Goal: Task Accomplishment & Management: Complete application form

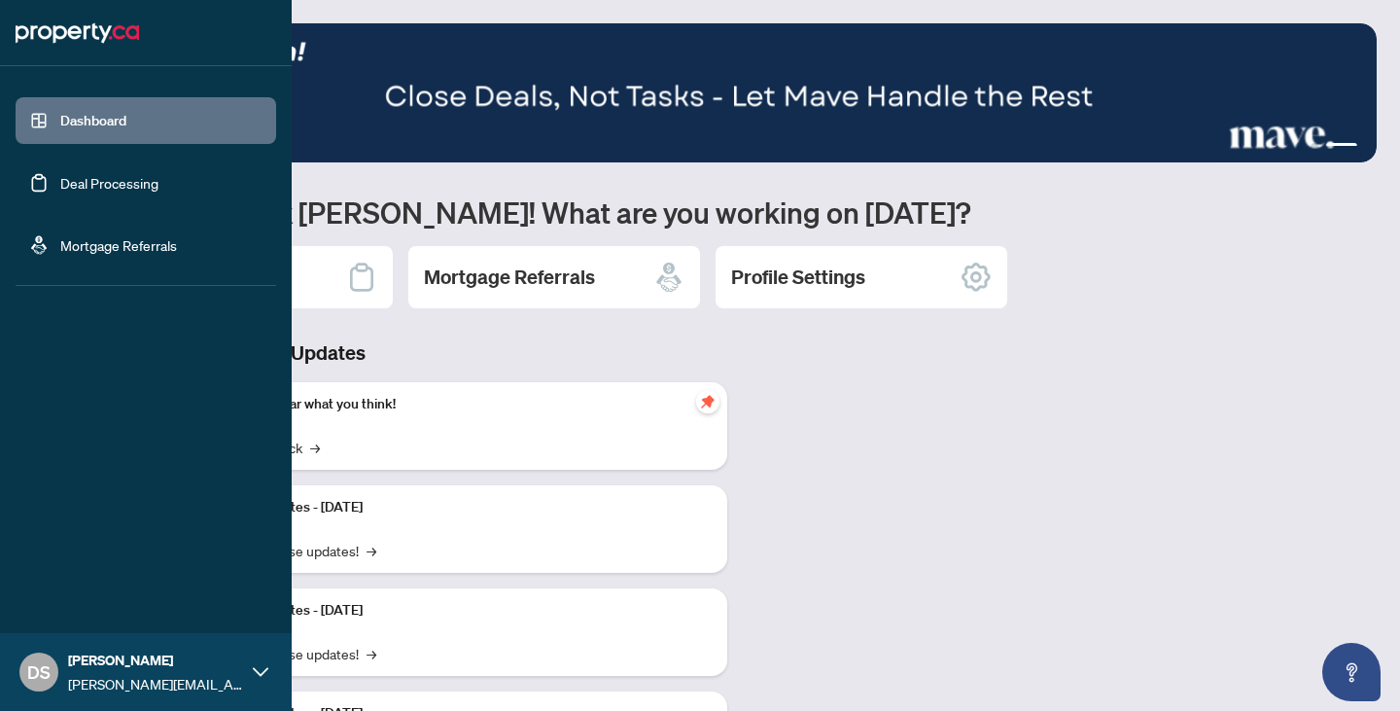
click at [60, 178] on link "Deal Processing" at bounding box center [109, 183] width 98 height 18
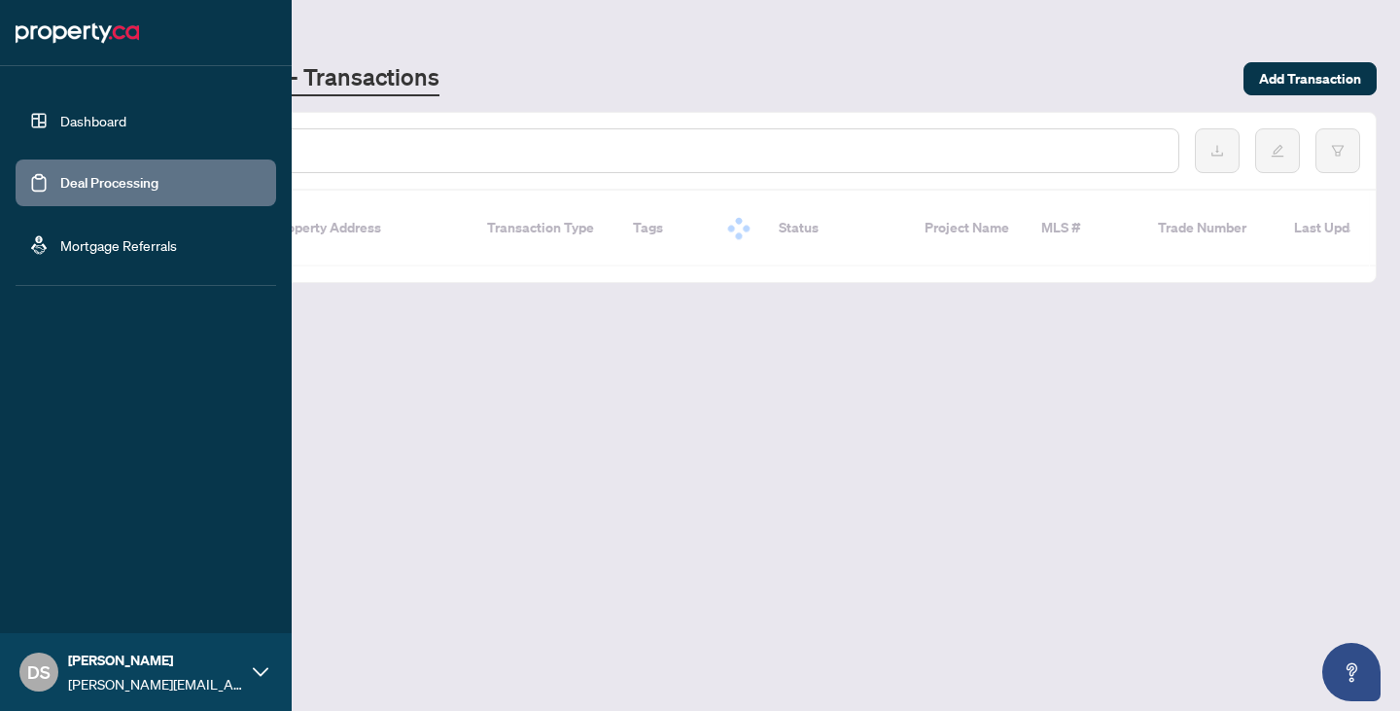
click at [88, 179] on link "Deal Processing" at bounding box center [109, 183] width 98 height 18
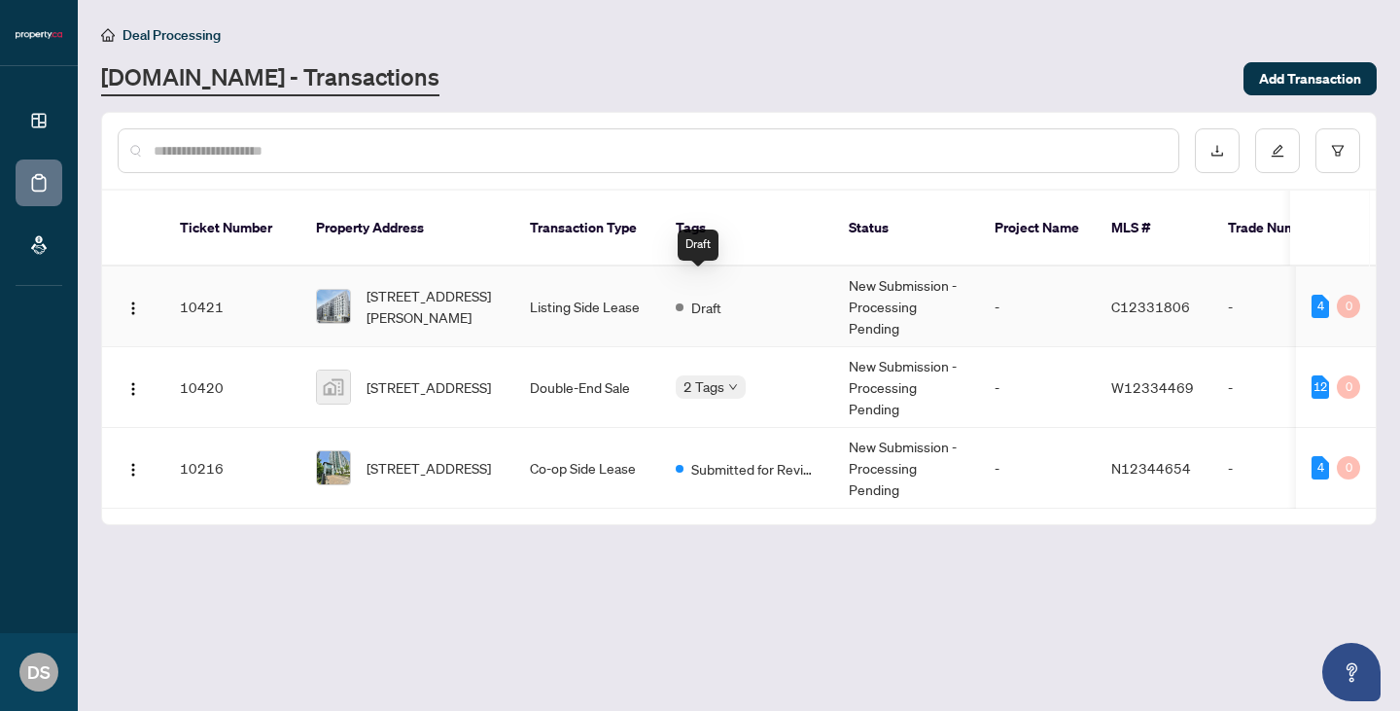
click at [798, 297] on td "Draft" at bounding box center [746, 306] width 173 height 81
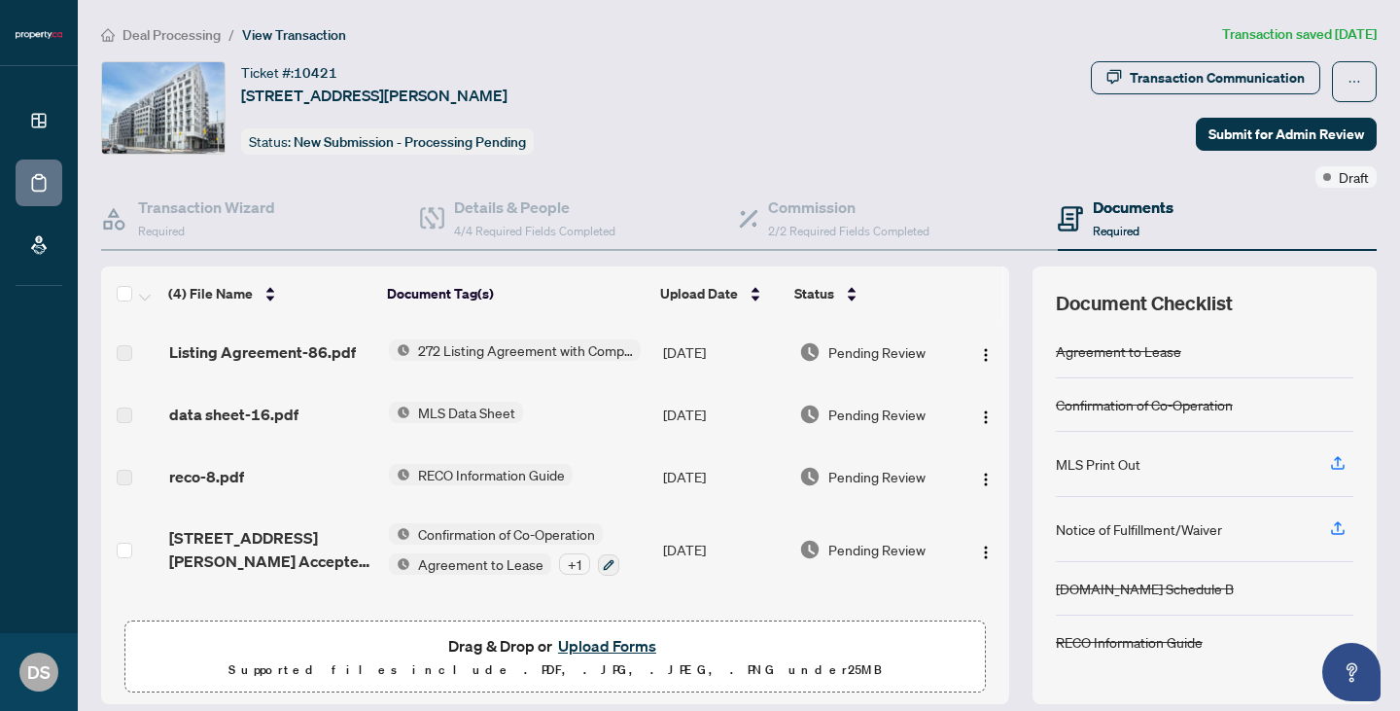
scroll to position [1, 0]
click at [245, 417] on span "data sheet-16.pdf" at bounding box center [233, 413] width 129 height 23
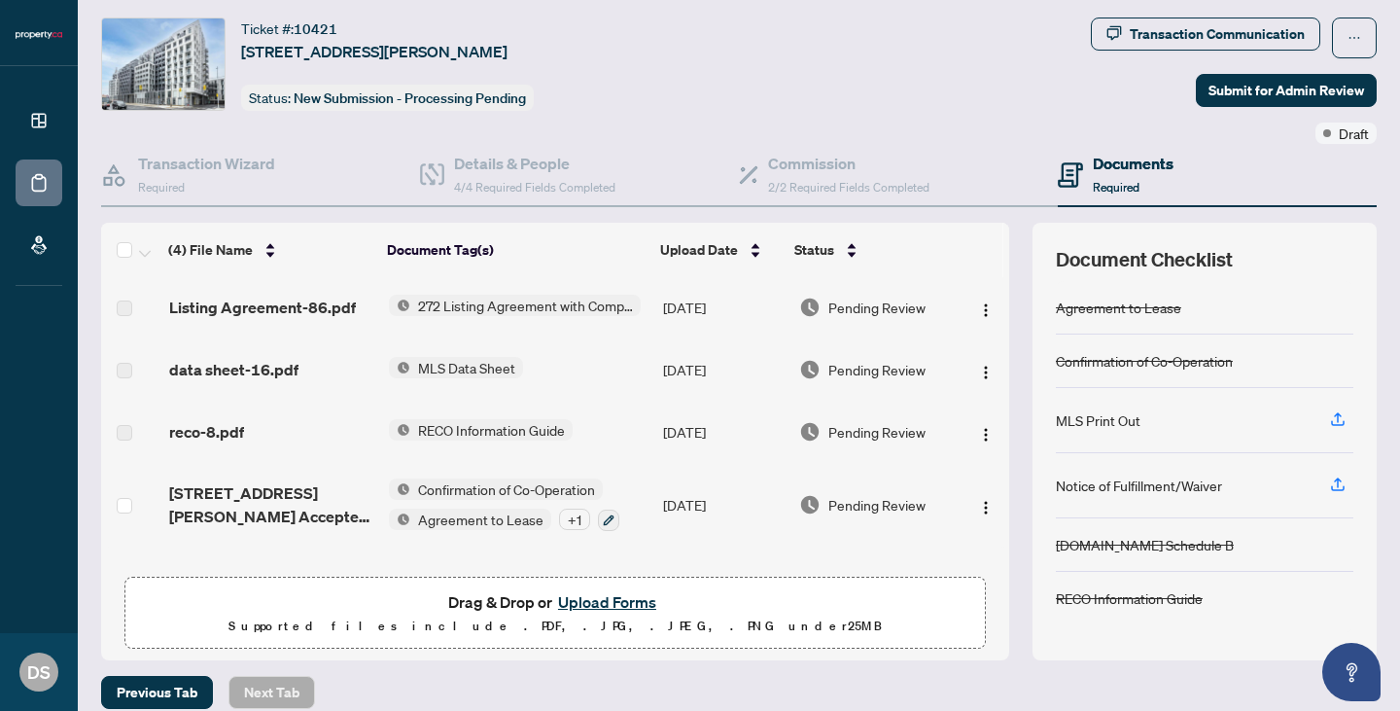
scroll to position [46, 0]
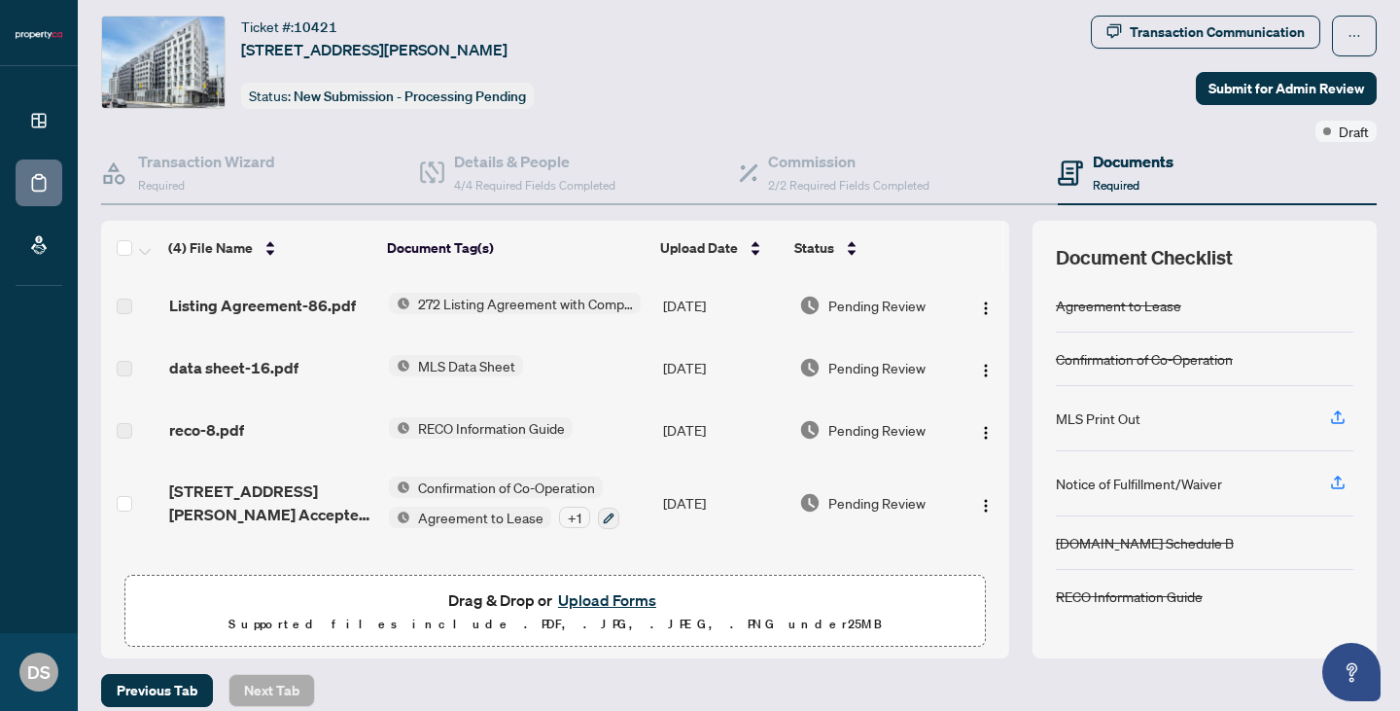
click at [579, 608] on button "Upload Forms" at bounding box center [607, 599] width 110 height 25
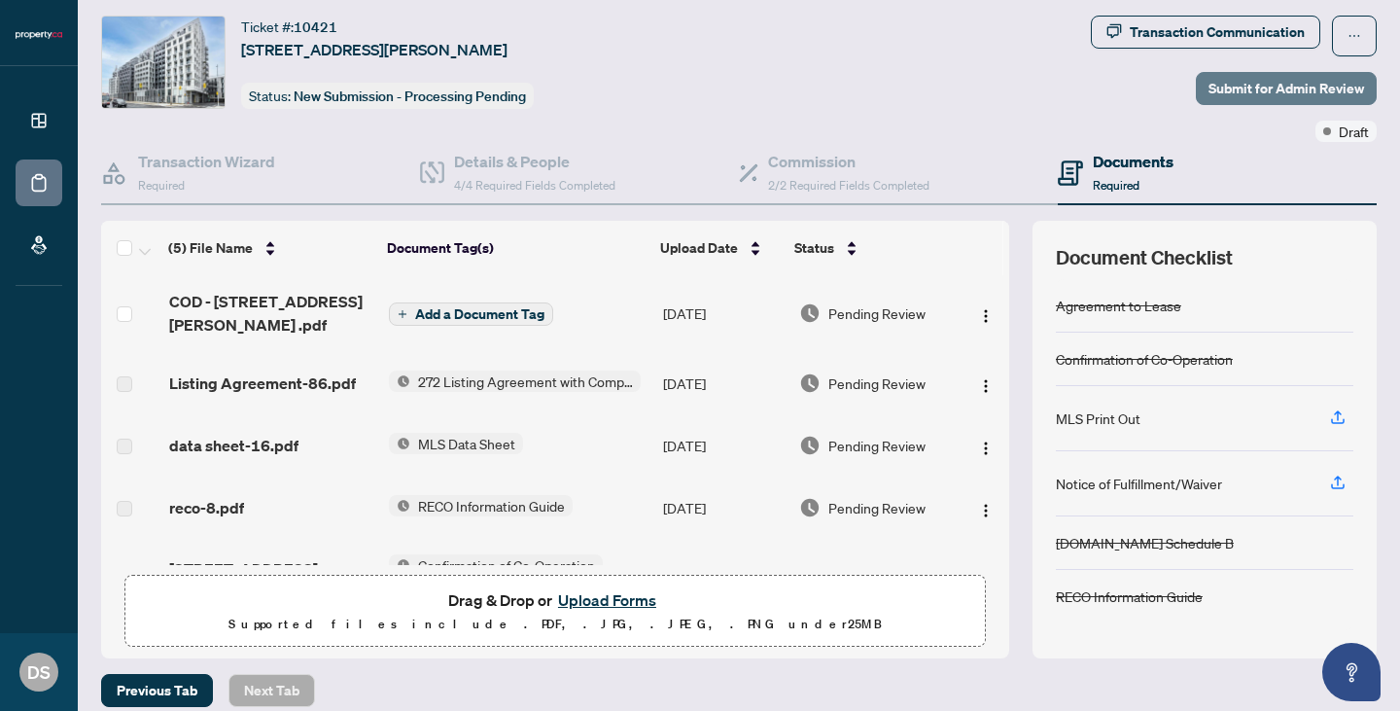
click at [1278, 102] on span "Submit for Admin Review" at bounding box center [1287, 88] width 156 height 31
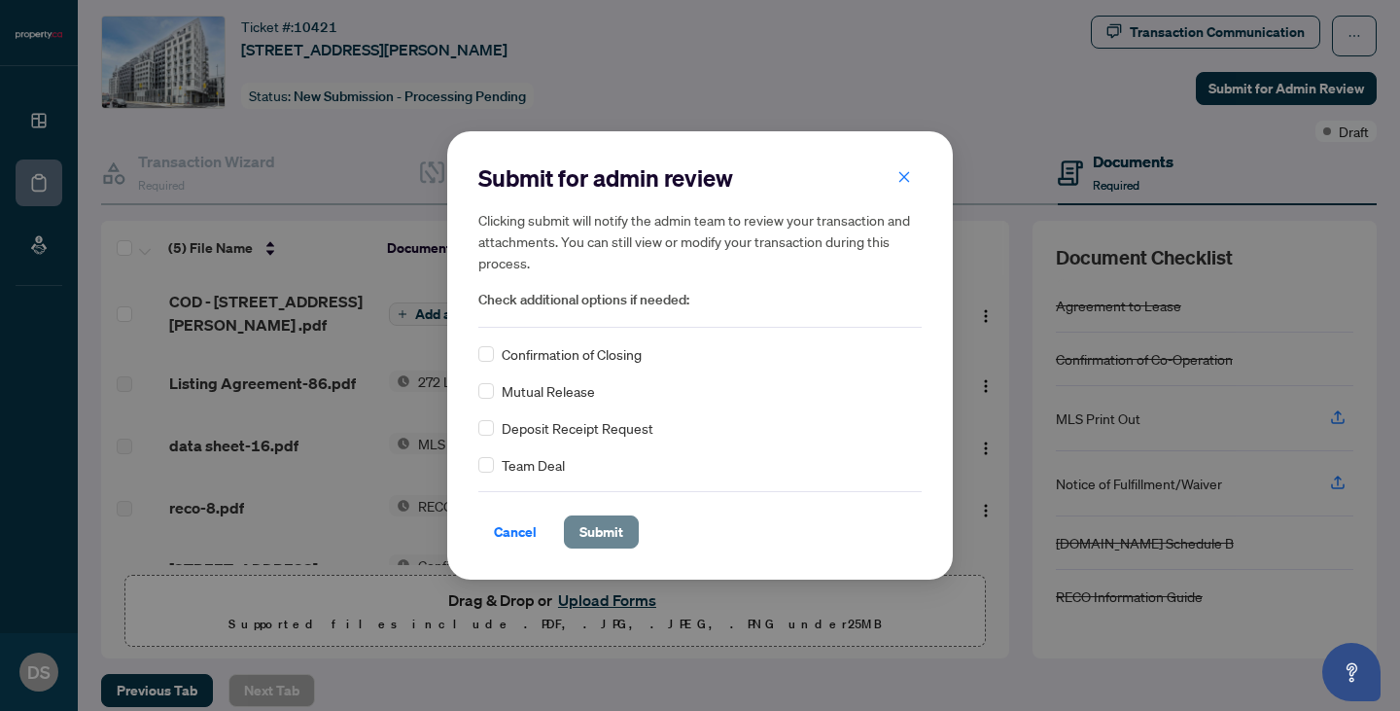
click at [611, 540] on span "Submit" at bounding box center [601, 531] width 44 height 31
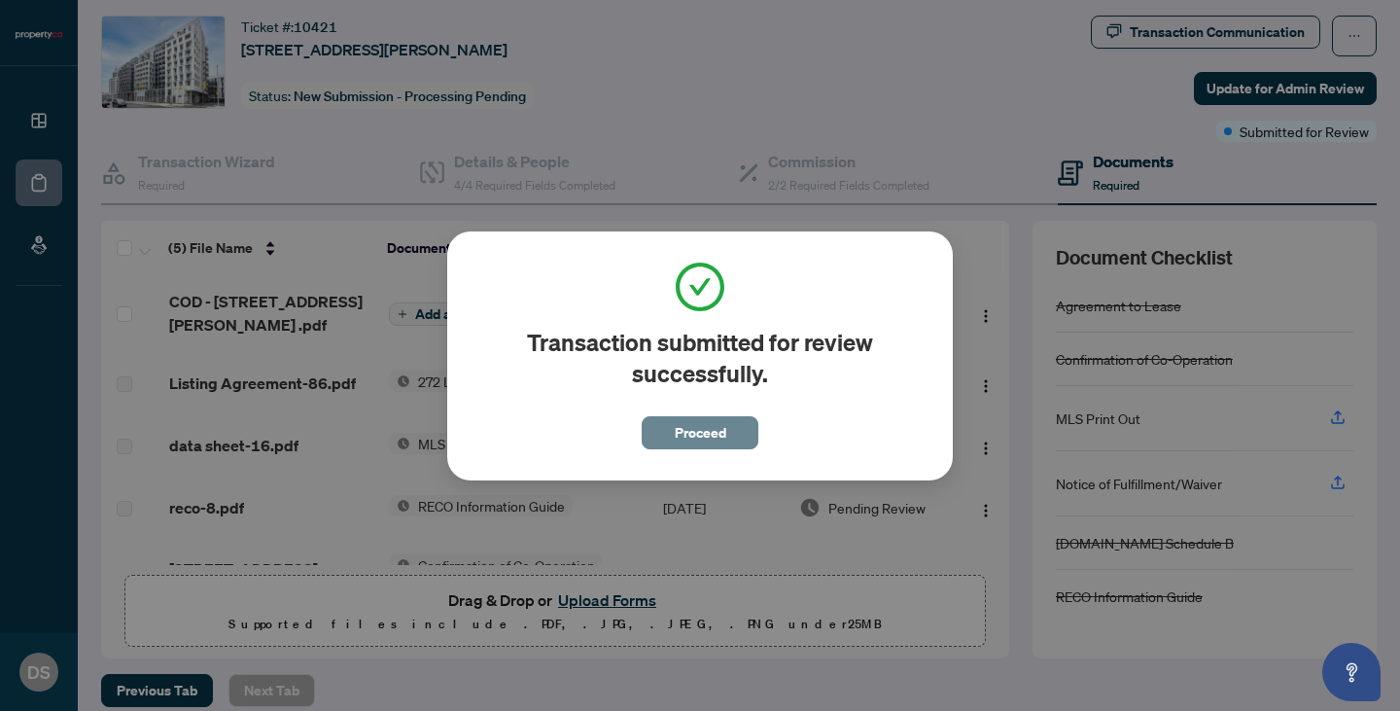
click at [687, 434] on span "Proceed" at bounding box center [701, 432] width 52 height 31
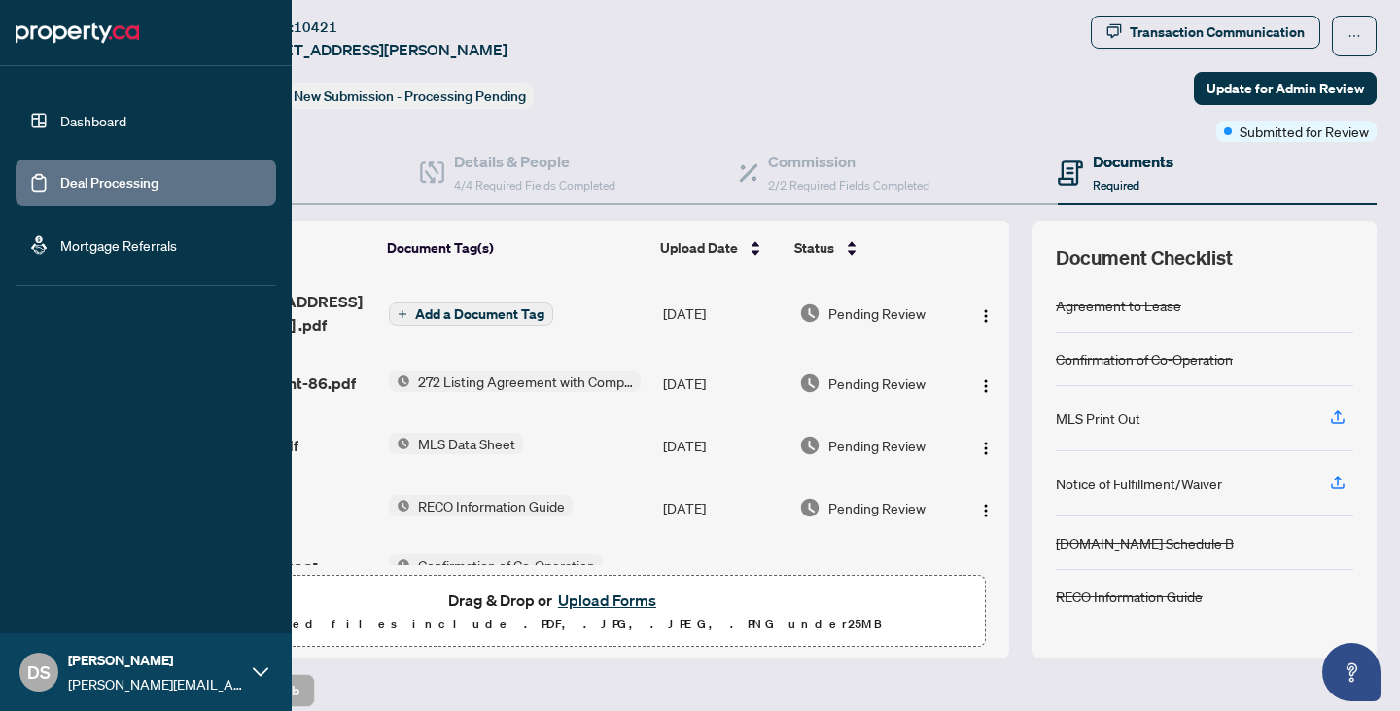
click at [152, 174] on link "Deal Processing" at bounding box center [109, 183] width 98 height 18
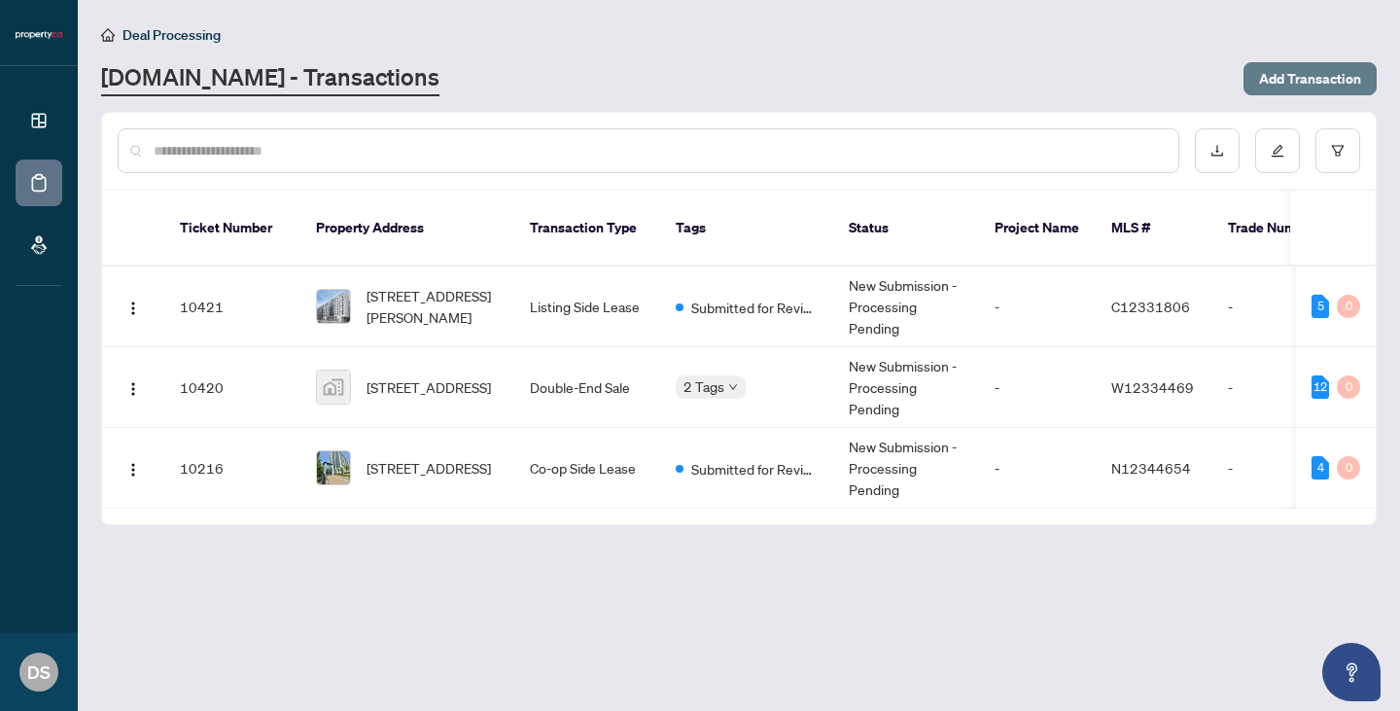
click at [1312, 72] on span "Add Transaction" at bounding box center [1310, 78] width 102 height 31
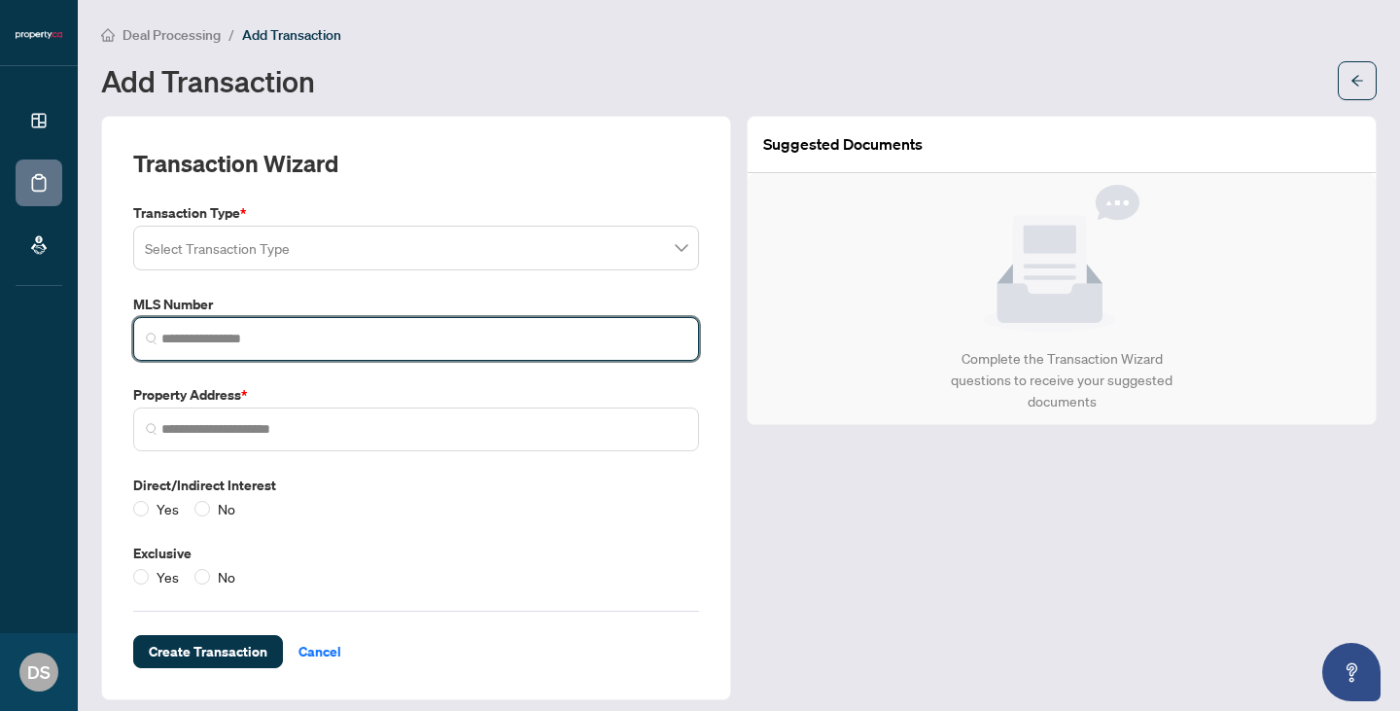
click at [299, 342] on input "search" at bounding box center [423, 339] width 525 height 20
paste input "*********"
type input "*********"
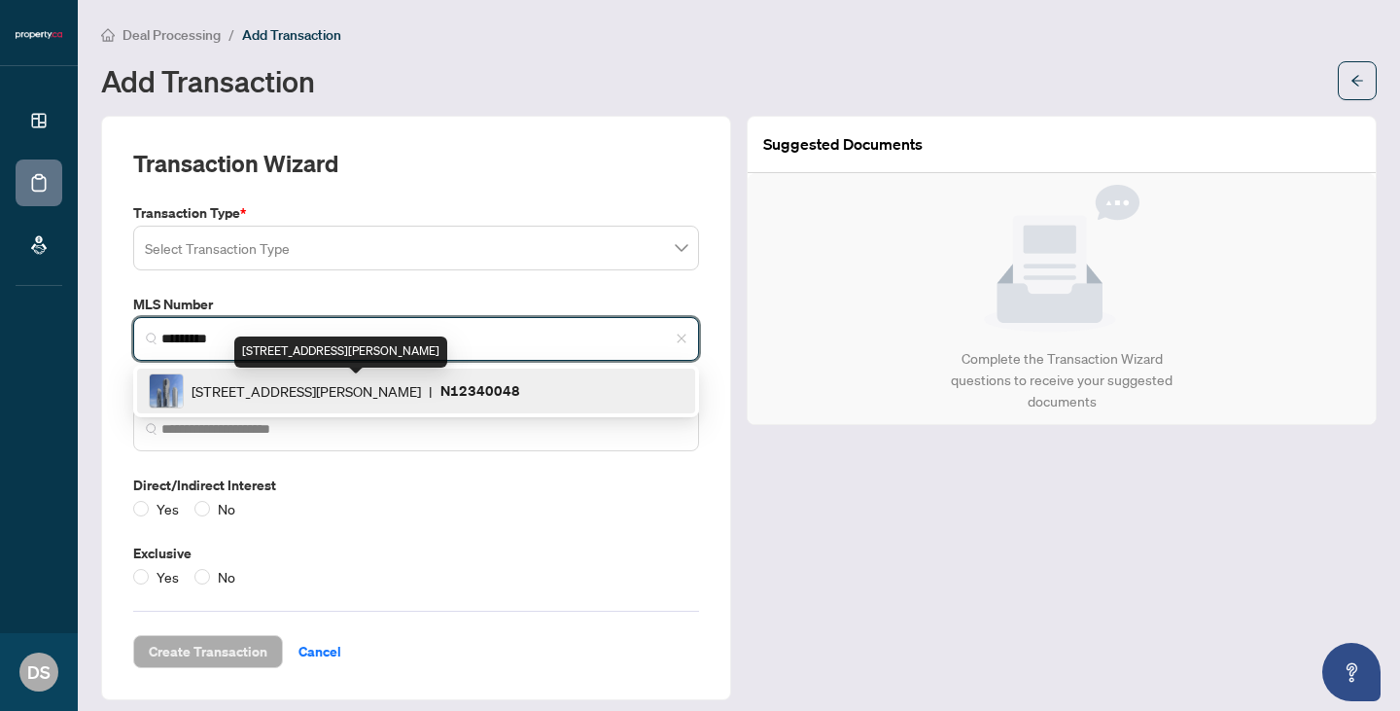
click at [345, 388] on span "225 Commerce St, Vaughan, Ontario L4K 0R1, Canada" at bounding box center [306, 390] width 229 height 21
type input "**********"
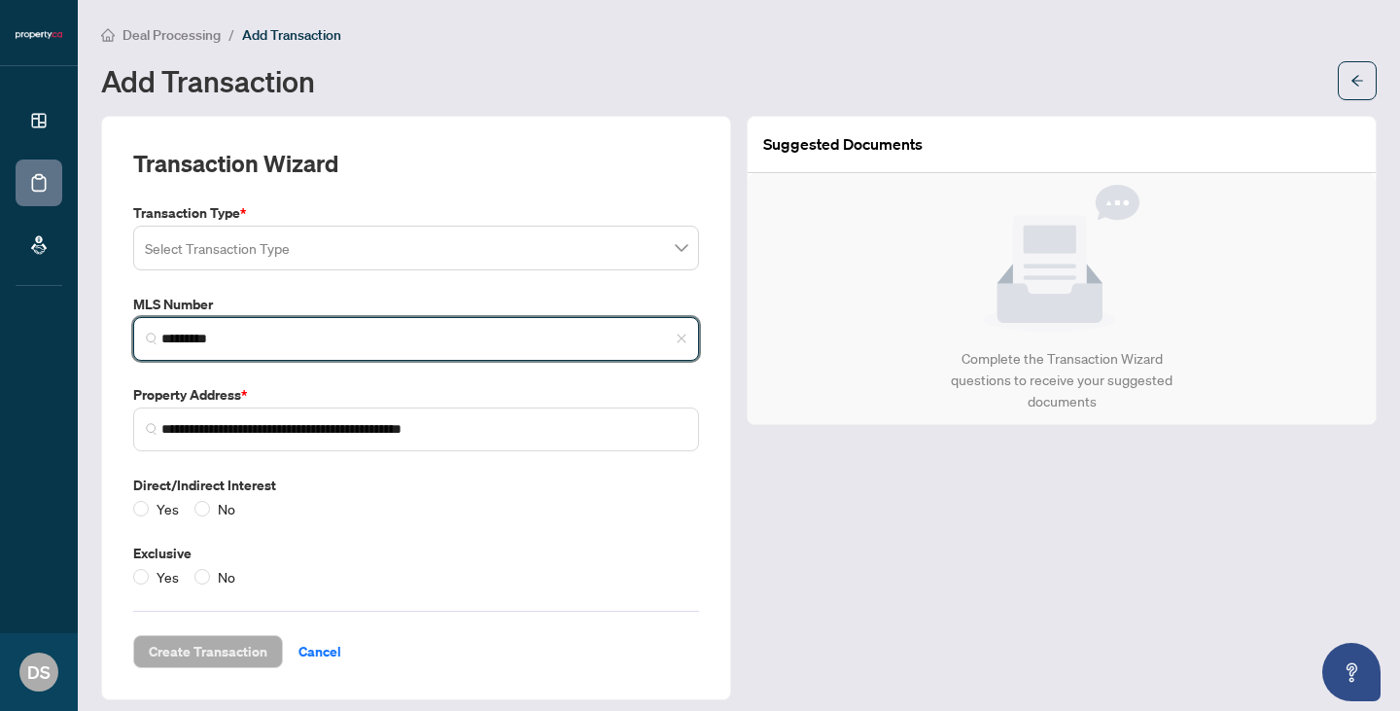
type input "*********"
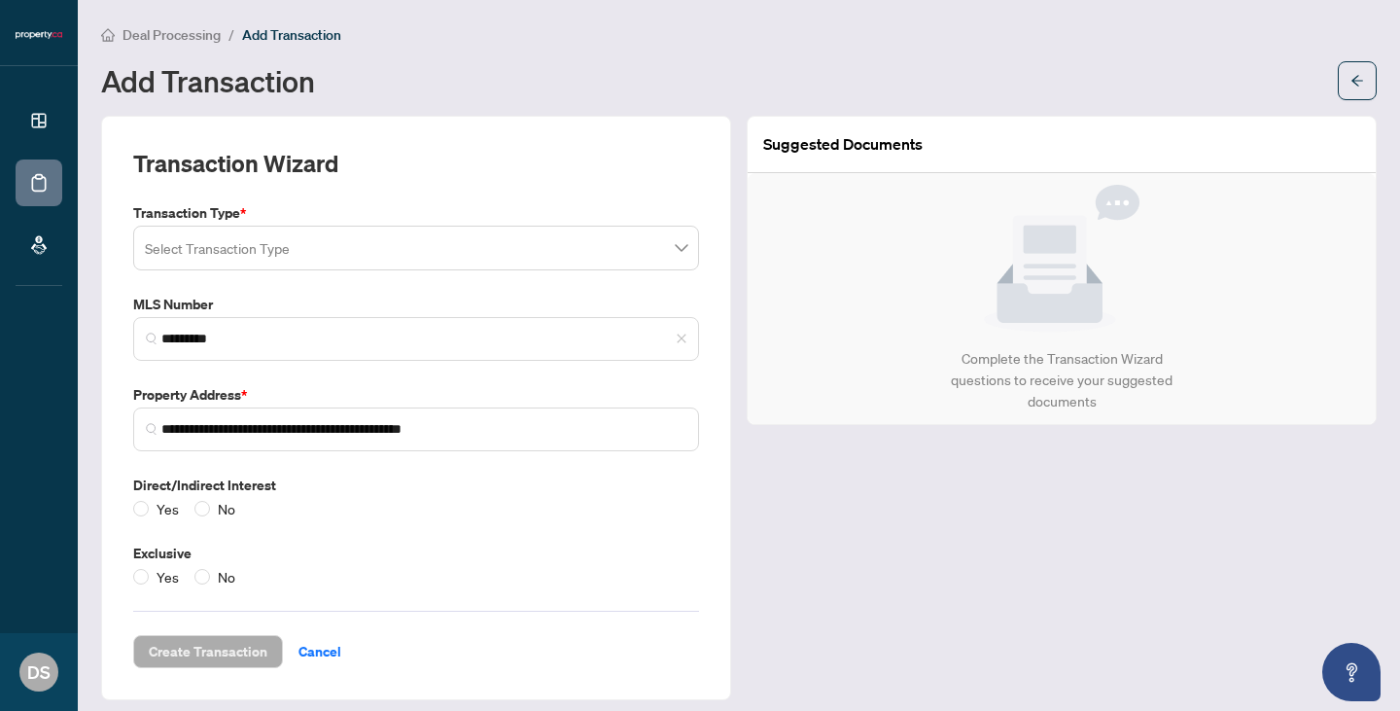
click at [419, 252] on input "search" at bounding box center [407, 250] width 525 height 43
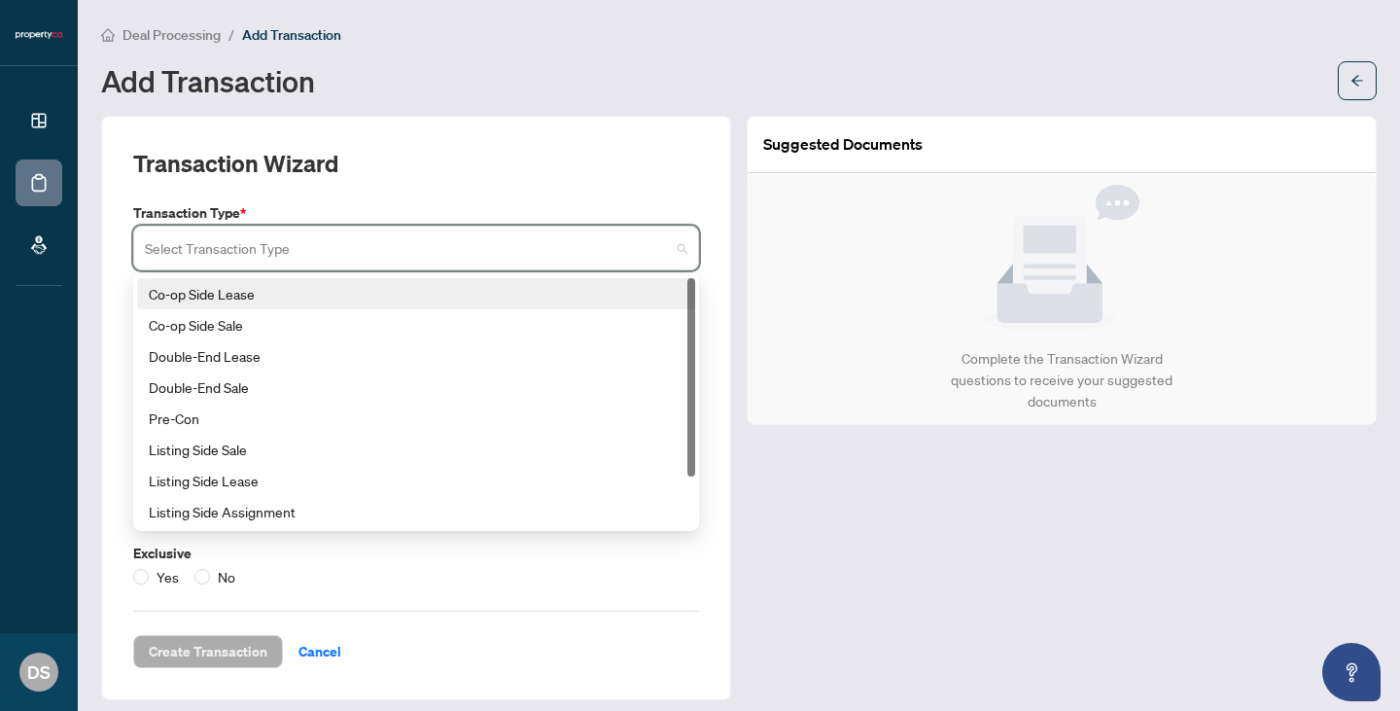
click at [411, 298] on div "Co-op Side Lease" at bounding box center [416, 293] width 535 height 21
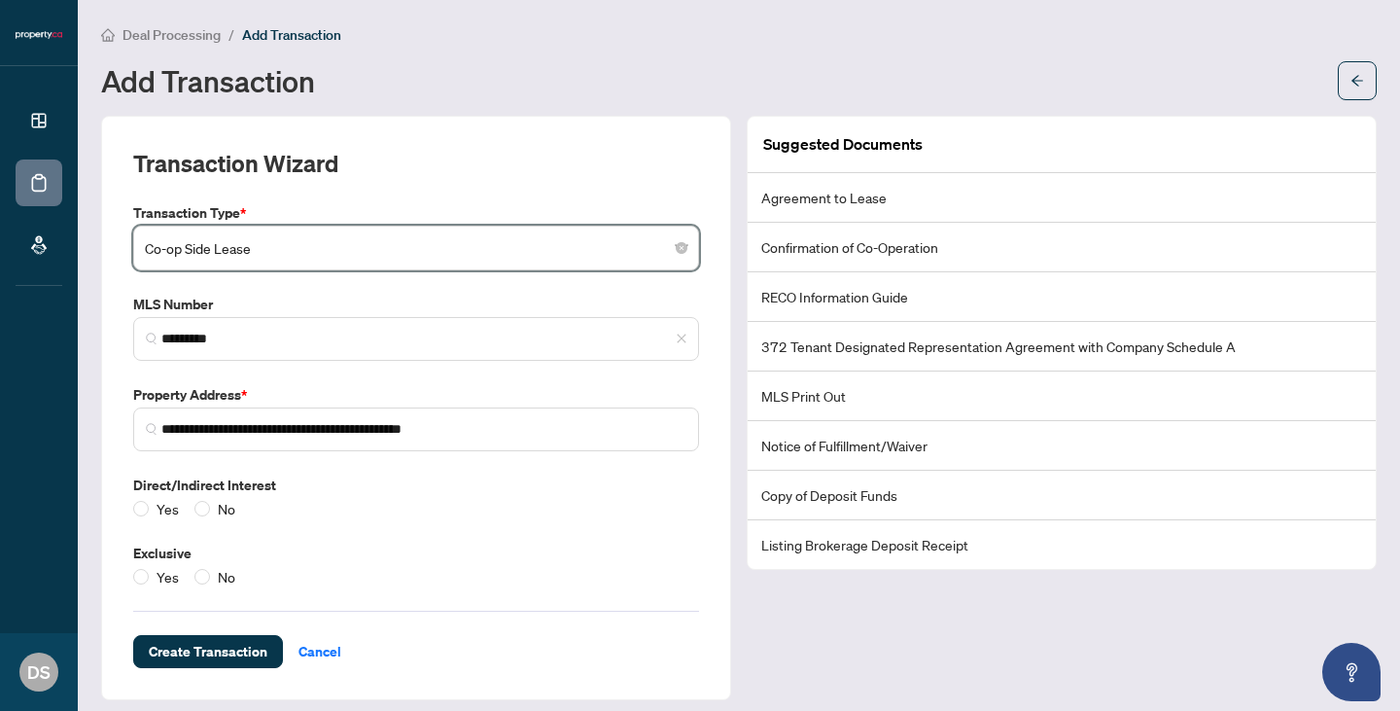
scroll to position [12, 0]
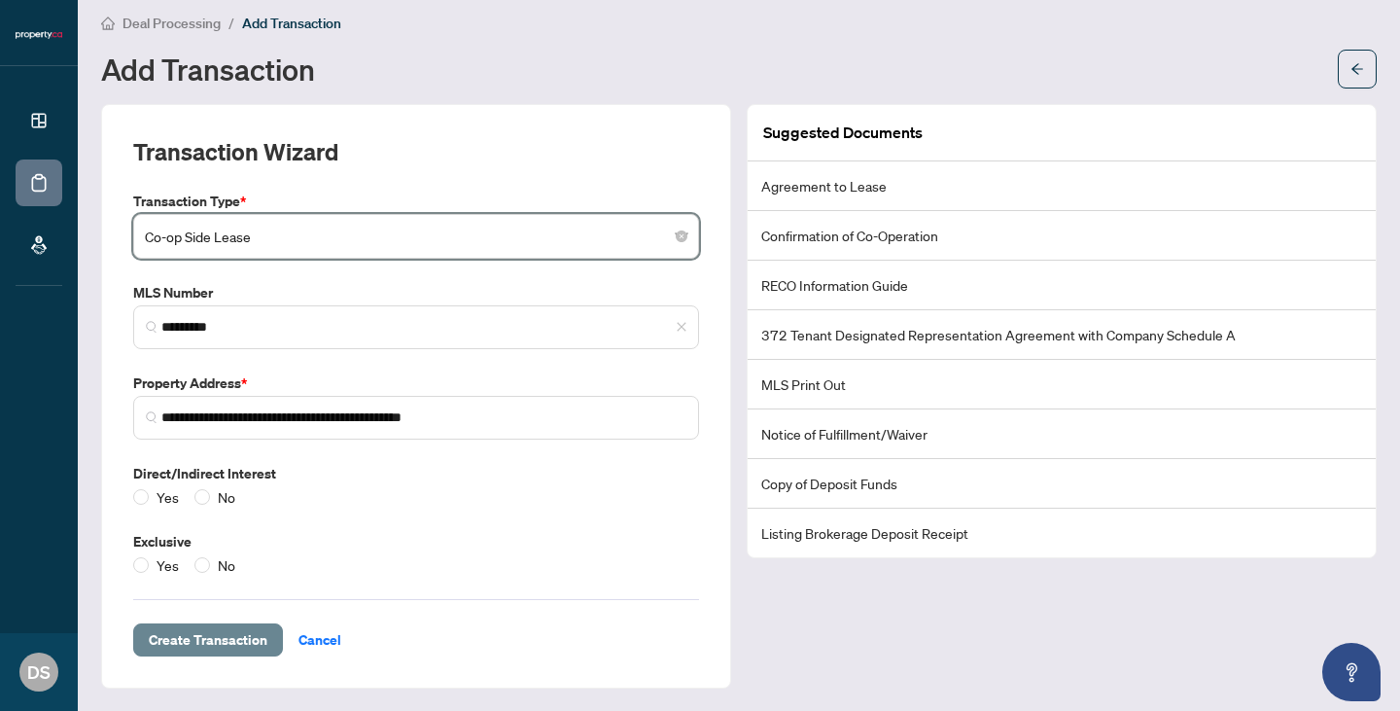
click at [226, 639] on span "Create Transaction" at bounding box center [208, 639] width 119 height 31
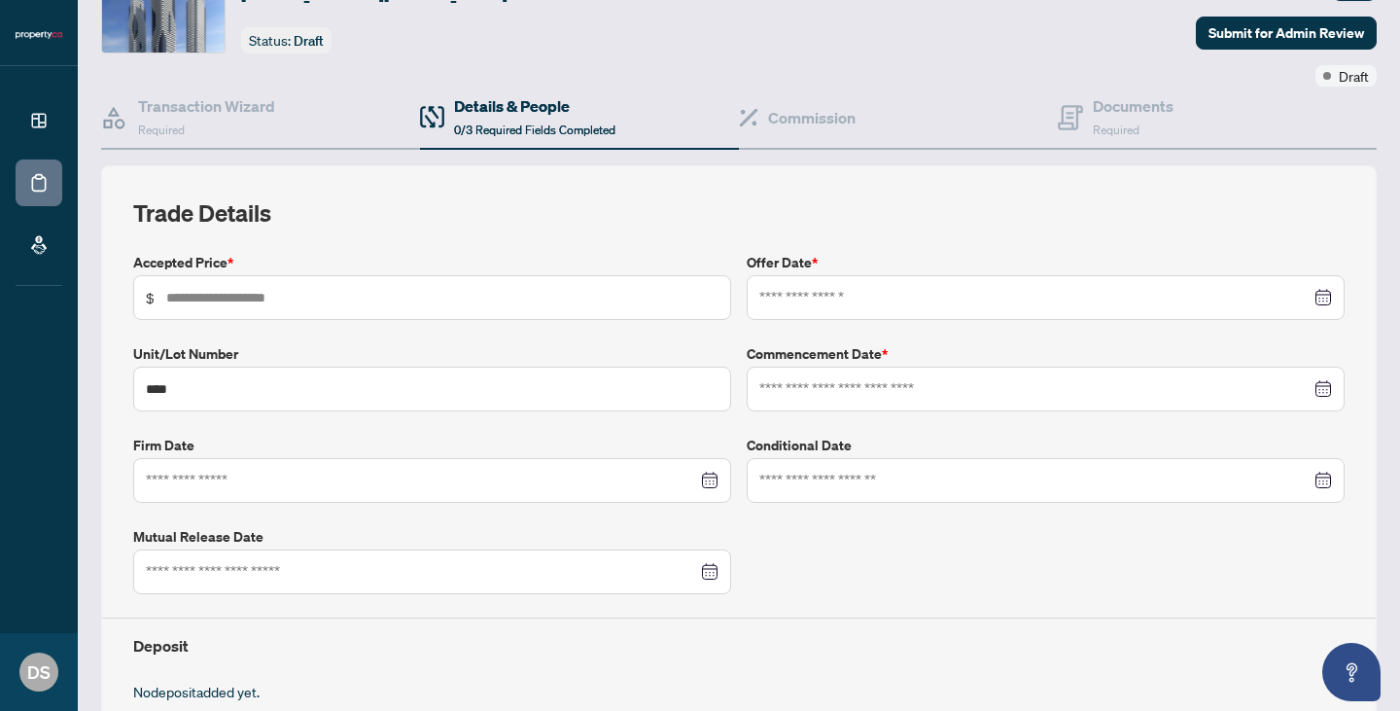
scroll to position [106, 0]
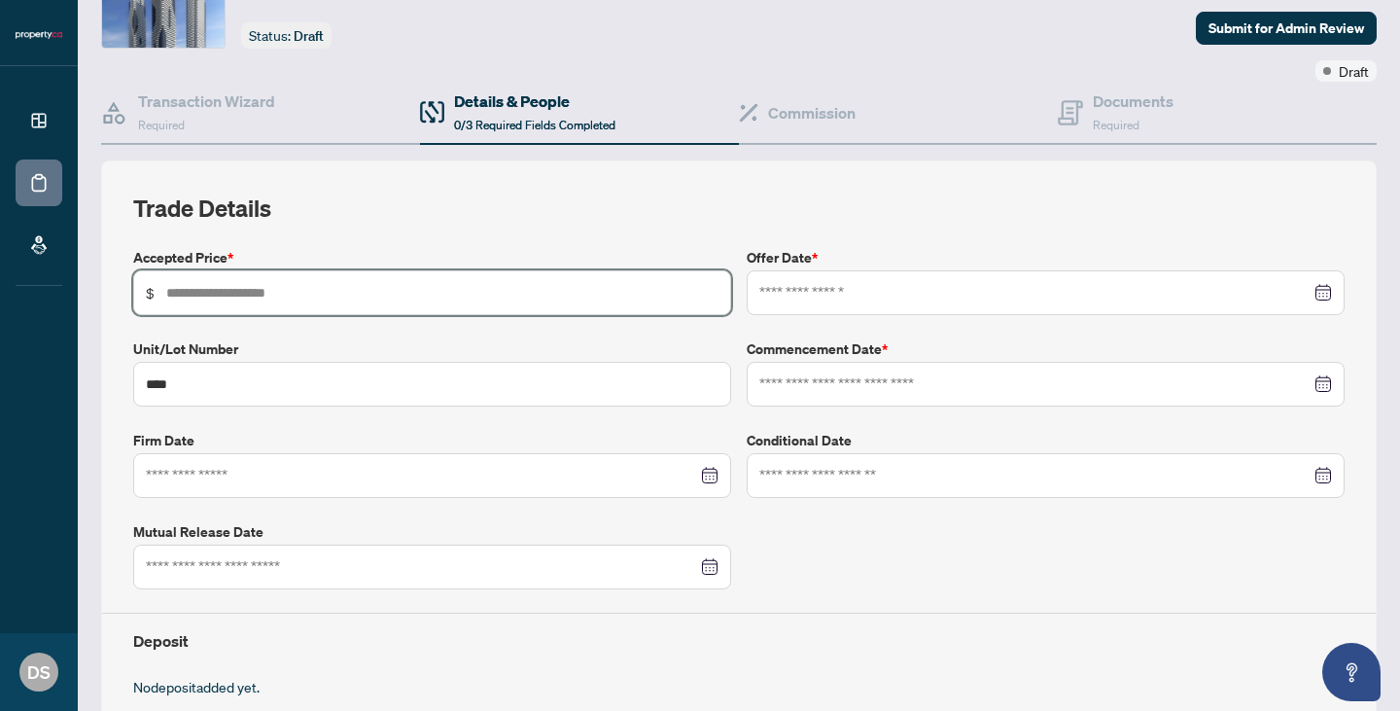
click at [492, 288] on input "text" at bounding box center [442, 292] width 552 height 21
type input "*****"
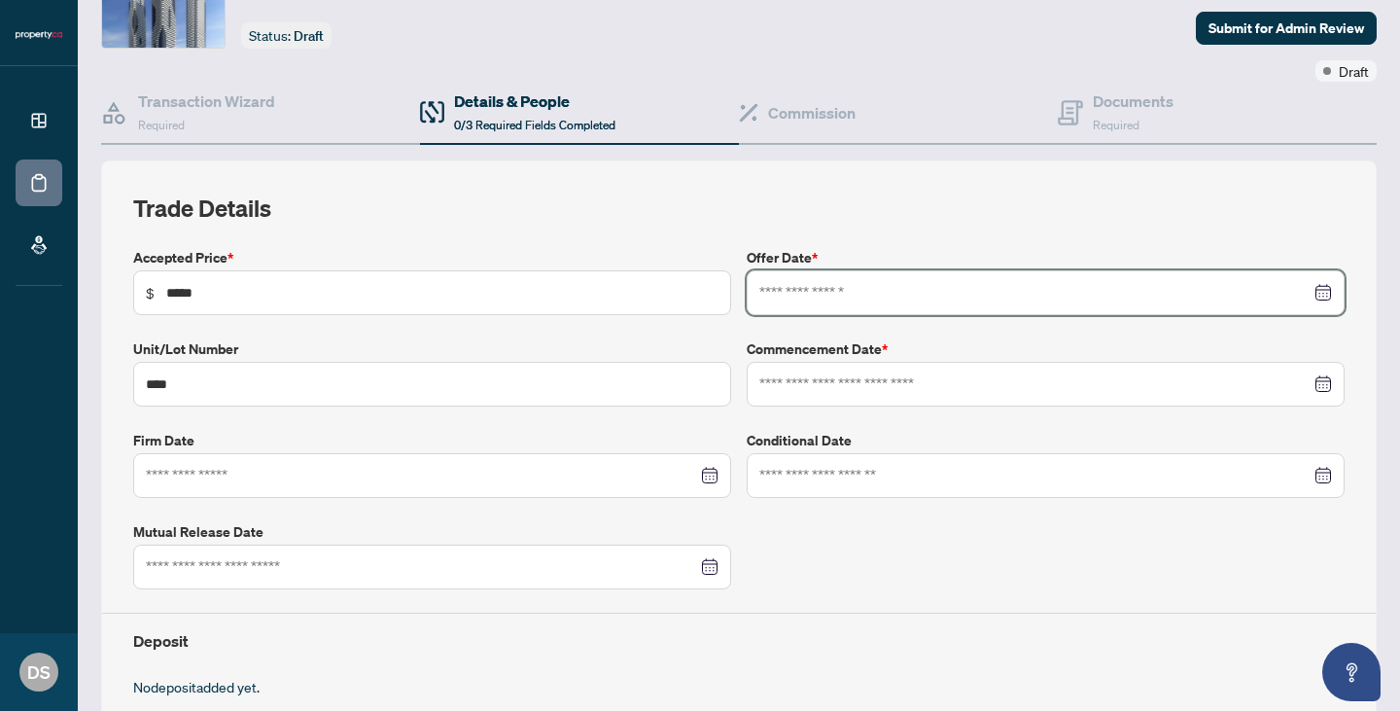
click at [943, 291] on input at bounding box center [1034, 292] width 551 height 21
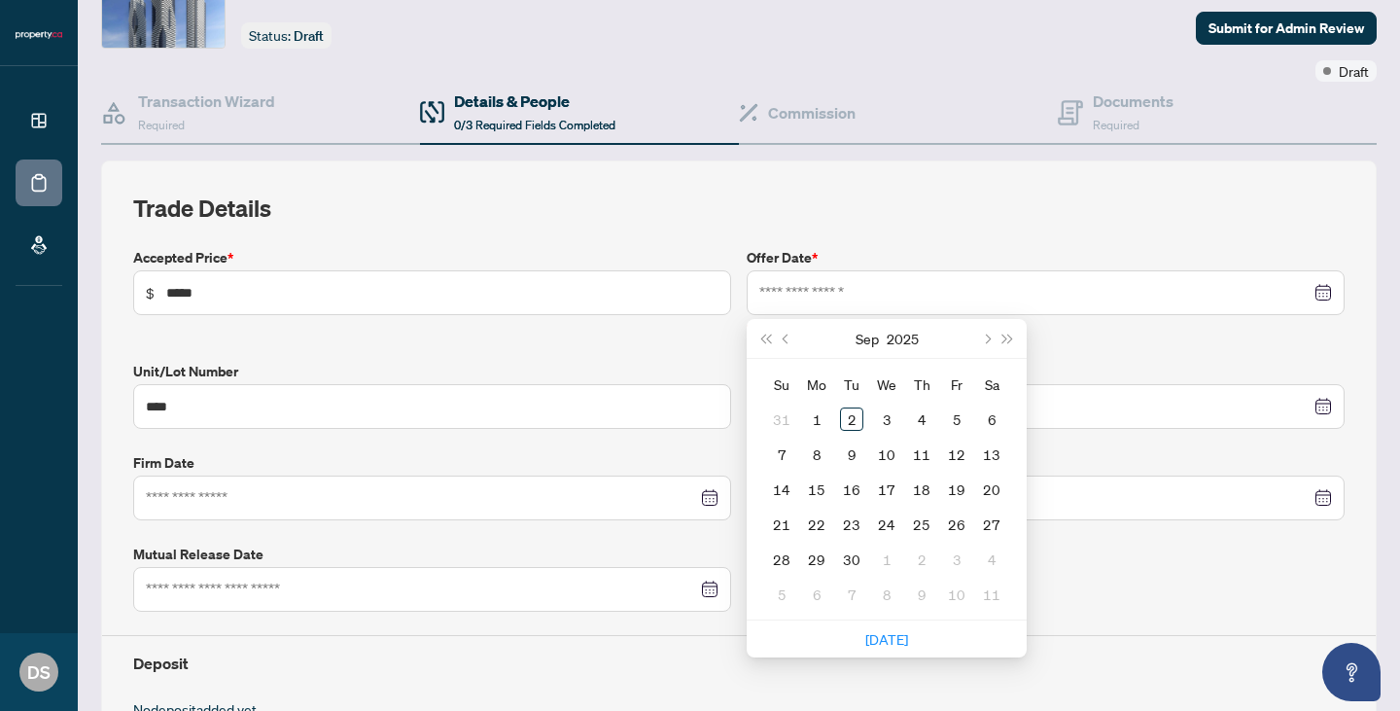
click at [1168, 558] on div "Accepted Price * $ ***** Offer Date * Sep 2025 Su Mo Tu We Th Fr Sa 31 1 2 3 4 …" at bounding box center [738, 523] width 1227 height 553
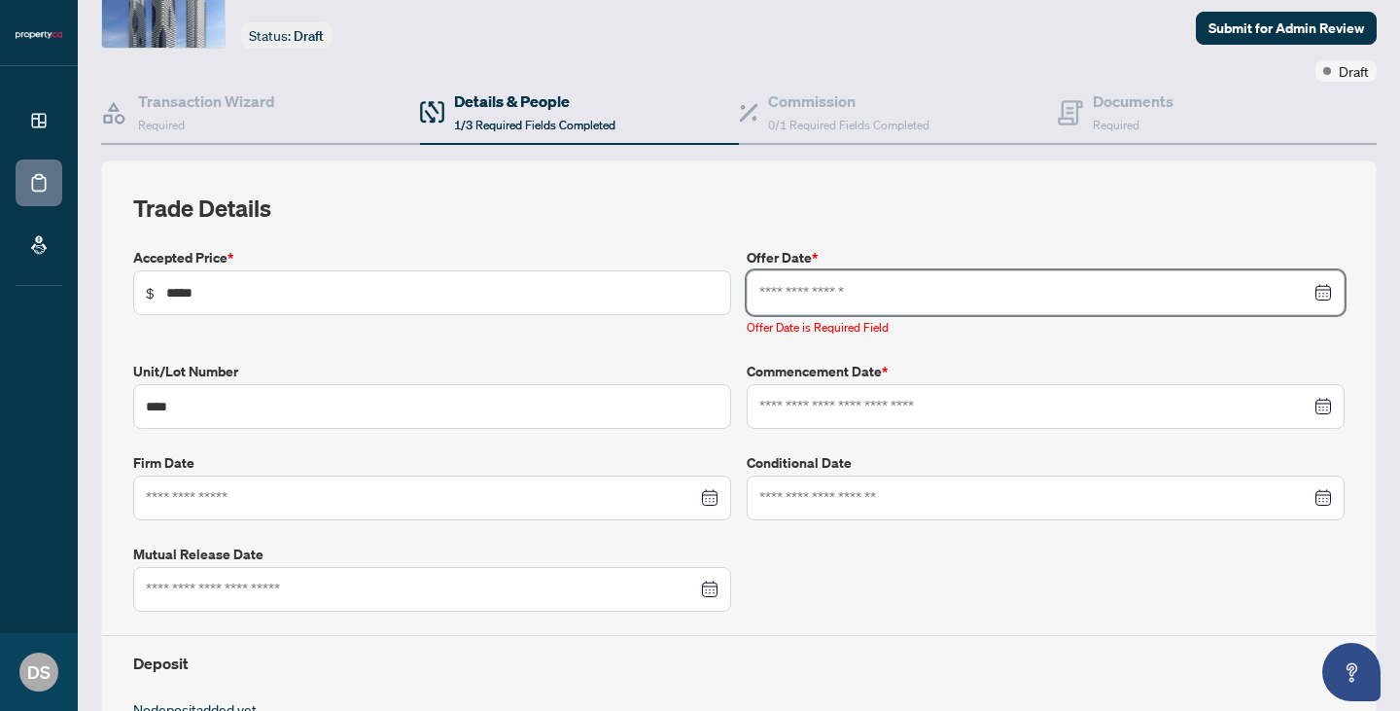
click at [972, 284] on input at bounding box center [1034, 292] width 551 height 21
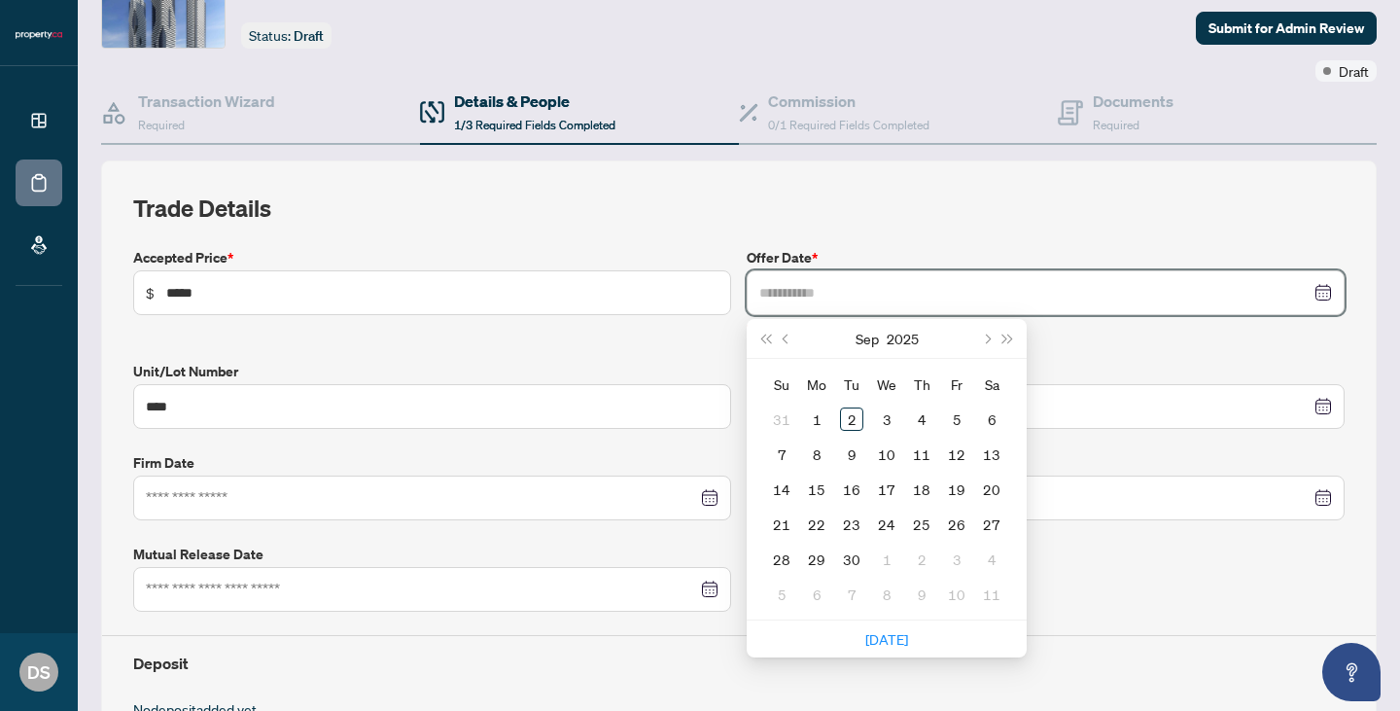
type input "**********"
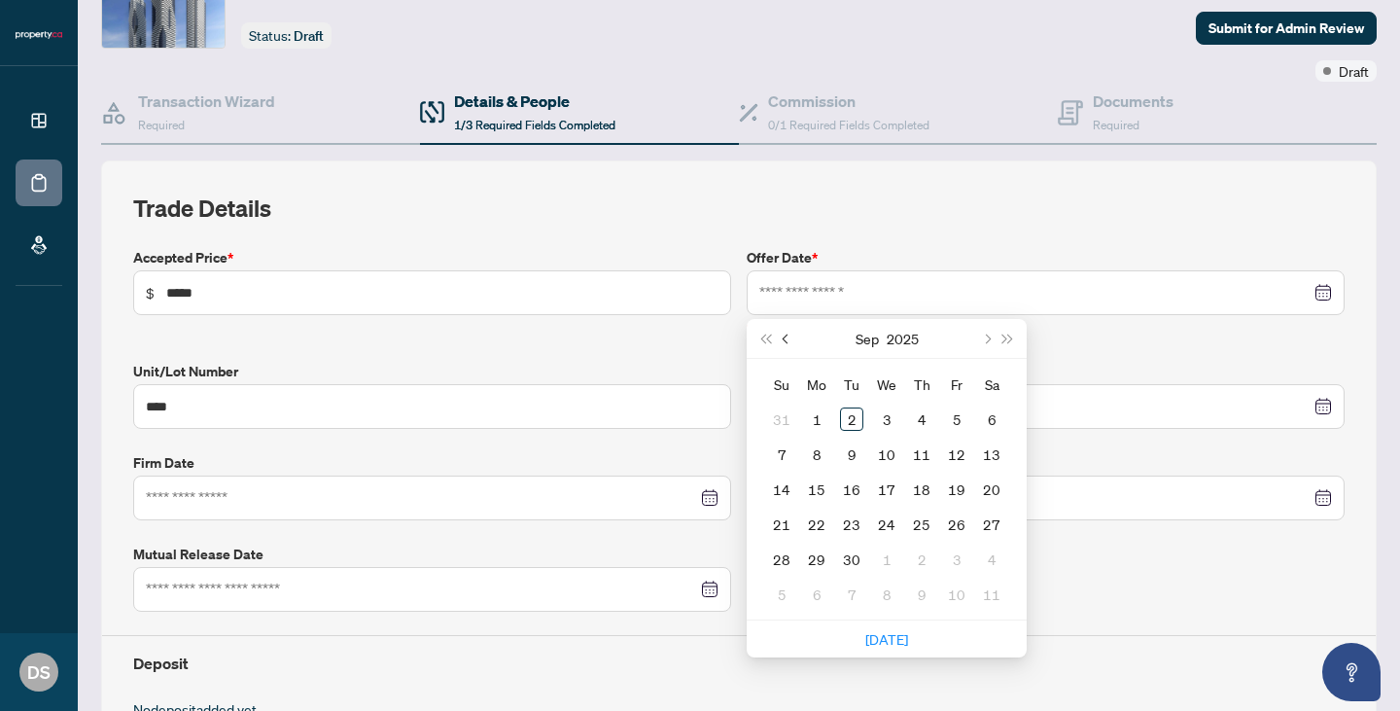
click at [788, 341] on button "Previous month (PageUp)" at bounding box center [786, 338] width 21 height 39
type input "**********"
click at [815, 555] on div "25" at bounding box center [816, 558] width 23 height 23
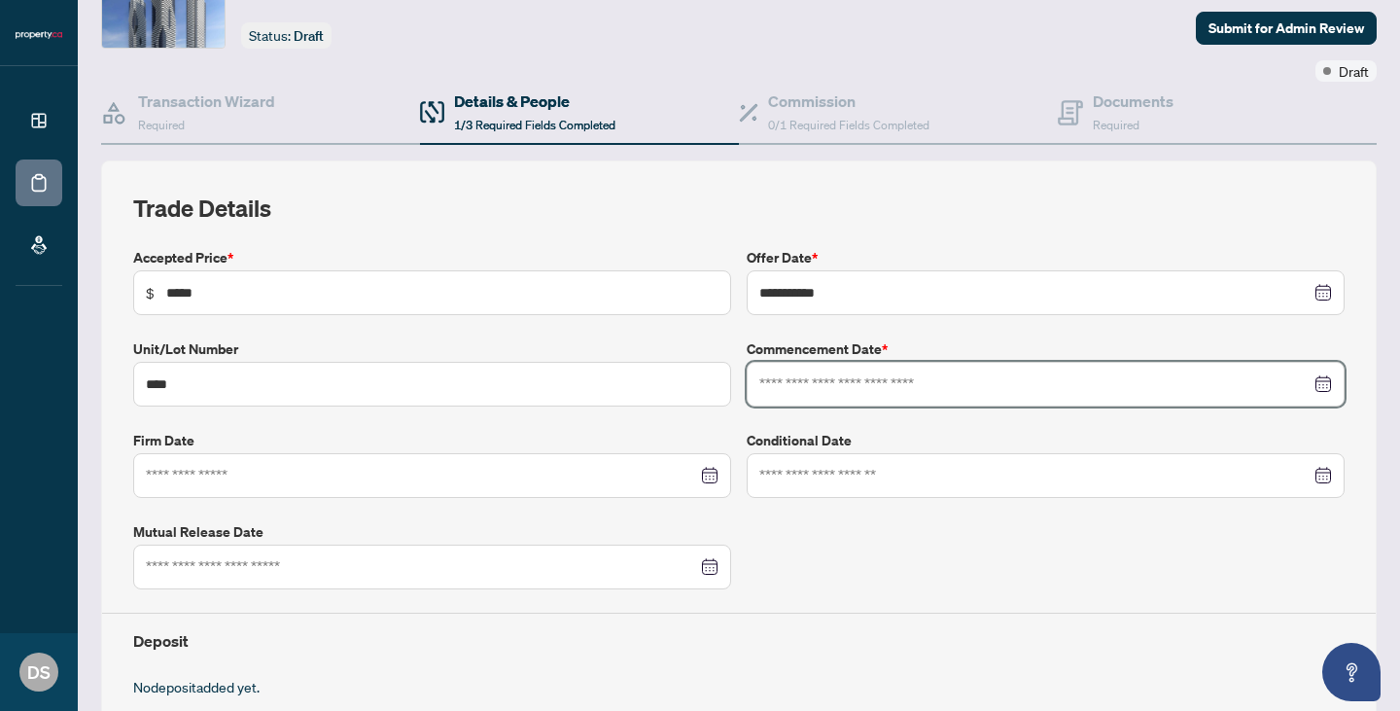
click at [973, 381] on input at bounding box center [1034, 383] width 551 height 21
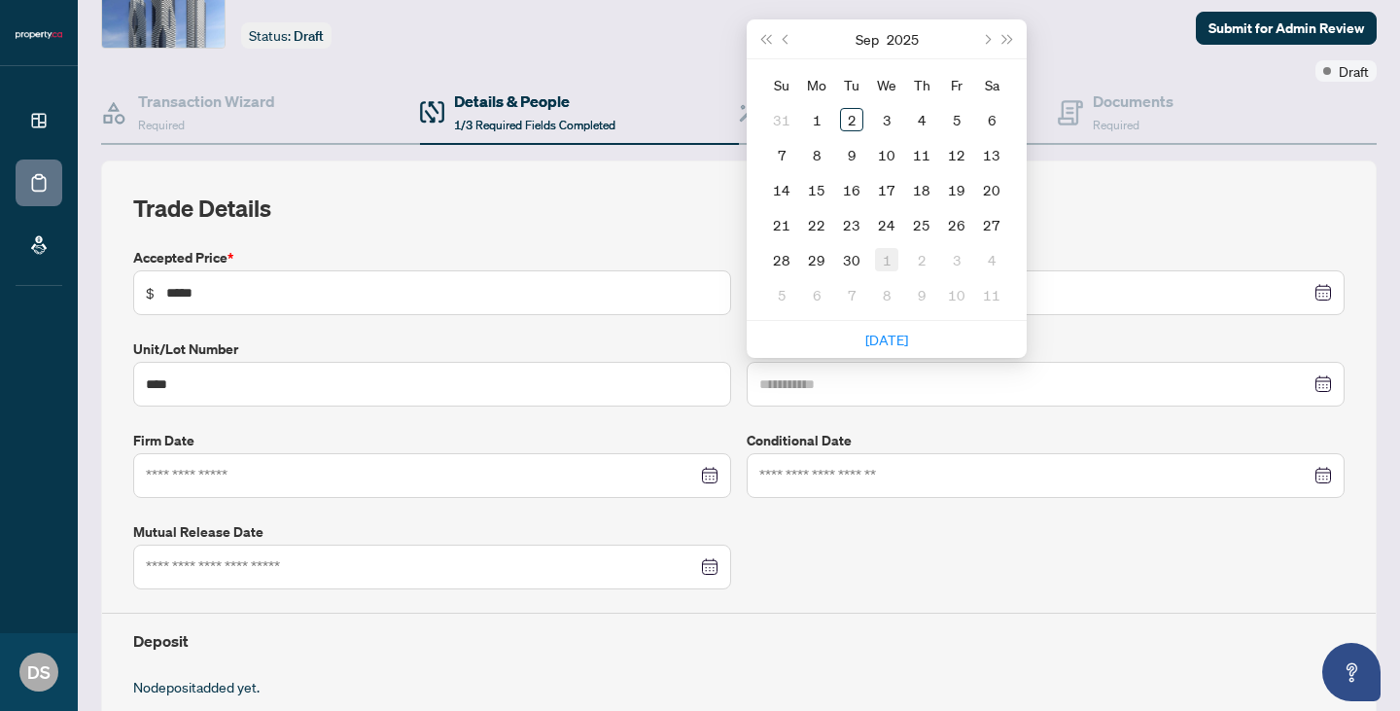
click at [883, 248] on div "1" at bounding box center [886, 259] width 23 height 23
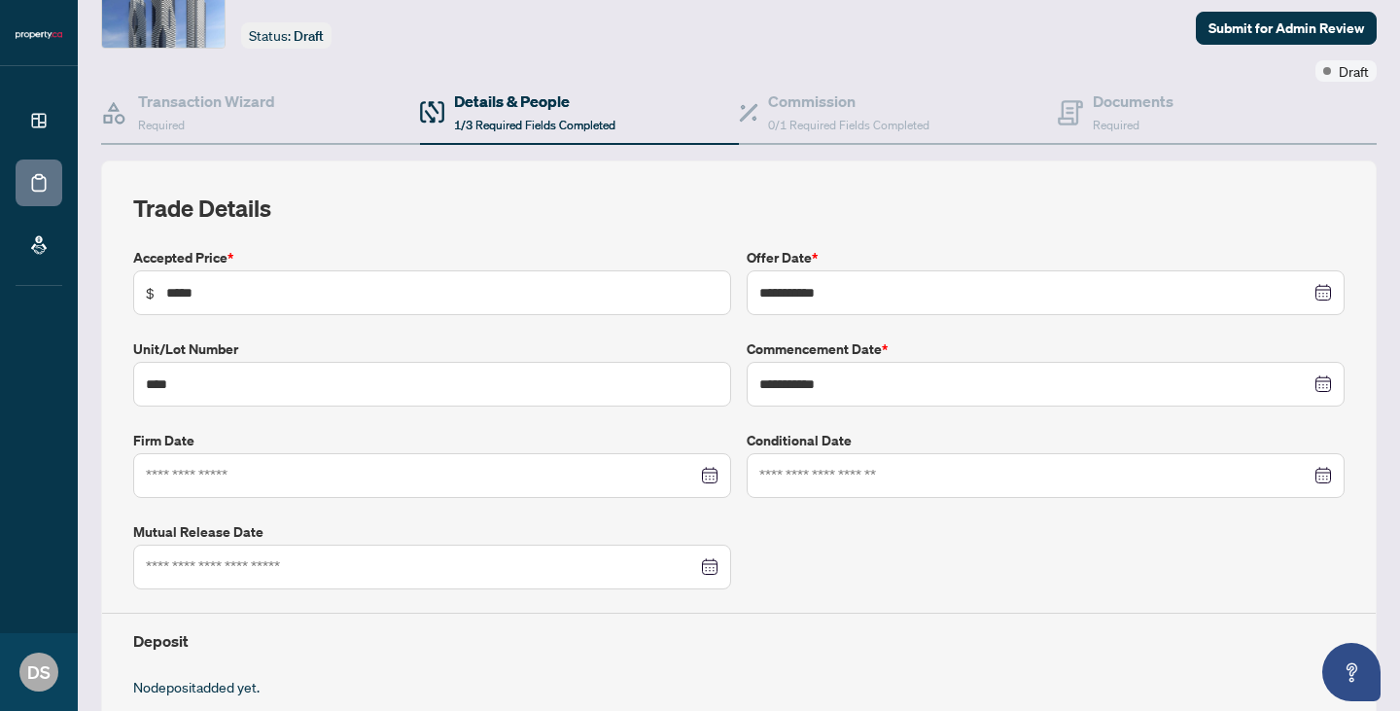
click at [879, 357] on label "Commencement Date *" at bounding box center [1046, 348] width 598 height 21
click at [895, 396] on div "**********" at bounding box center [1046, 384] width 598 height 45
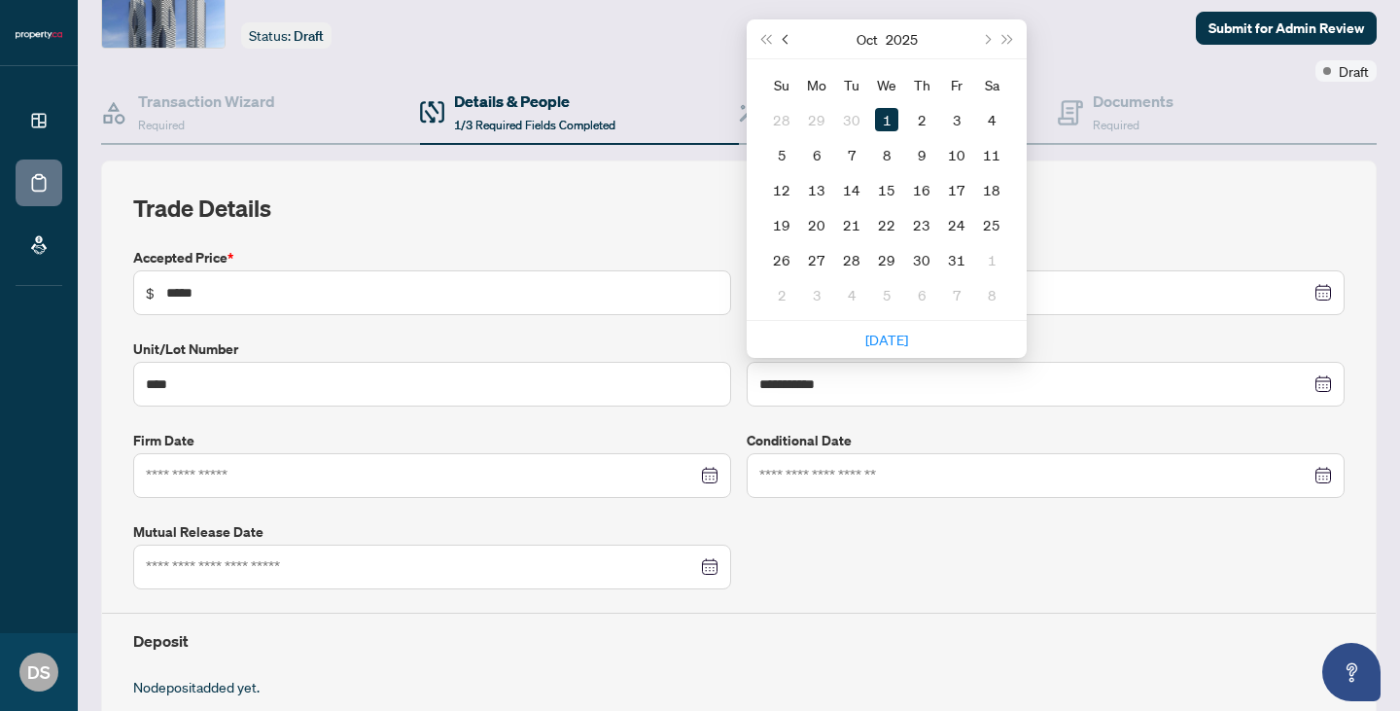
click at [789, 42] on button "Previous month (PageUp)" at bounding box center [786, 38] width 21 height 39
type input "**********"
click at [812, 116] on div "1" at bounding box center [816, 119] width 23 height 23
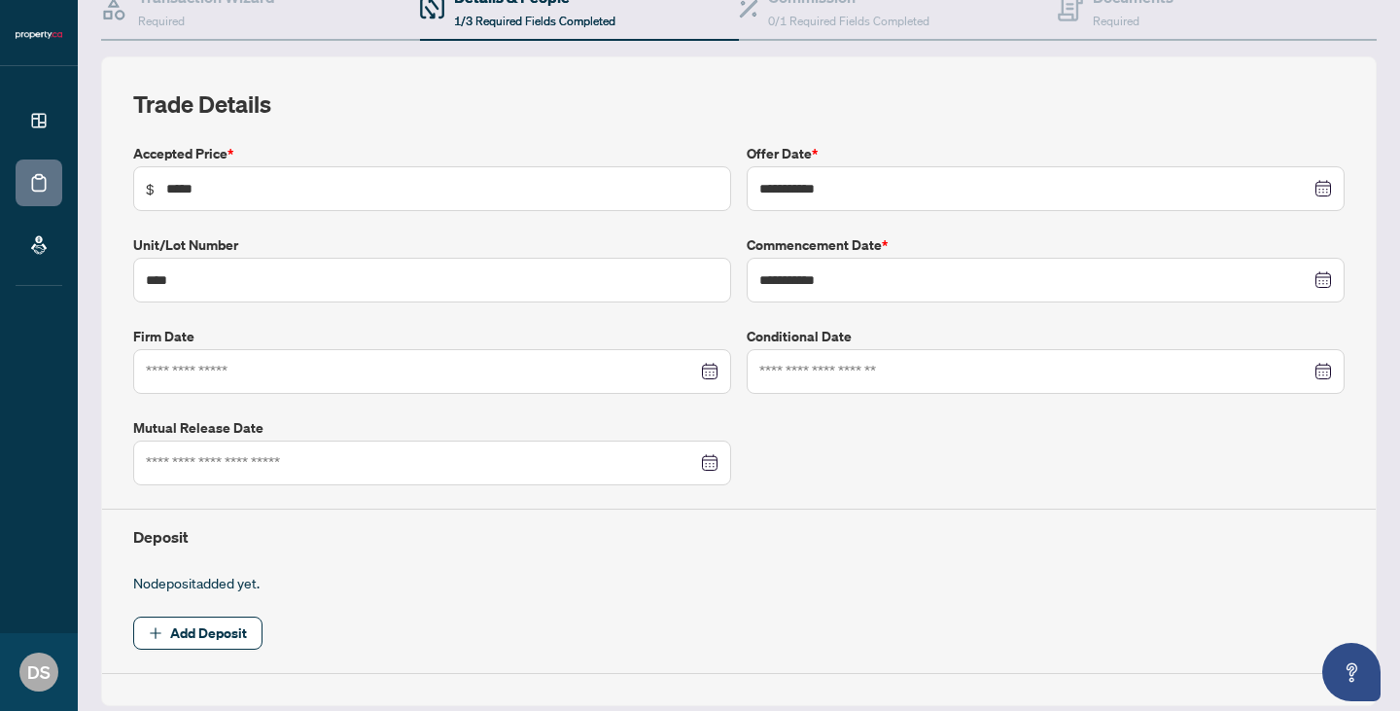
scroll to position [233, 0]
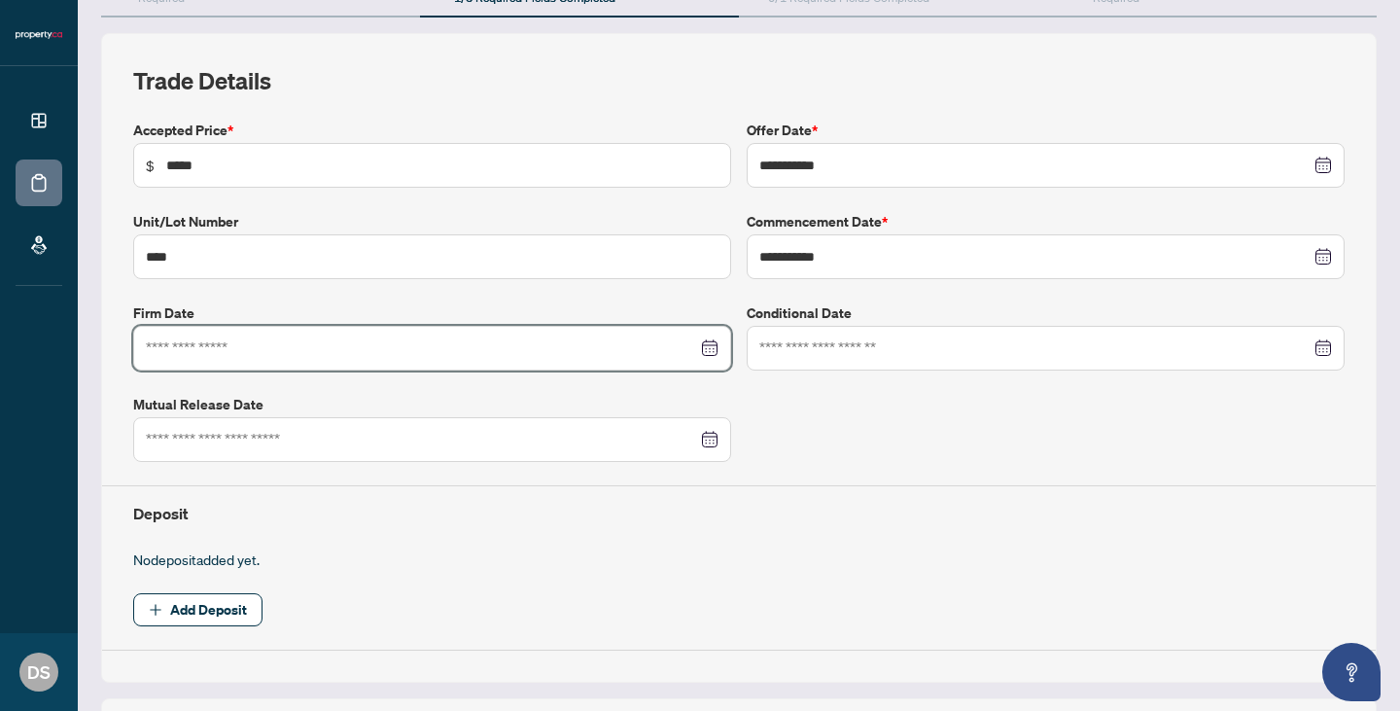
click at [455, 343] on input at bounding box center [421, 347] width 551 height 21
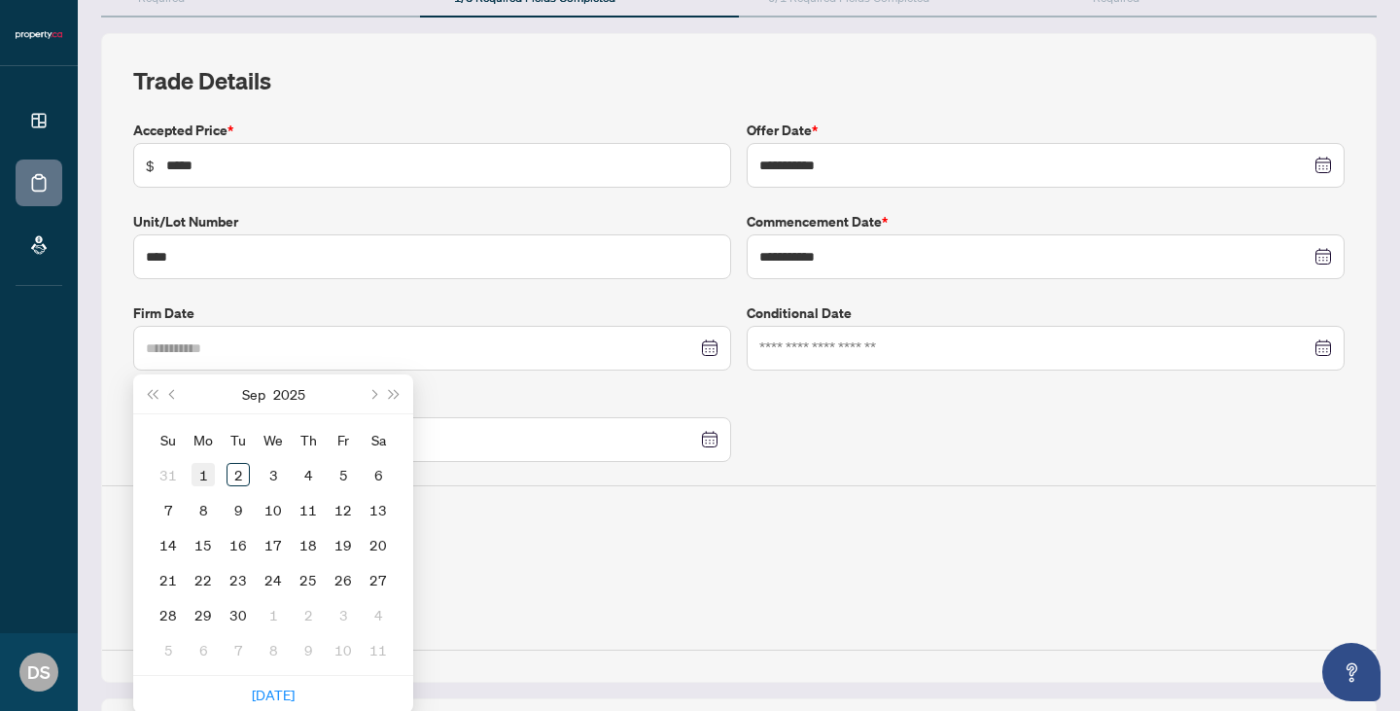
click at [202, 470] on div "1" at bounding box center [203, 474] width 23 height 23
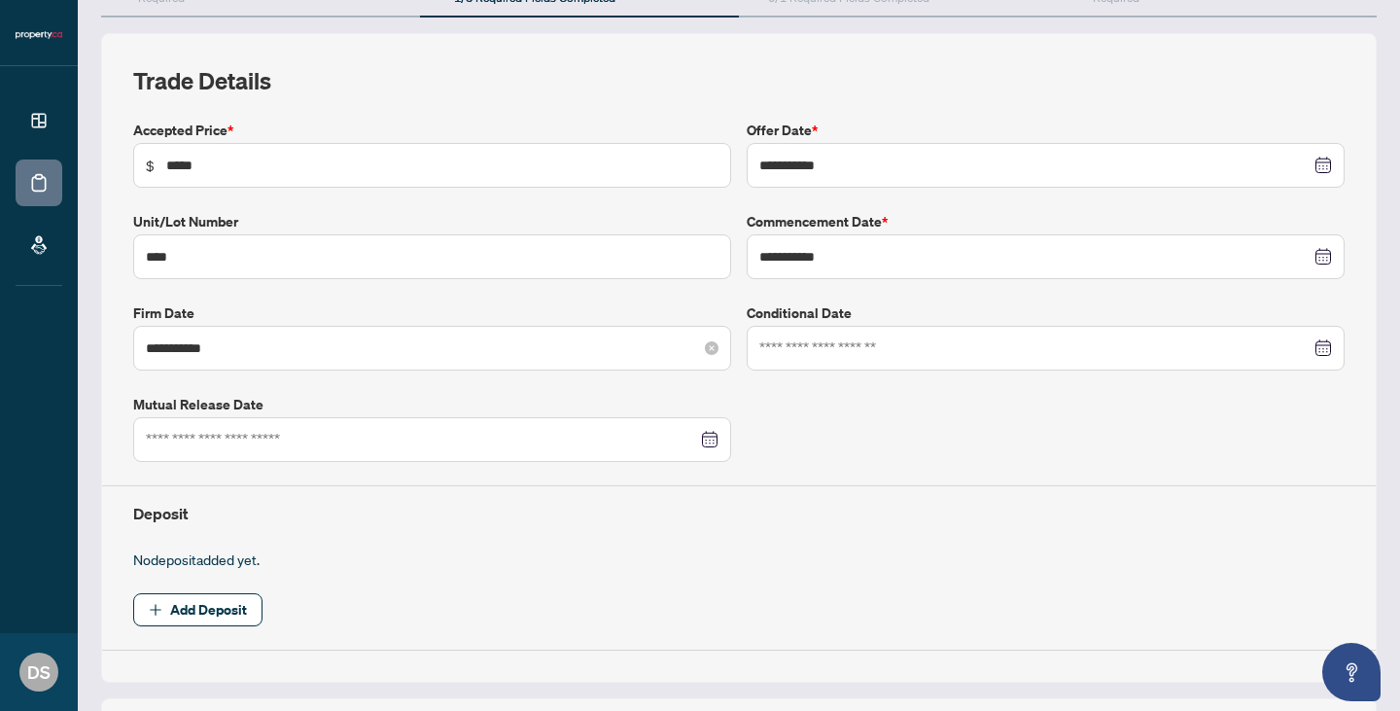
click at [525, 360] on div "**********" at bounding box center [432, 348] width 598 height 45
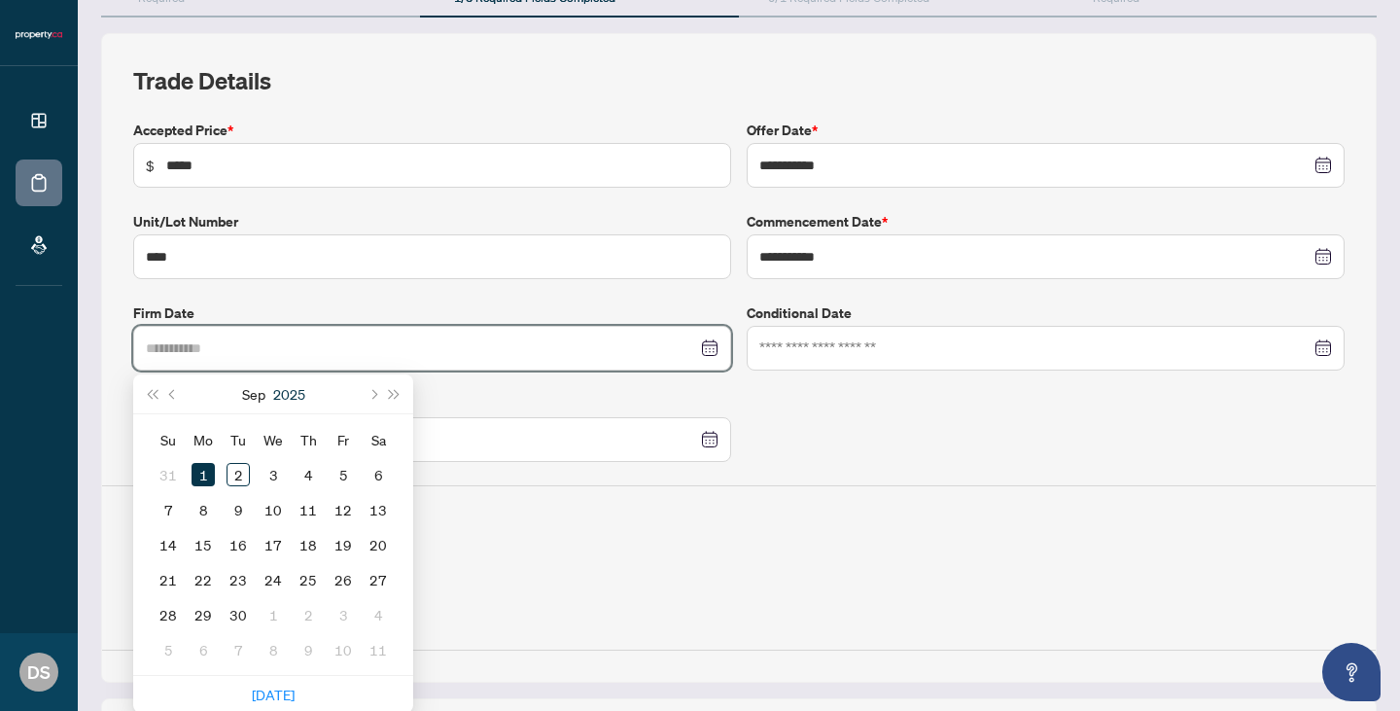
type input "**********"
click at [987, 326] on div at bounding box center [1046, 348] width 598 height 45
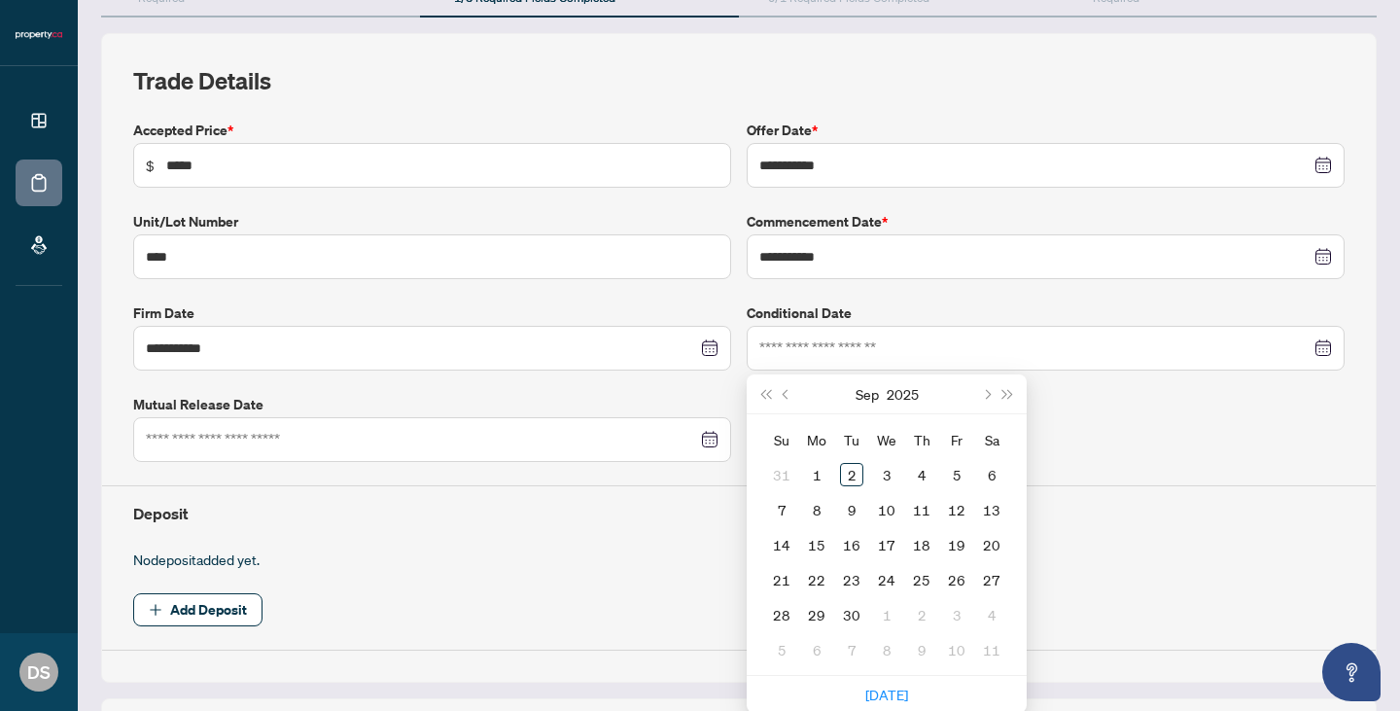
click at [1171, 611] on span "Add Deposit" at bounding box center [738, 609] width 1211 height 33
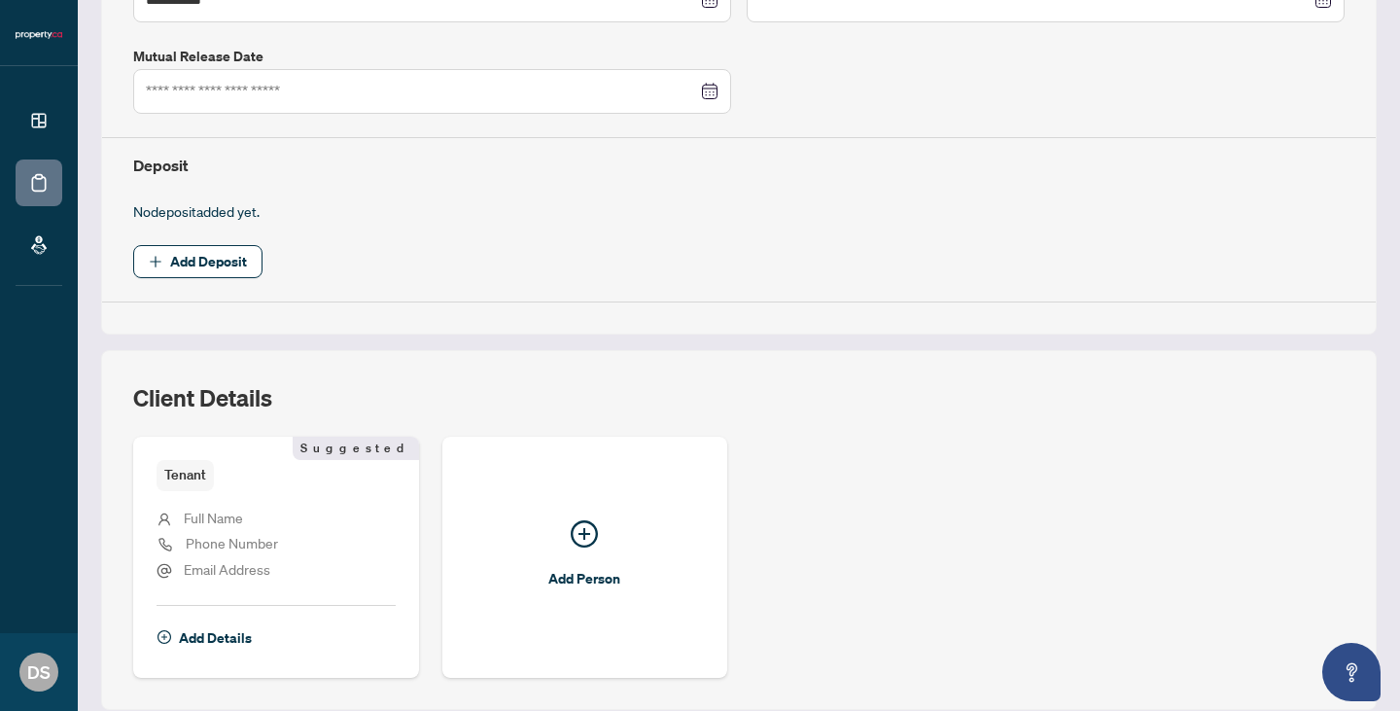
scroll to position [587, 0]
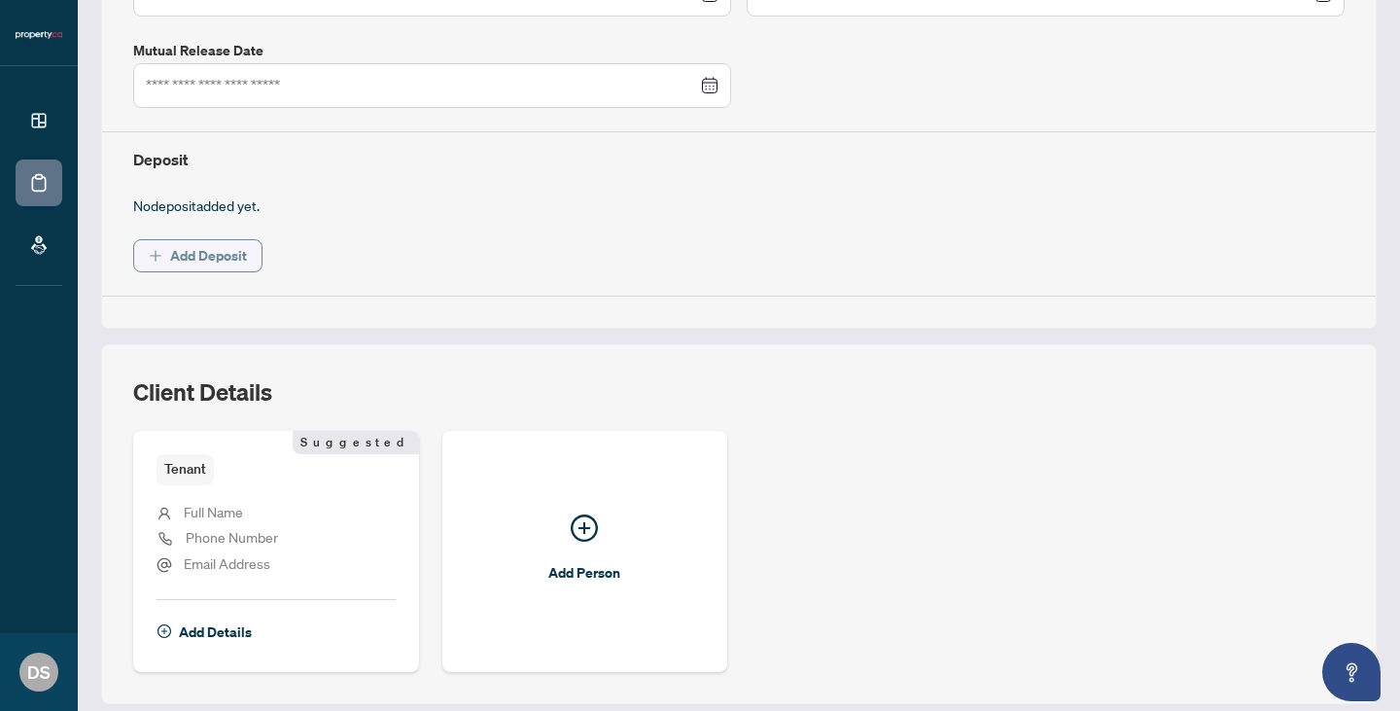
click at [218, 253] on span "Add Deposit" at bounding box center [208, 255] width 77 height 31
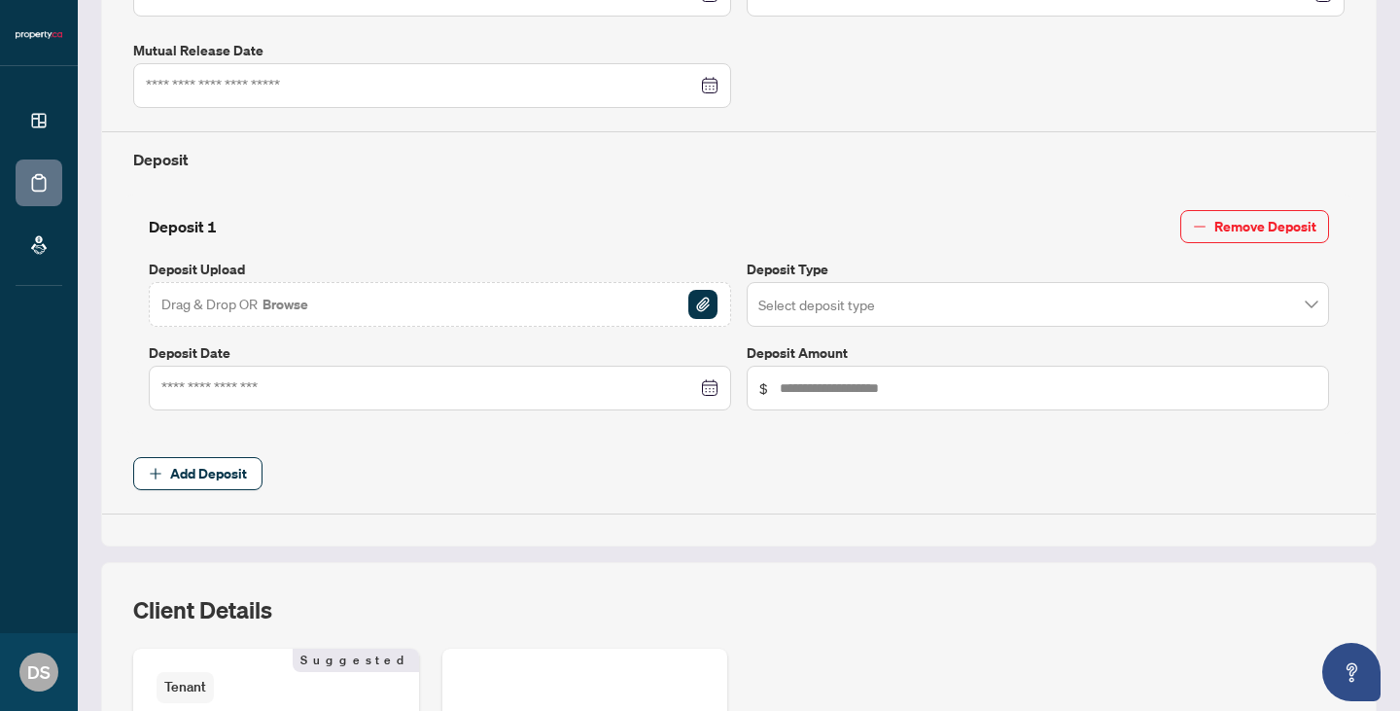
click at [724, 307] on div "Drag & Drop OR Browse" at bounding box center [440, 304] width 582 height 45
click at [719, 307] on div "Drag & Drop OR Browse" at bounding box center [440, 304] width 582 height 45
click at [696, 299] on img "button" at bounding box center [702, 304] width 29 height 29
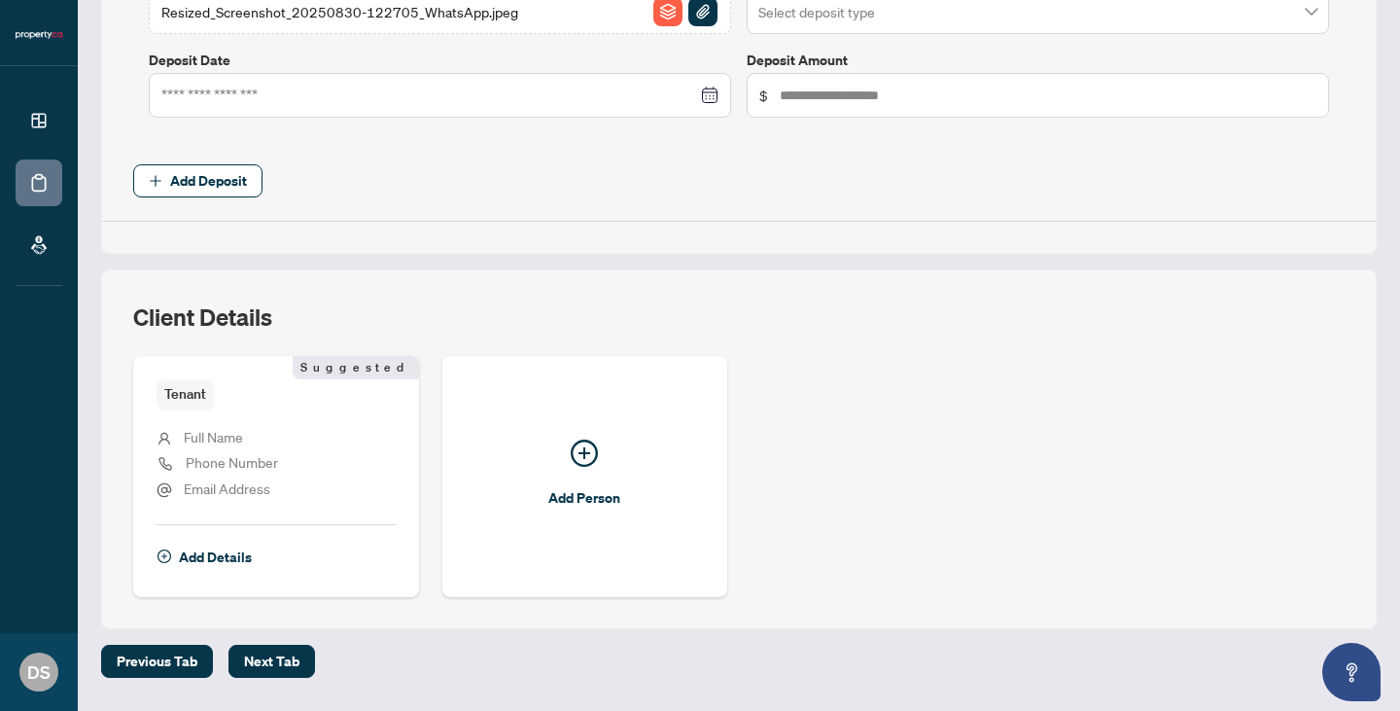
scroll to position [936, 0]
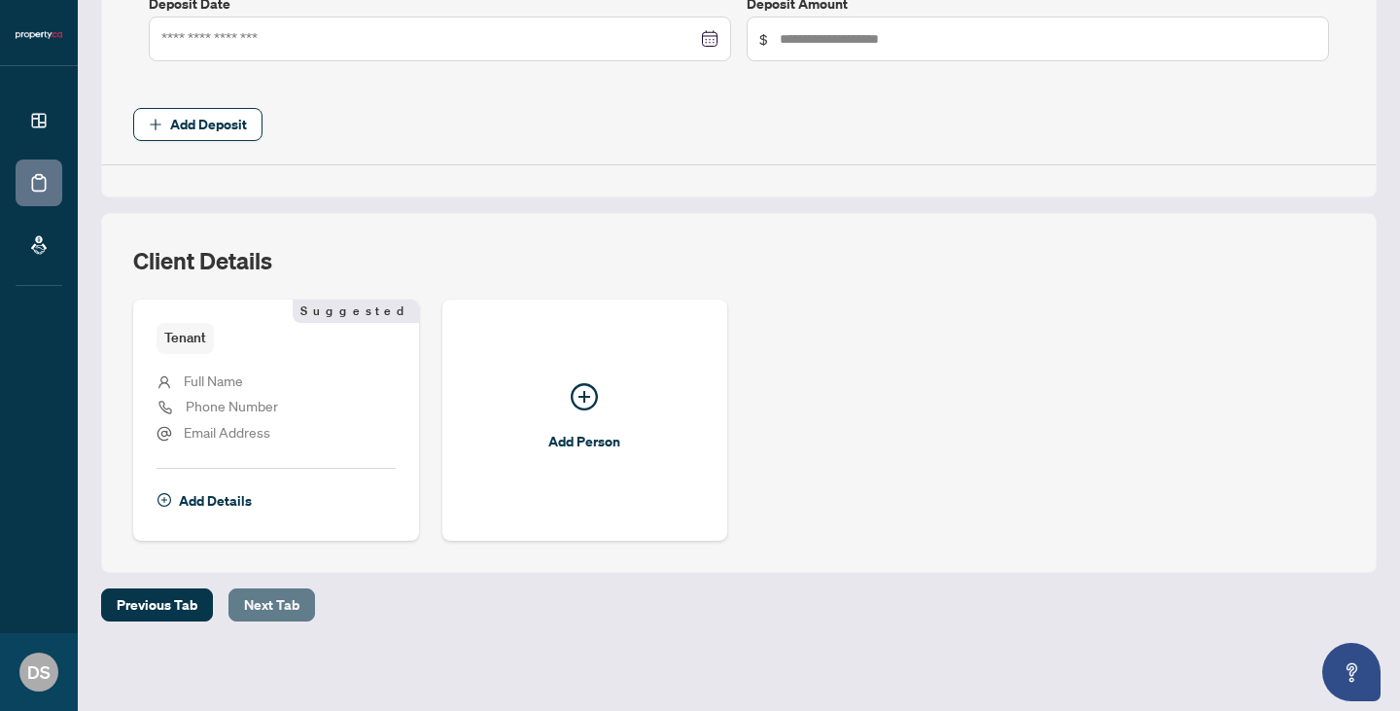
click at [275, 614] on span "Next Tab" at bounding box center [271, 604] width 55 height 31
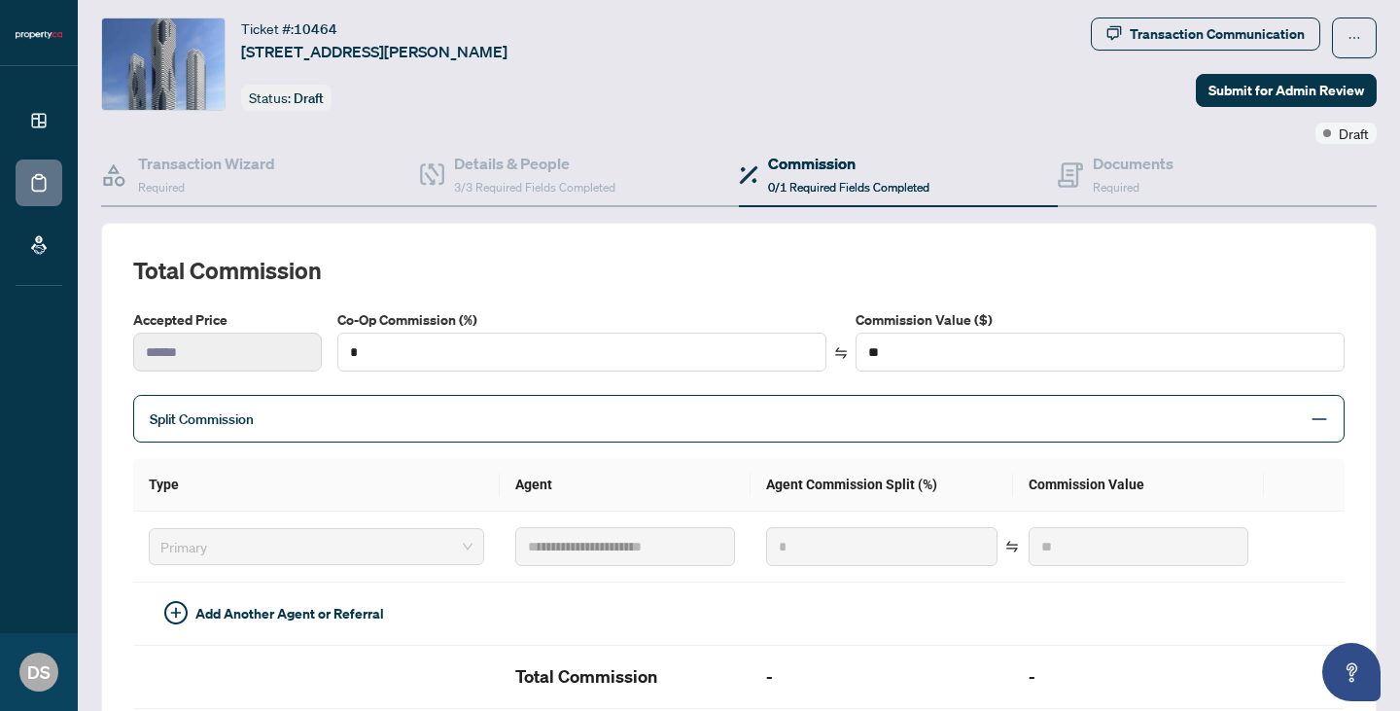
scroll to position [85, 0]
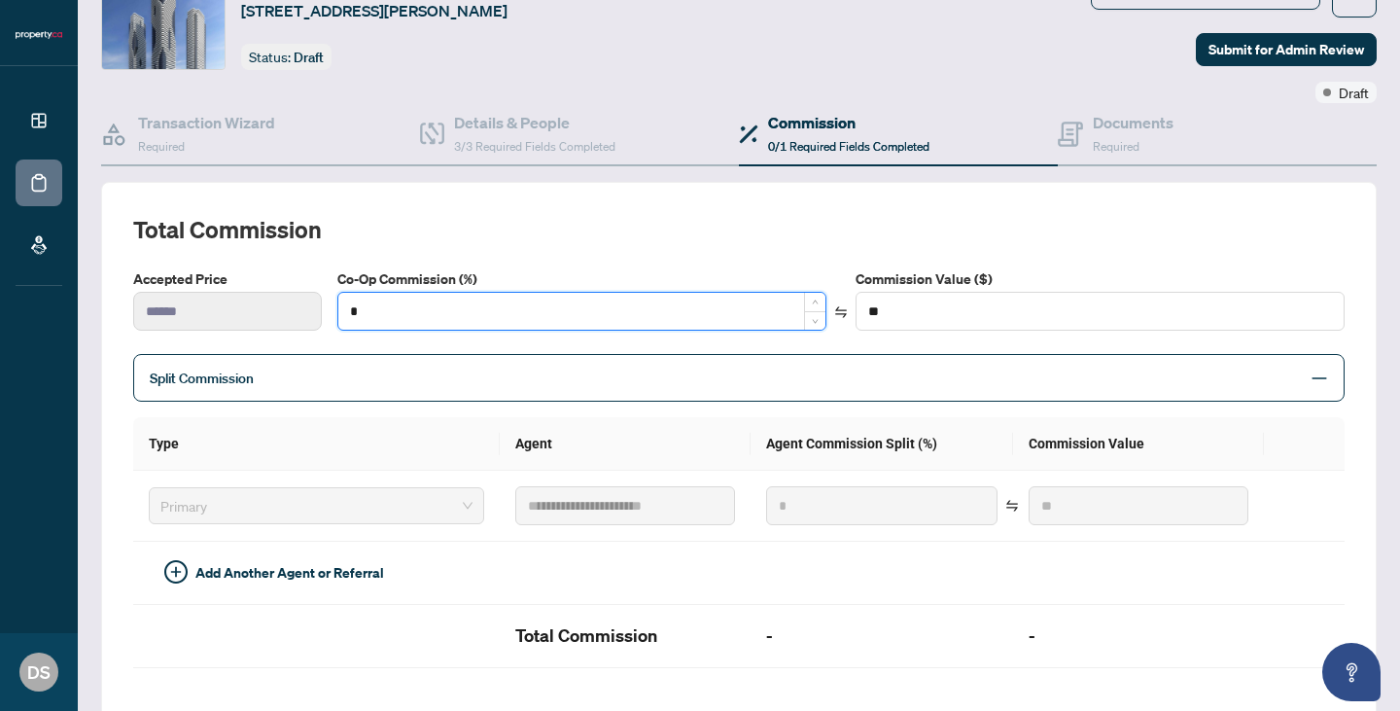
click at [623, 326] on input "*" at bounding box center [581, 311] width 487 height 37
type input "*"
type input "****"
type input "**"
type input "******"
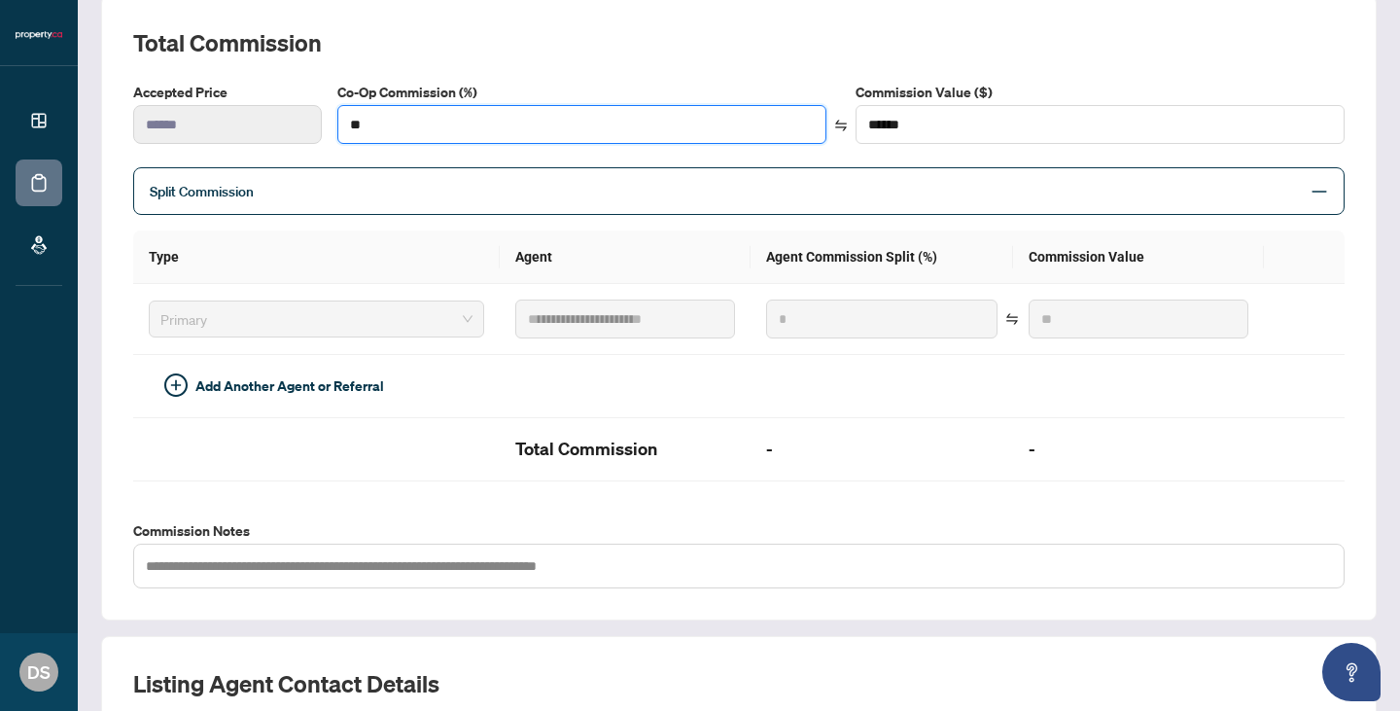
type input "**"
click at [634, 407] on td at bounding box center [625, 386] width 251 height 63
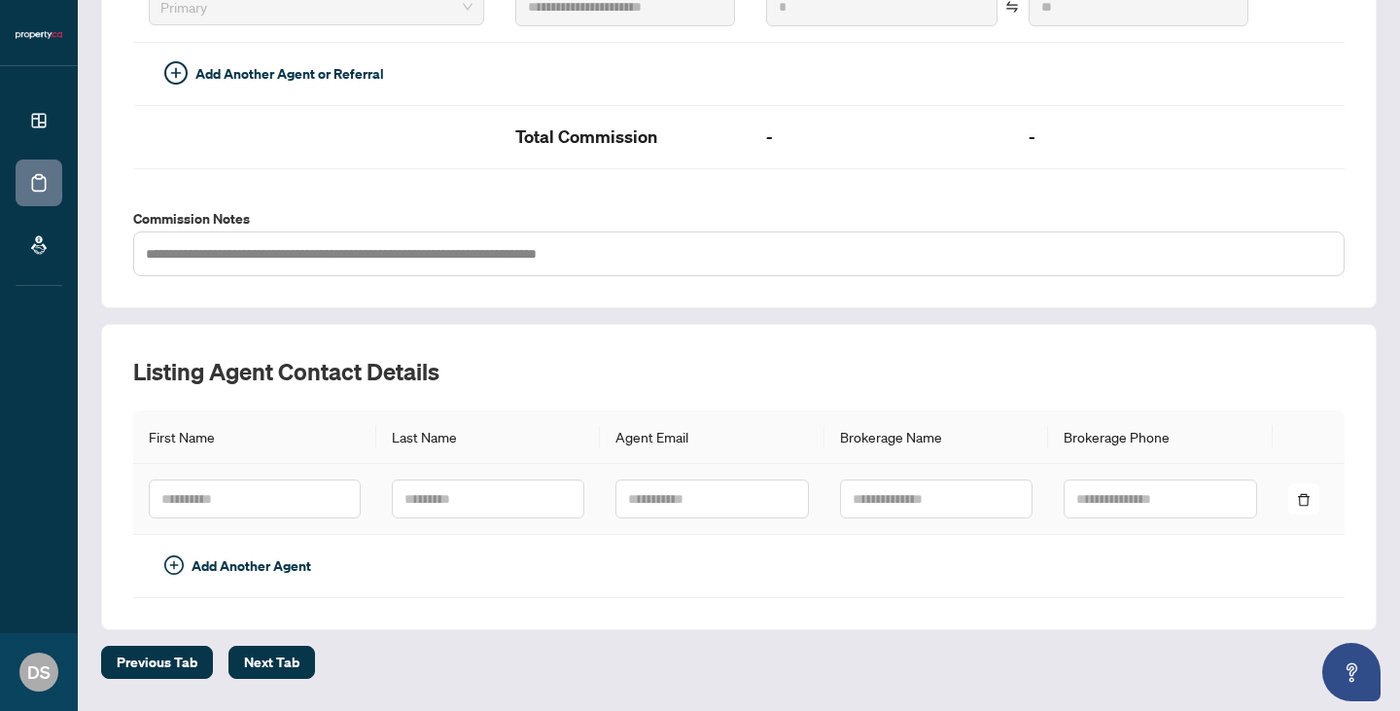
scroll to position [640, 0]
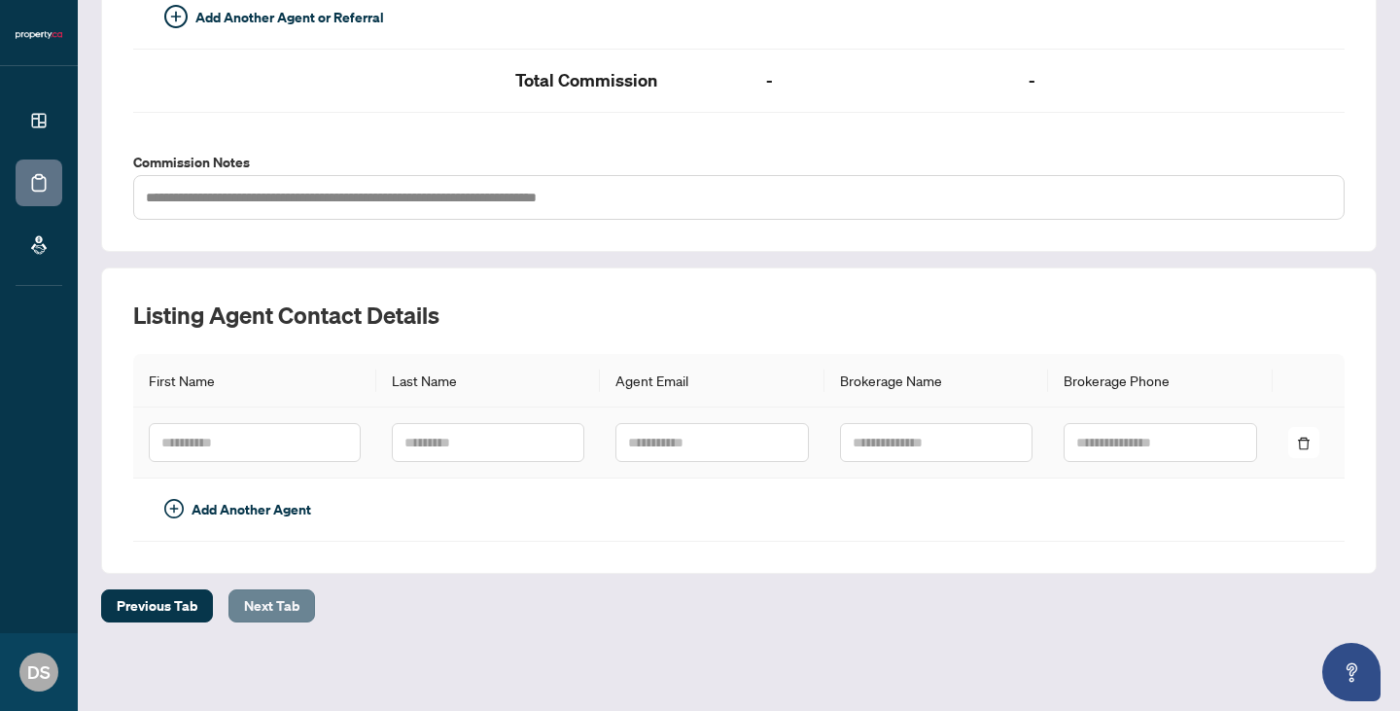
type input "***"
type input "******"
click at [273, 610] on span "Next Tab" at bounding box center [271, 605] width 55 height 31
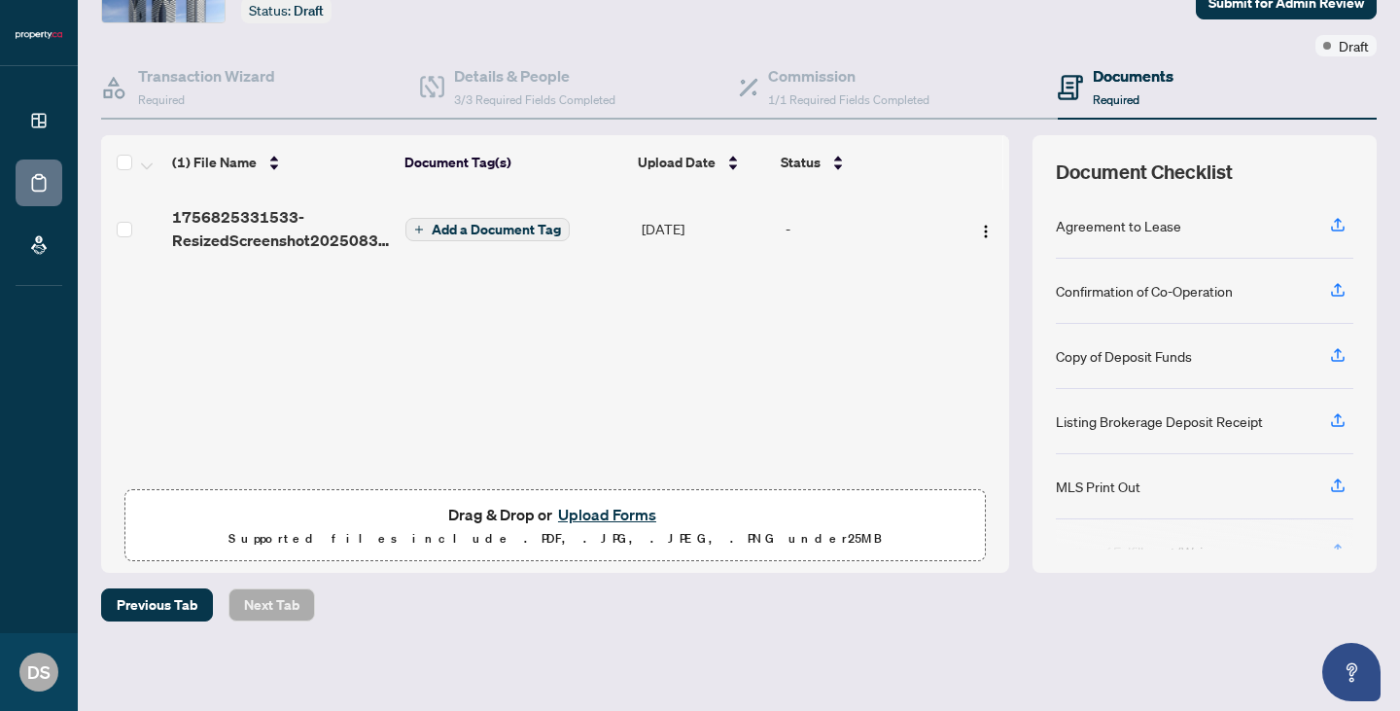
scroll to position [88, 0]
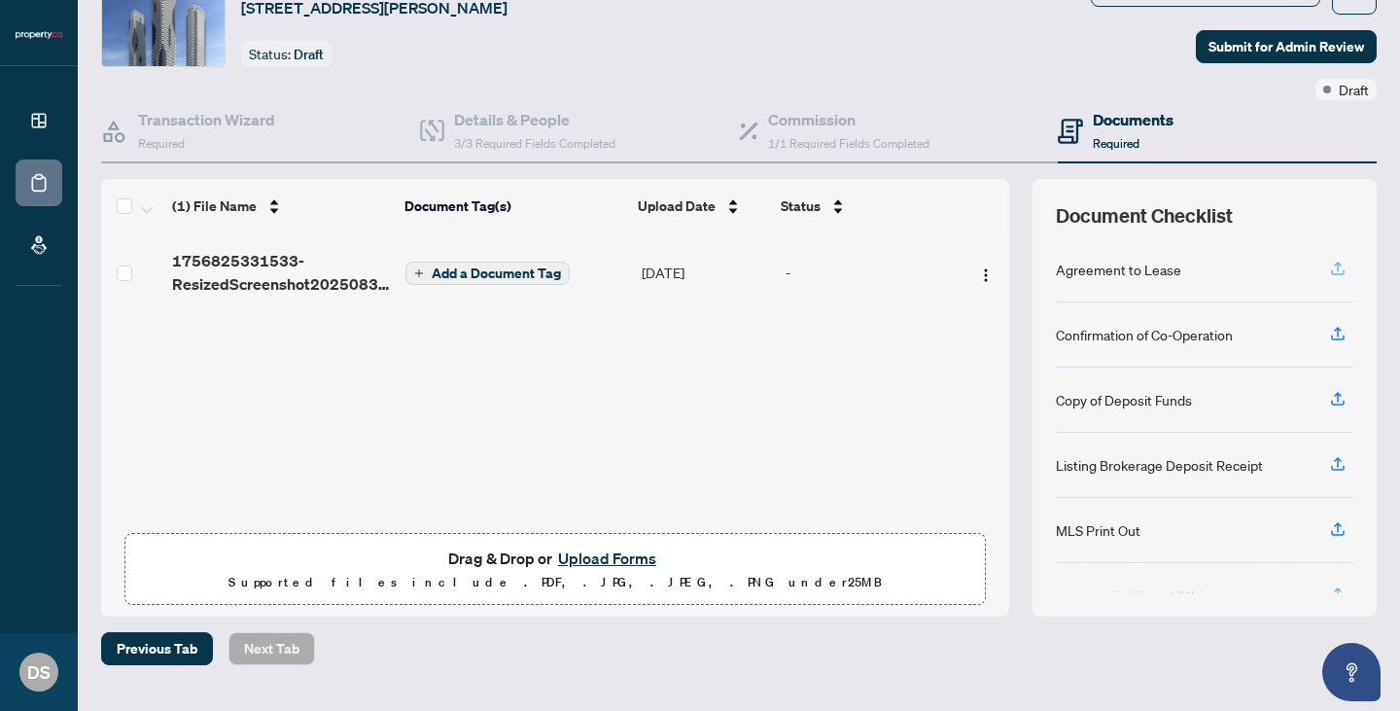
click at [1335, 263] on icon "button" at bounding box center [1338, 267] width 8 height 10
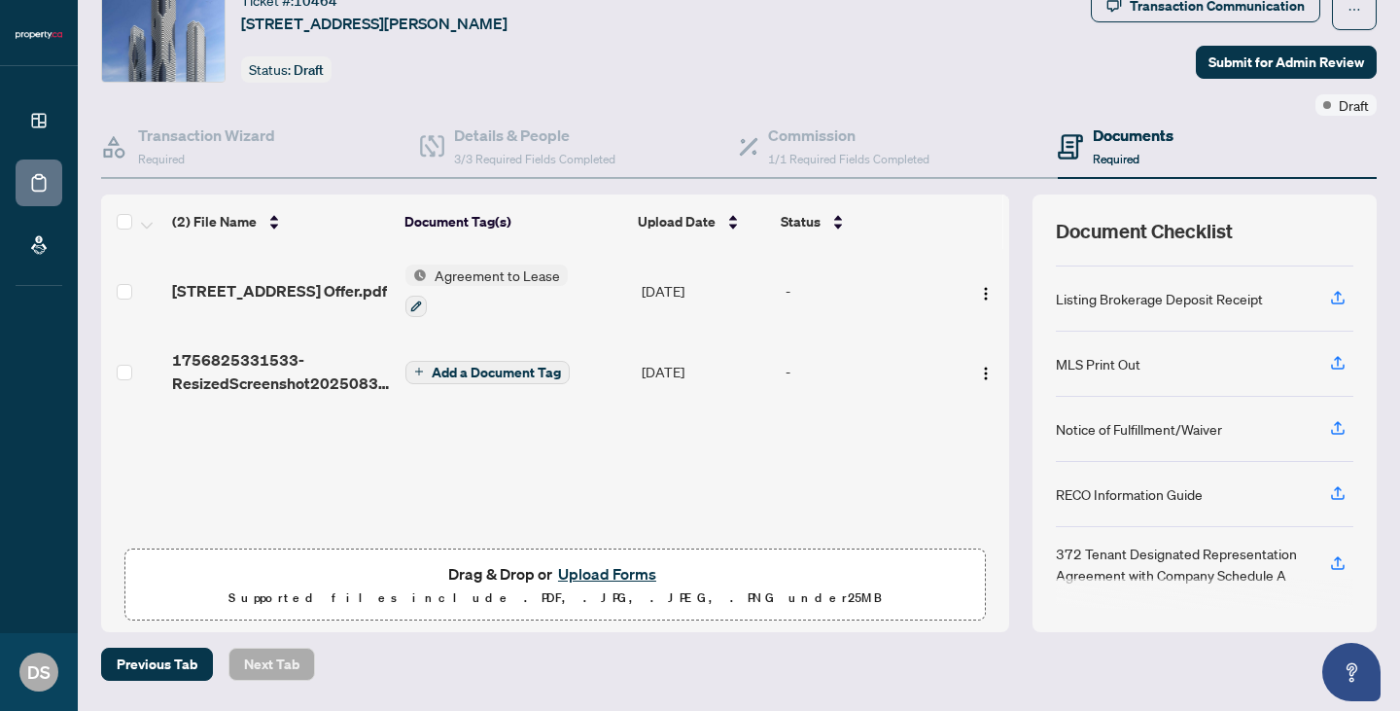
scroll to position [64, 0]
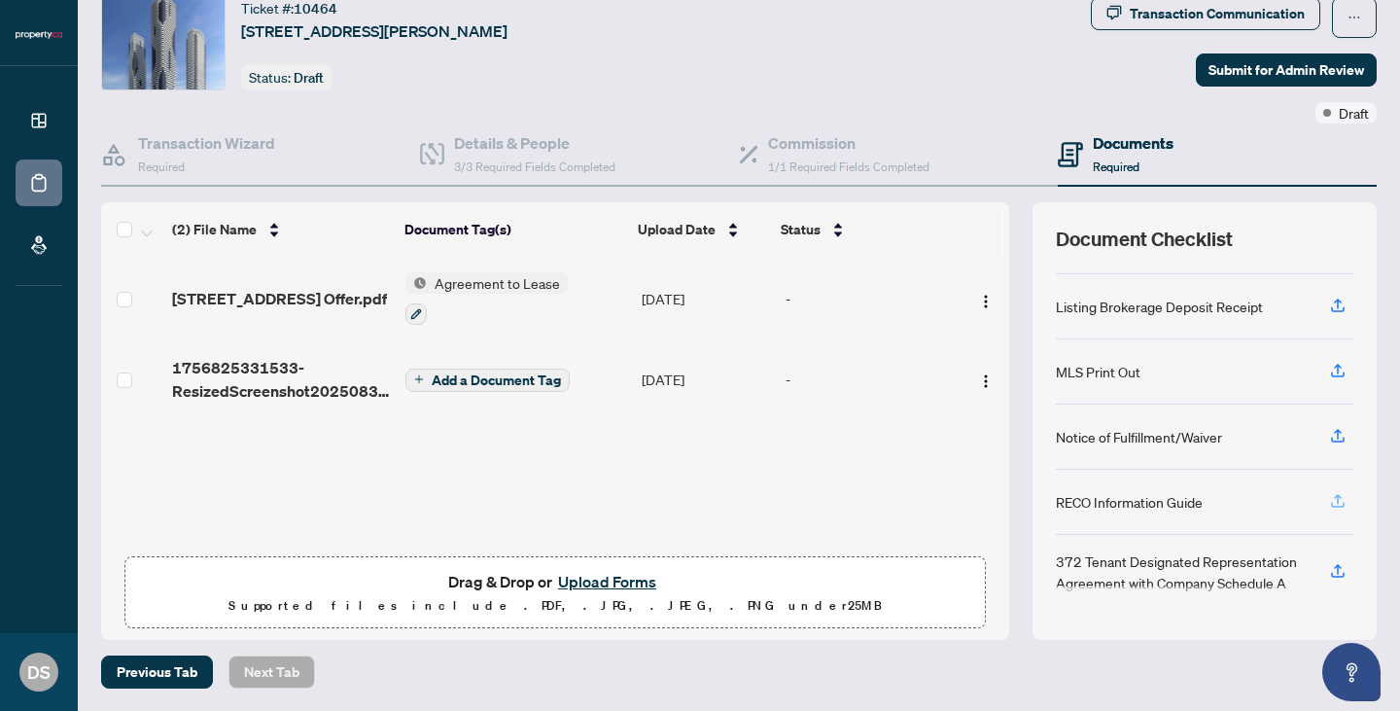
click at [1337, 500] on icon "button" at bounding box center [1338, 499] width 8 height 10
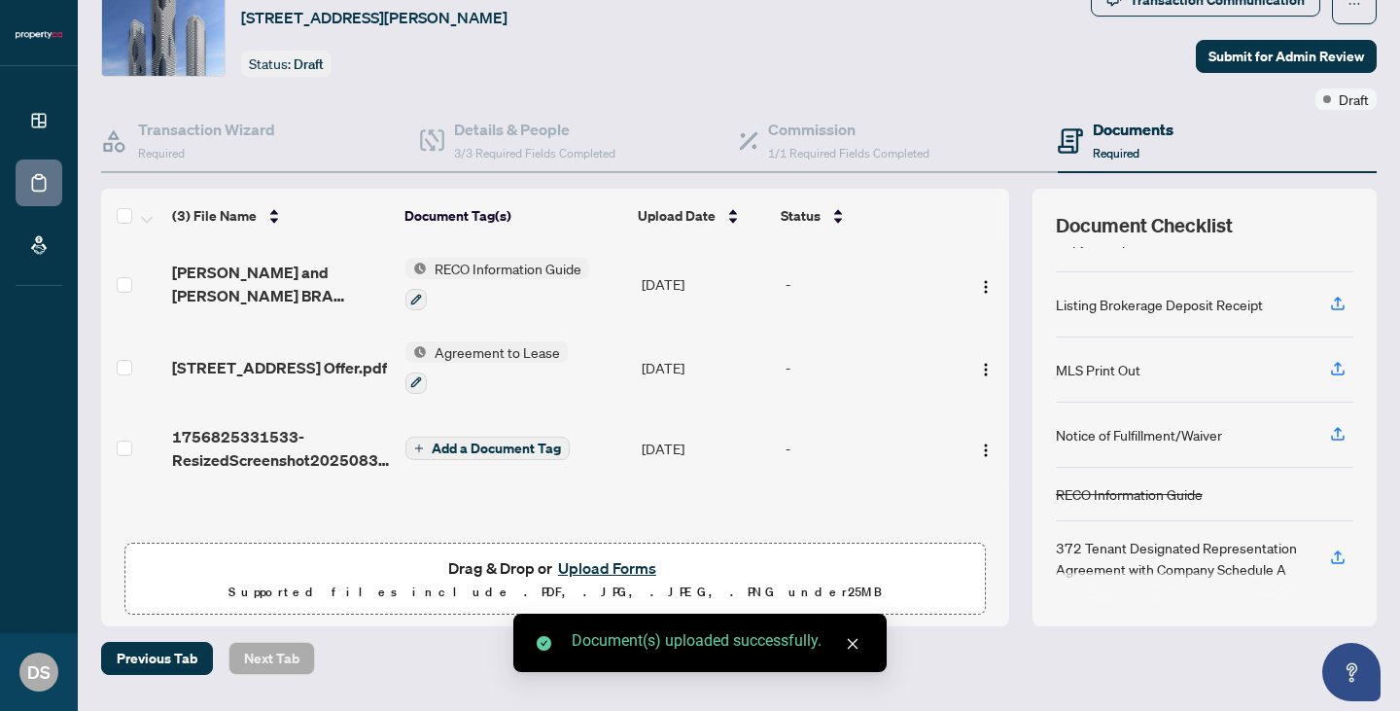
scroll to position [80, 0]
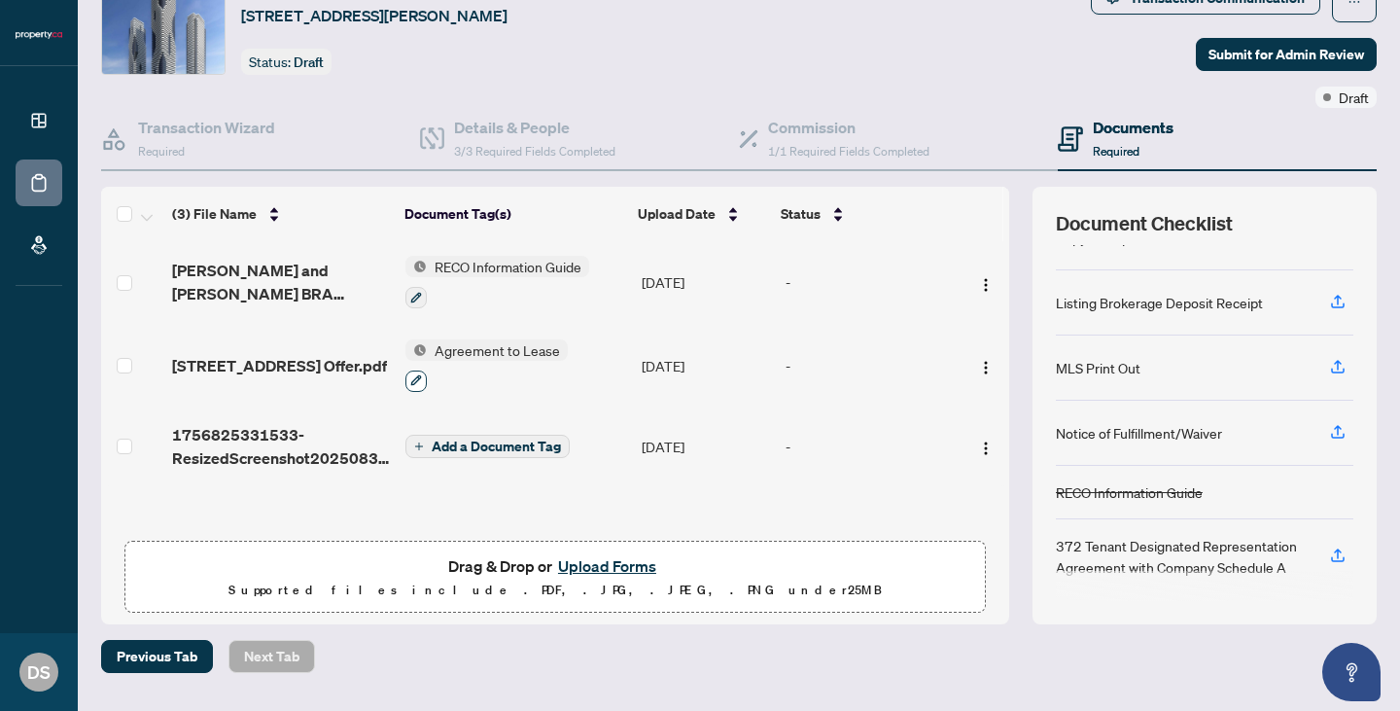
click at [410, 377] on icon "button" at bounding box center [416, 380] width 12 height 12
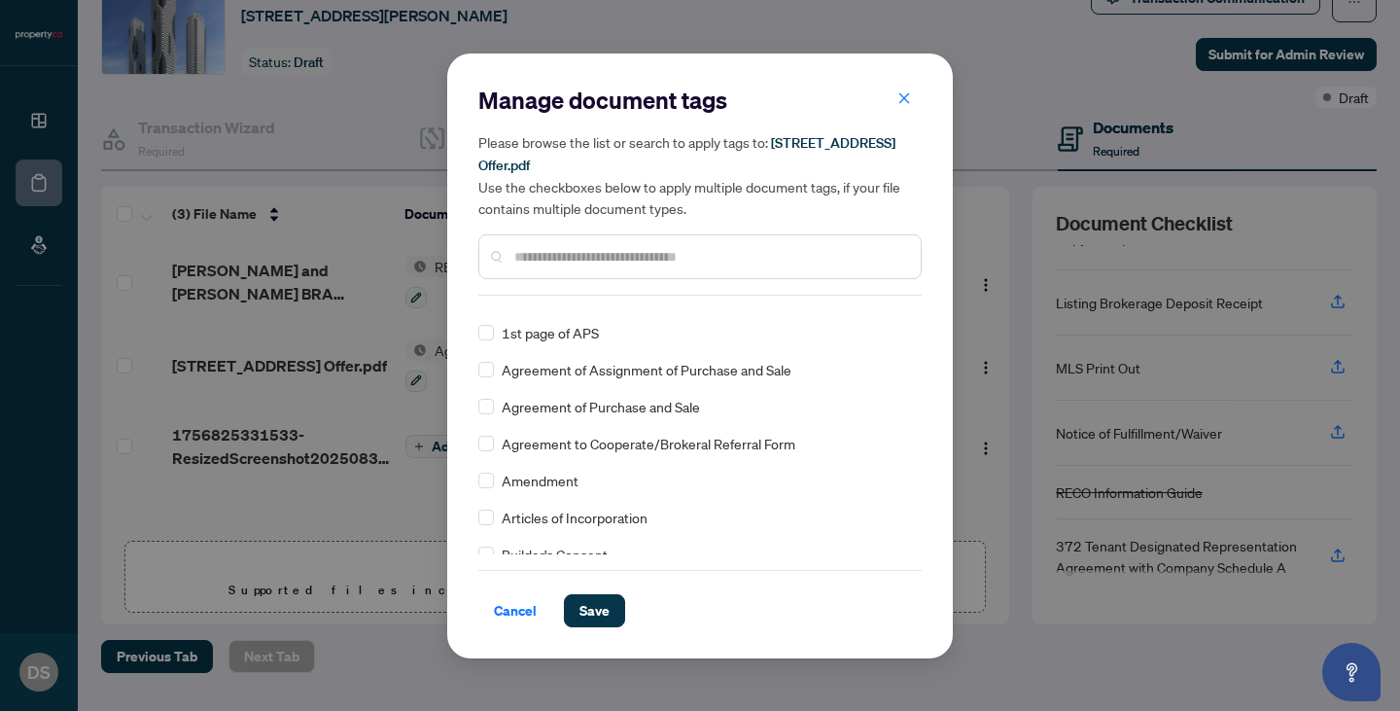
scroll to position [396, 0]
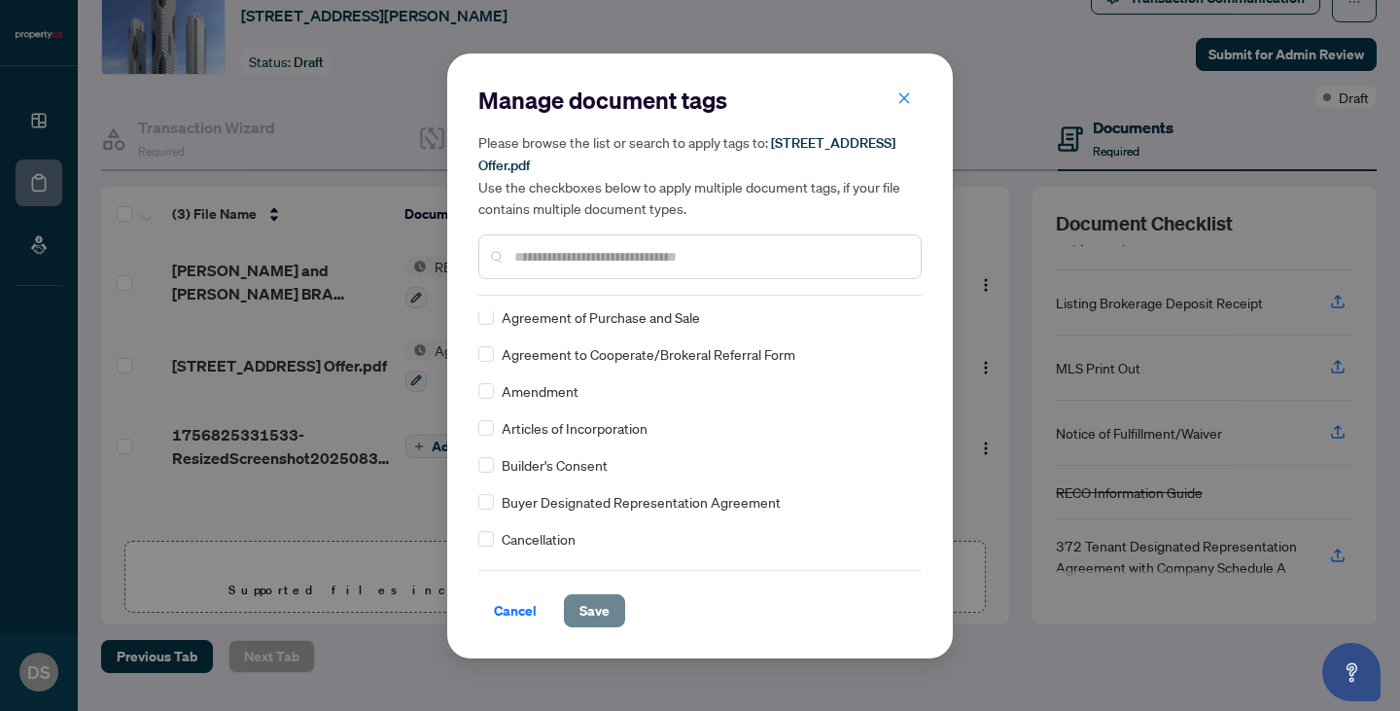
click at [579, 607] on span "Save" at bounding box center [594, 610] width 30 height 31
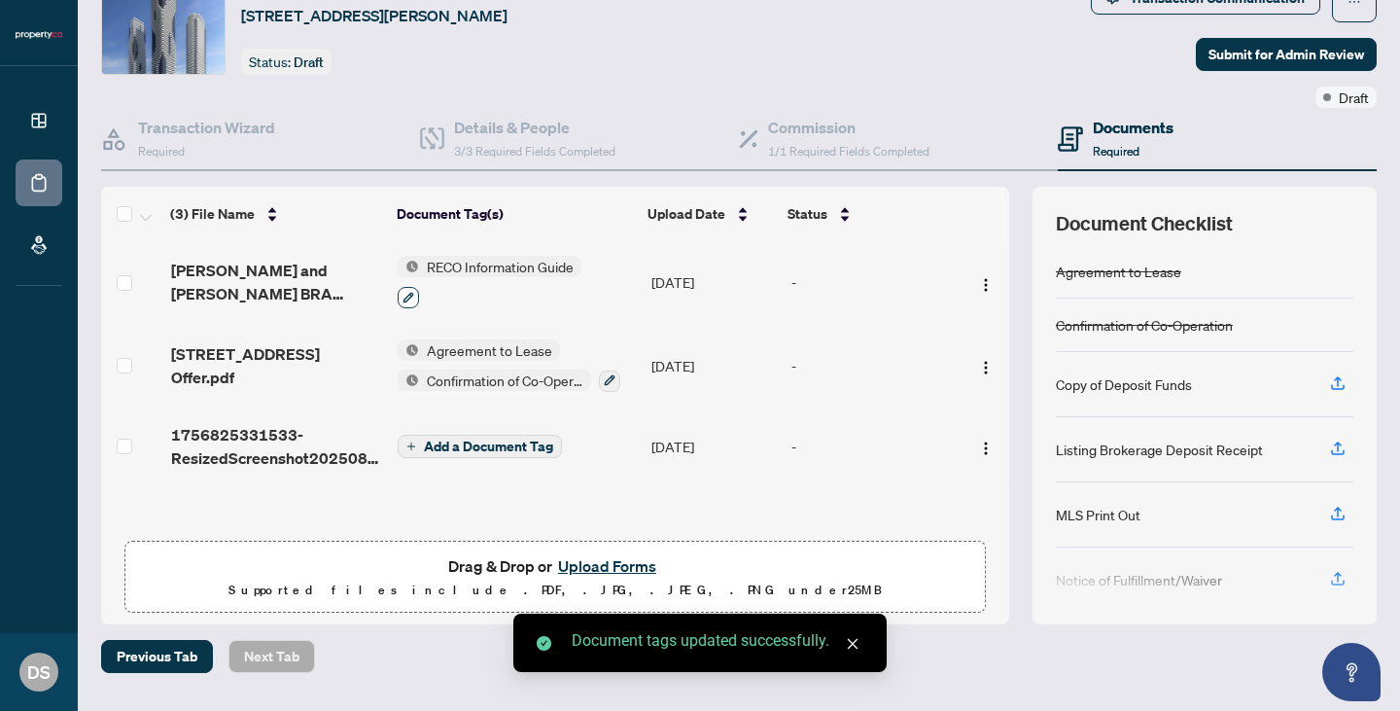
click at [407, 298] on icon "button" at bounding box center [409, 298] width 12 height 12
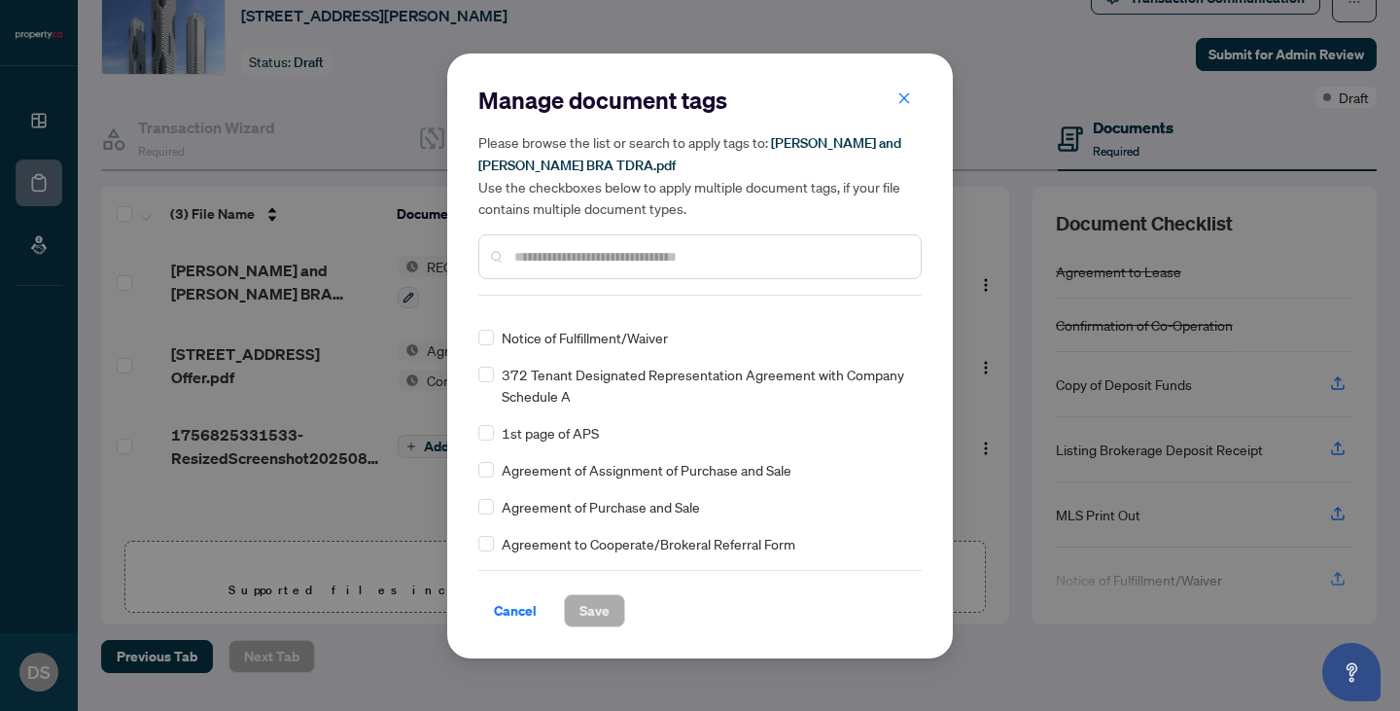
scroll to position [0, 0]
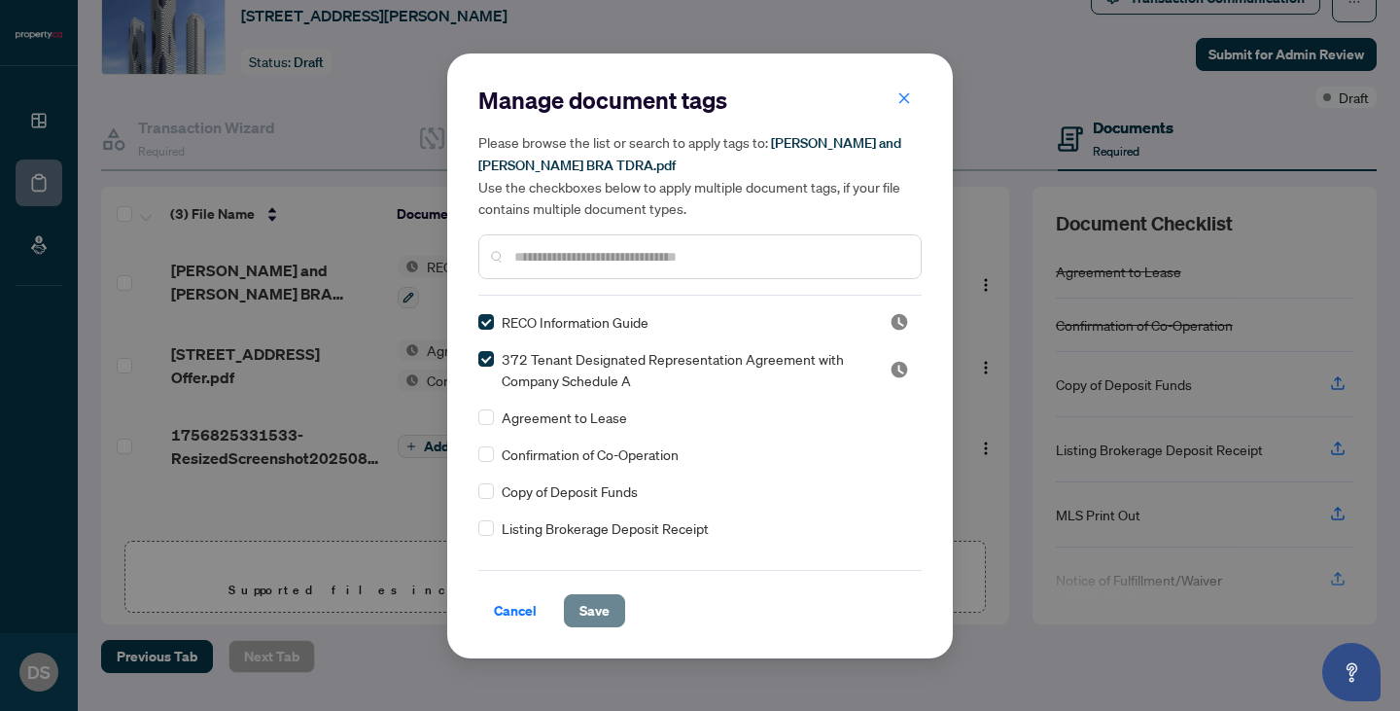
click at [592, 608] on span "Save" at bounding box center [594, 610] width 30 height 31
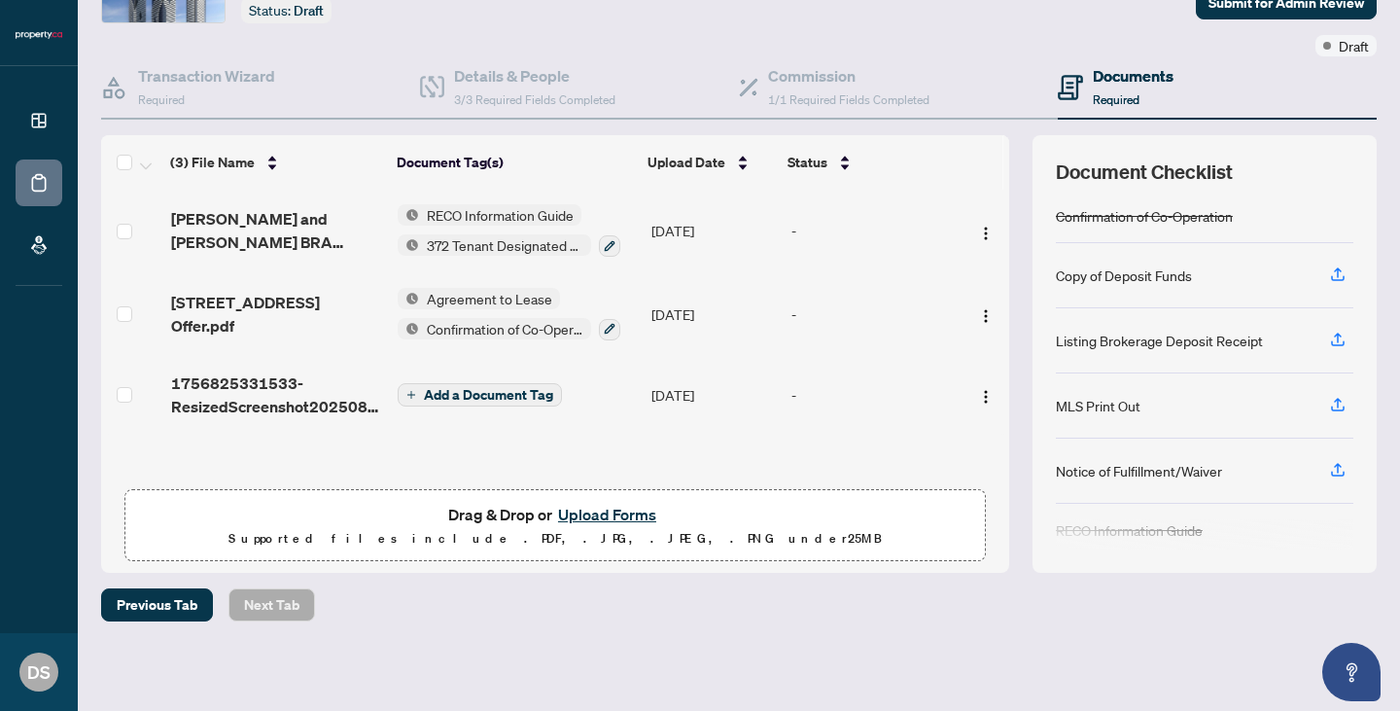
scroll to position [56, 0]
click at [474, 372] on td "Add a Document Tag" at bounding box center [516, 395] width 253 height 78
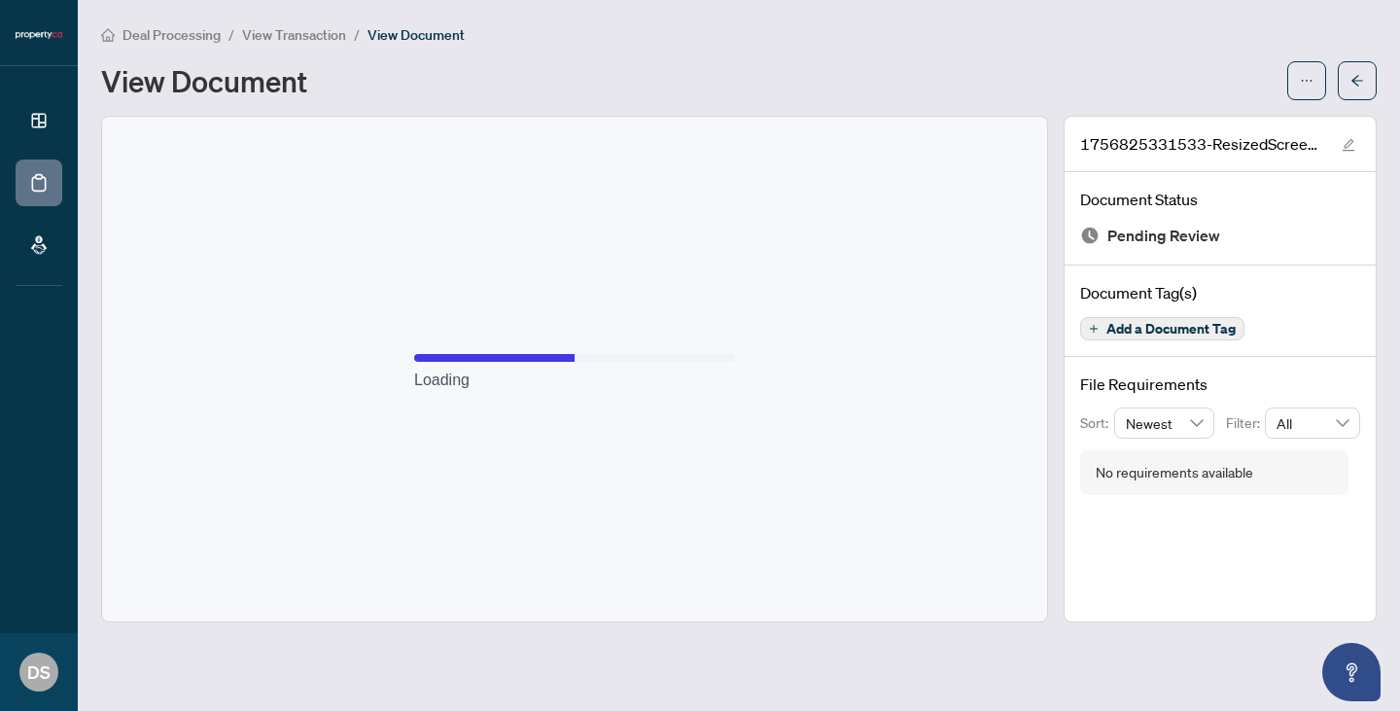
click at [276, 30] on span "View Transaction" at bounding box center [294, 35] width 104 height 18
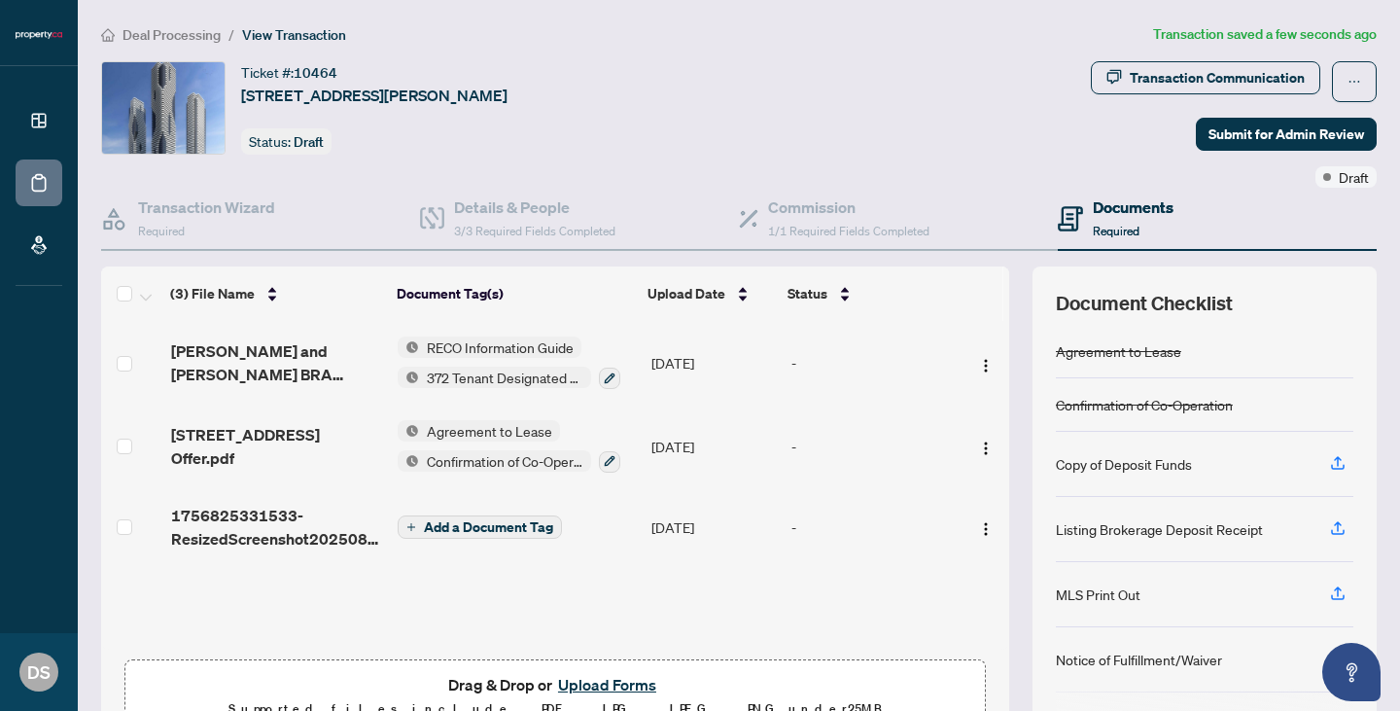
click at [511, 520] on span "Add a Document Tag" at bounding box center [488, 527] width 129 height 14
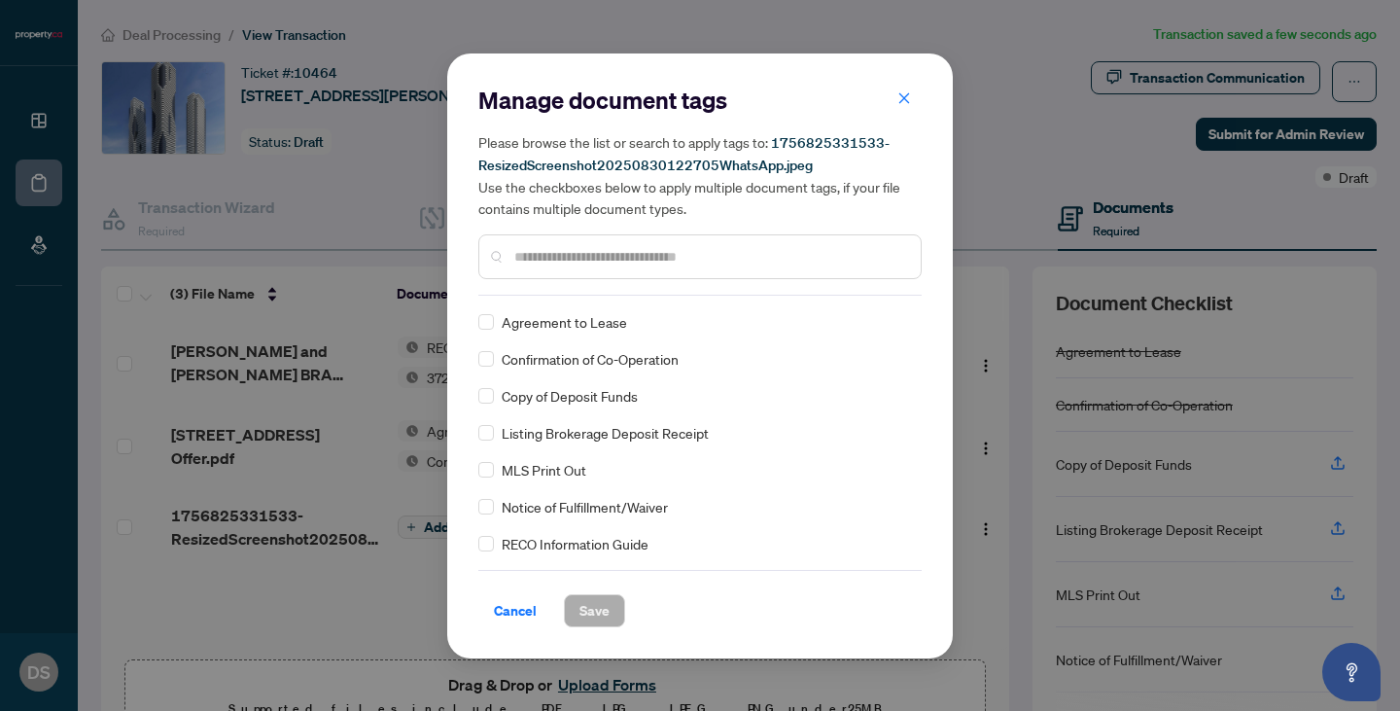
click at [586, 396] on span "Copy of Deposit Funds" at bounding box center [570, 395] width 136 height 21
click at [605, 600] on span "Save" at bounding box center [594, 610] width 30 height 31
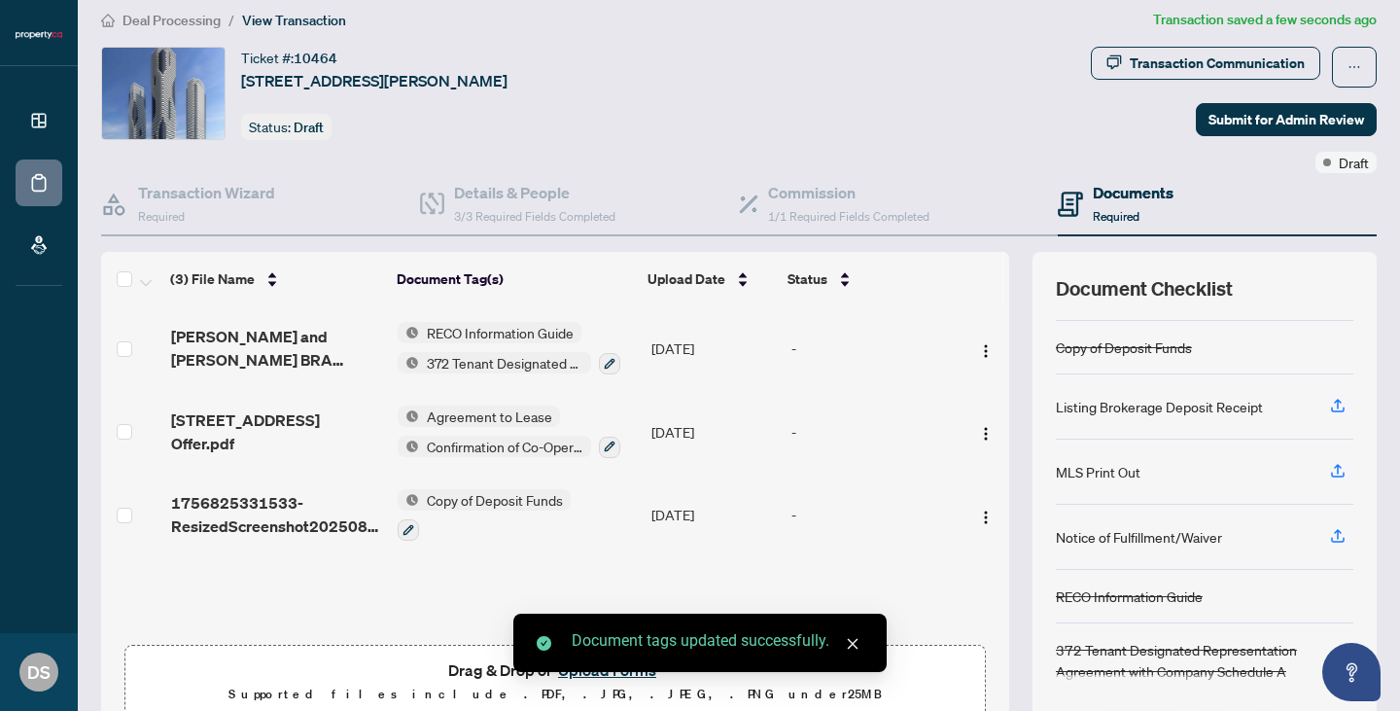
scroll to position [18, 0]
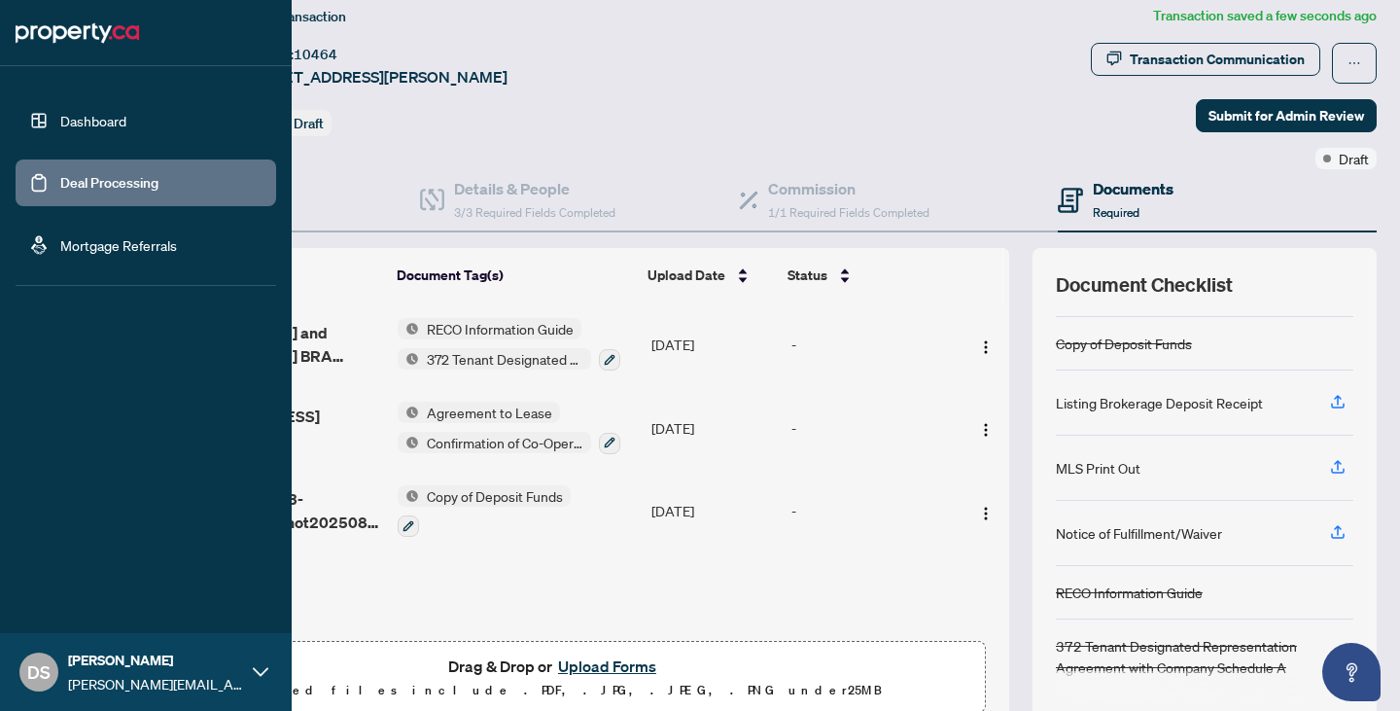
click at [60, 129] on link "Dashboard" at bounding box center [93, 121] width 66 height 18
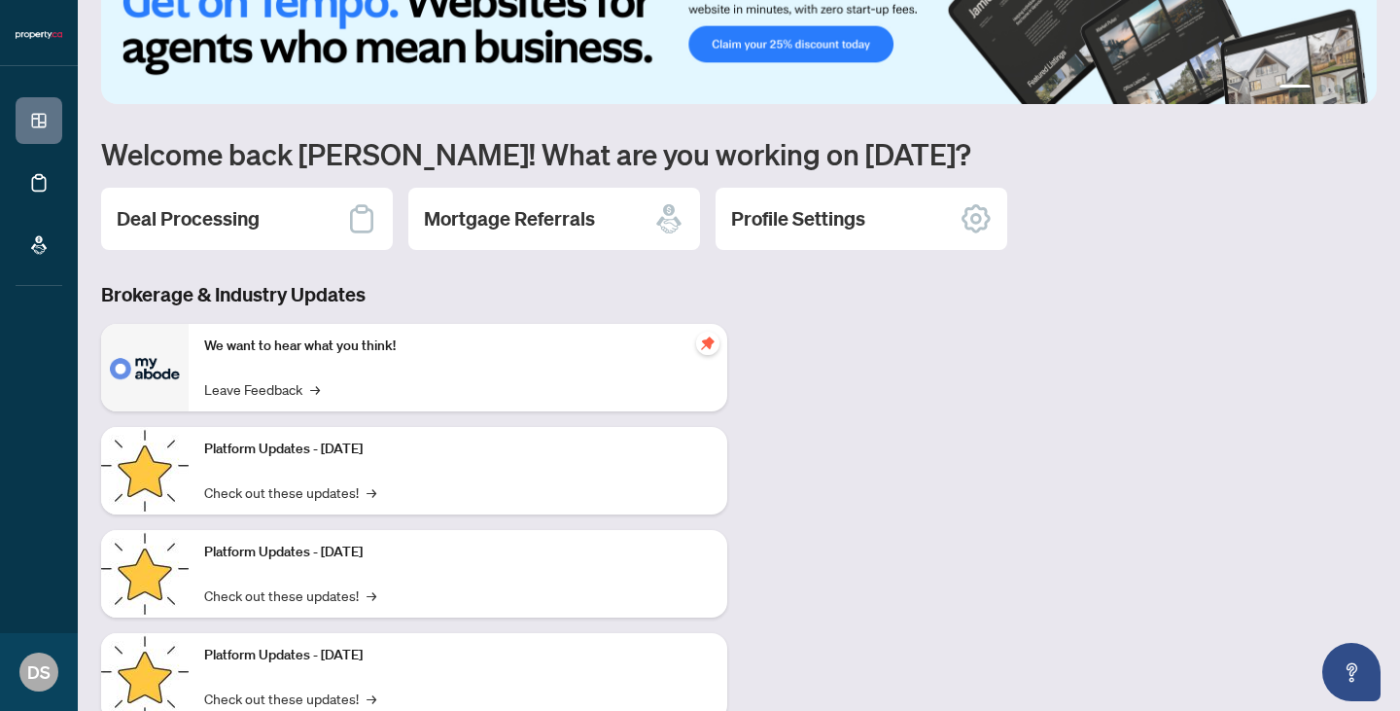
scroll to position [121, 0]
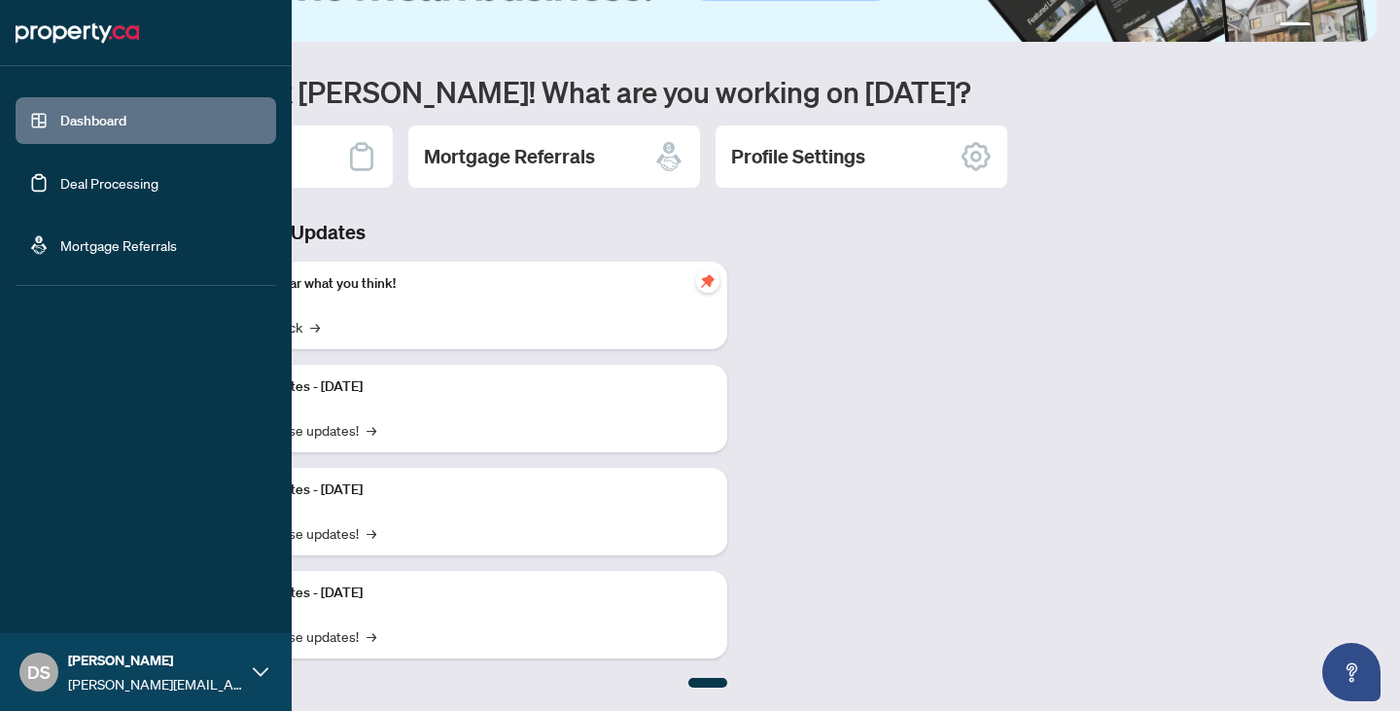
click at [64, 174] on link "Deal Processing" at bounding box center [109, 183] width 98 height 18
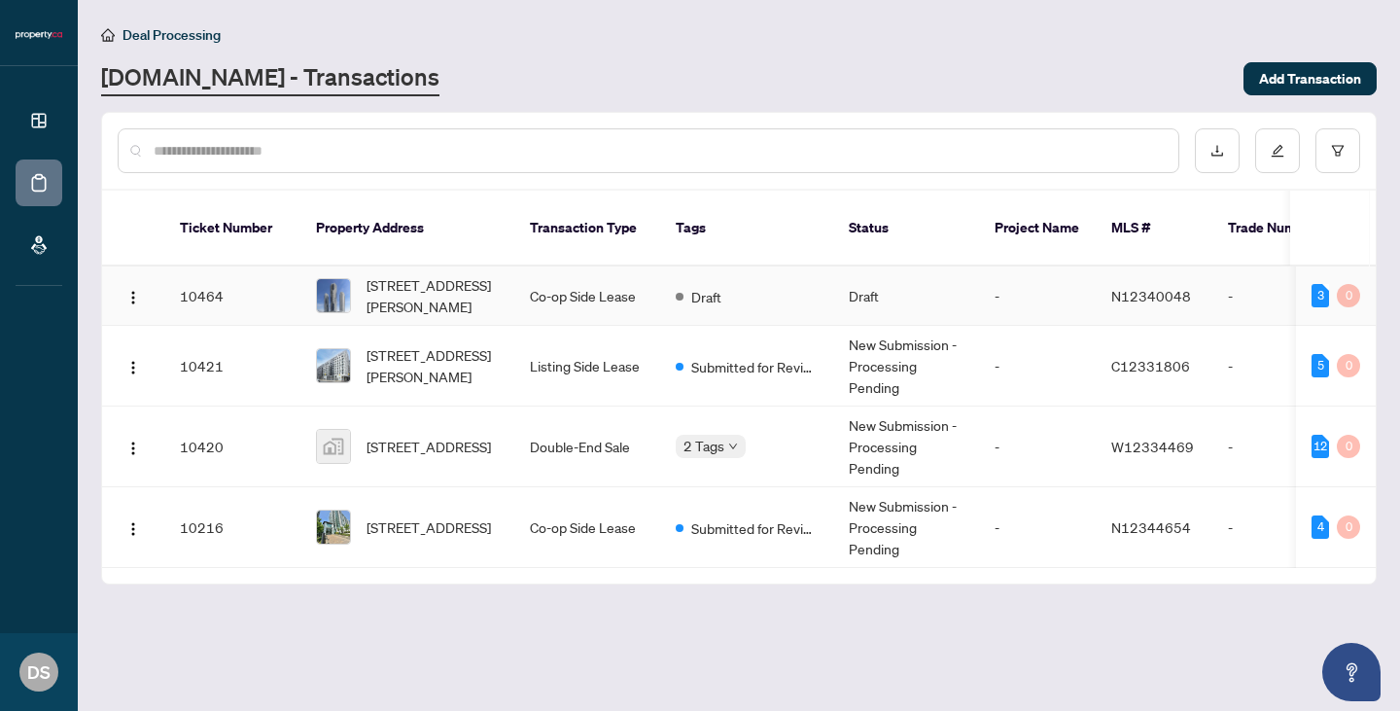
click at [449, 274] on span "[STREET_ADDRESS][PERSON_NAME]" at bounding box center [433, 295] width 132 height 43
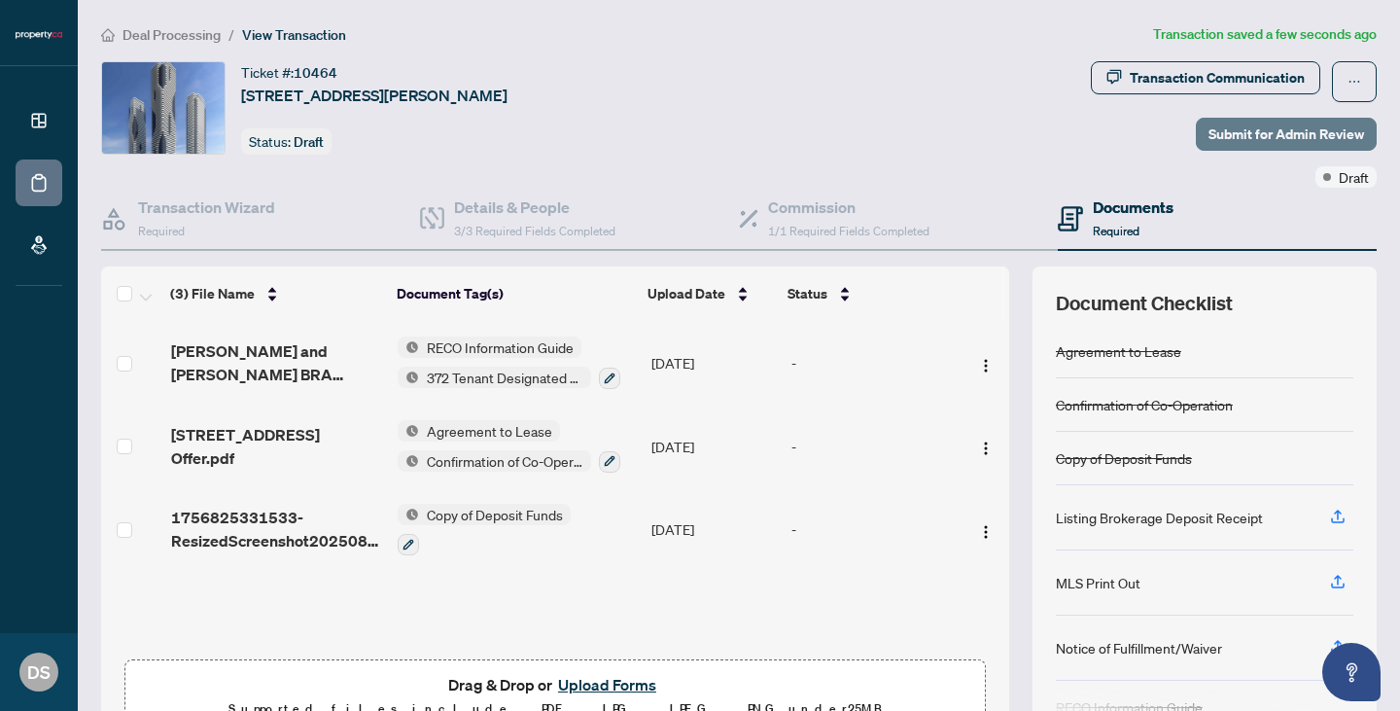
click at [1288, 145] on span "Submit for Admin Review" at bounding box center [1287, 134] width 156 height 31
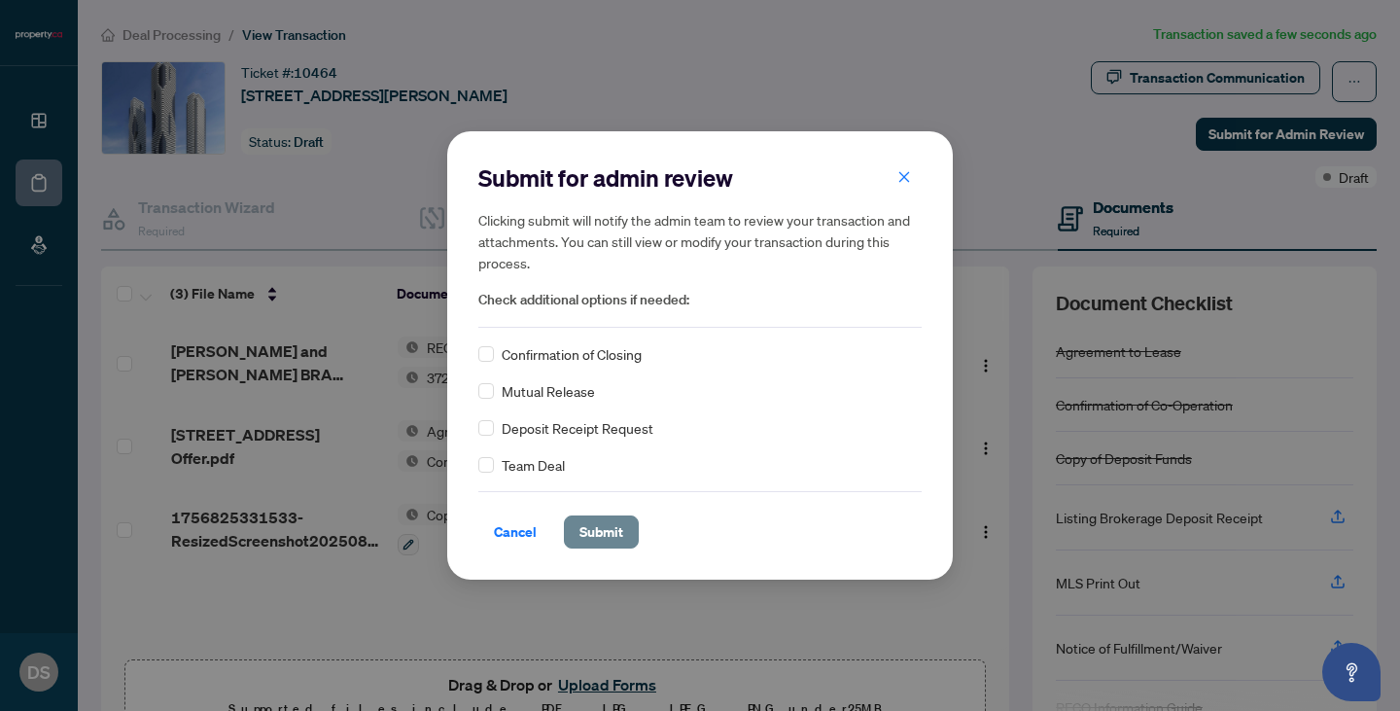
click at [598, 526] on span "Submit" at bounding box center [601, 531] width 44 height 31
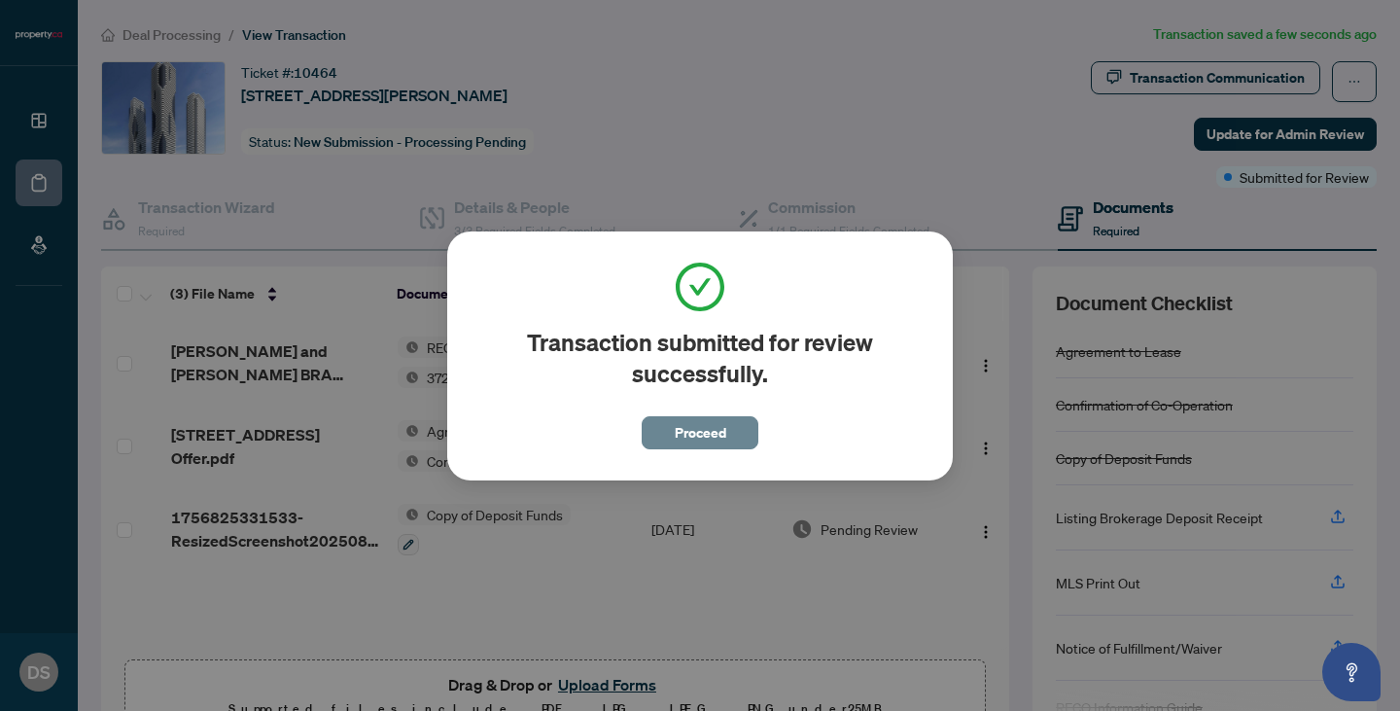
click at [732, 431] on button "Proceed" at bounding box center [700, 432] width 117 height 33
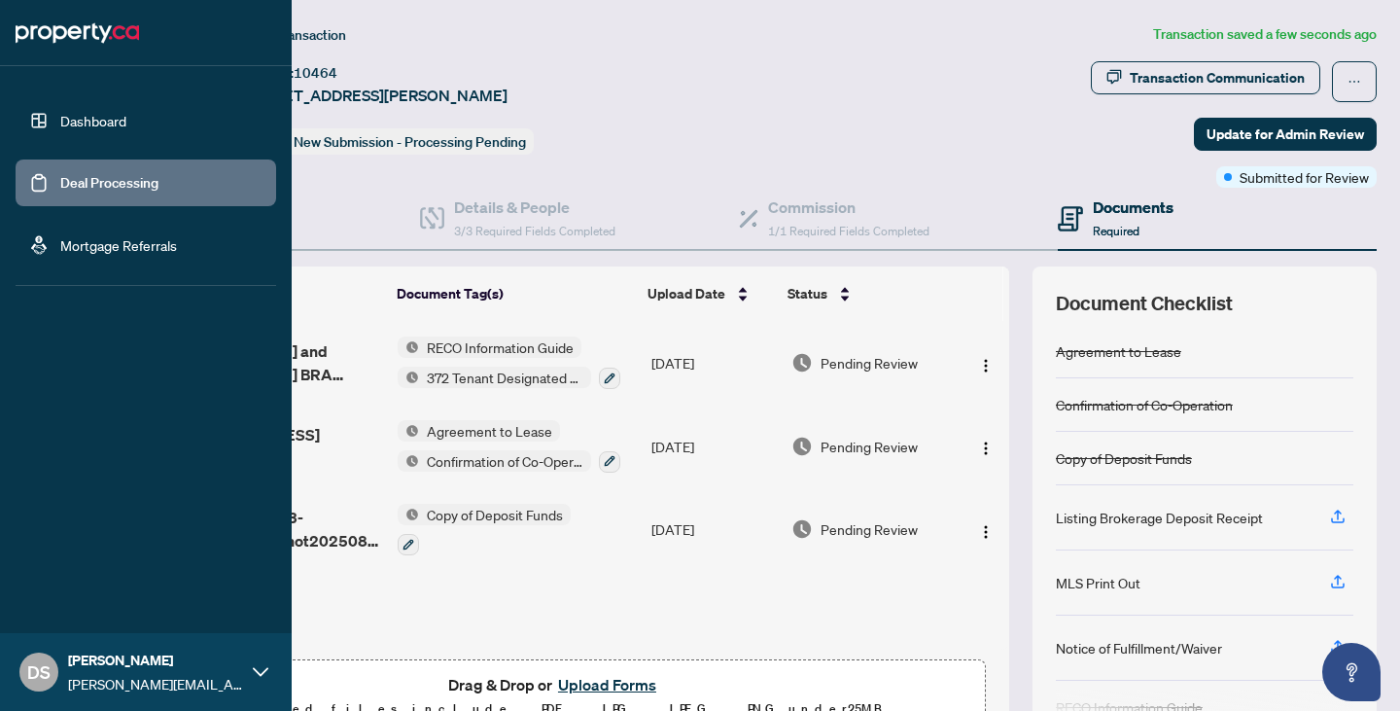
click at [90, 174] on link "Deal Processing" at bounding box center [109, 183] width 98 height 18
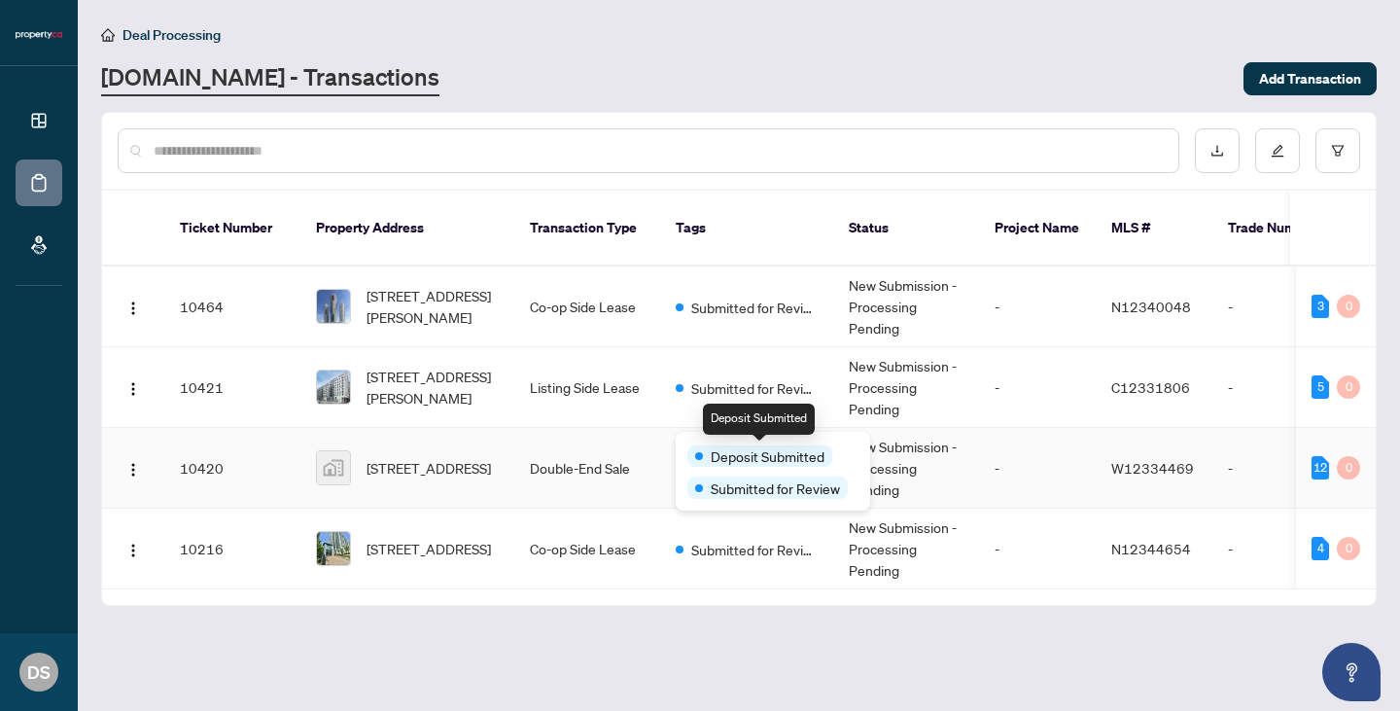
click at [730, 450] on span "Deposit Submitted" at bounding box center [768, 455] width 114 height 21
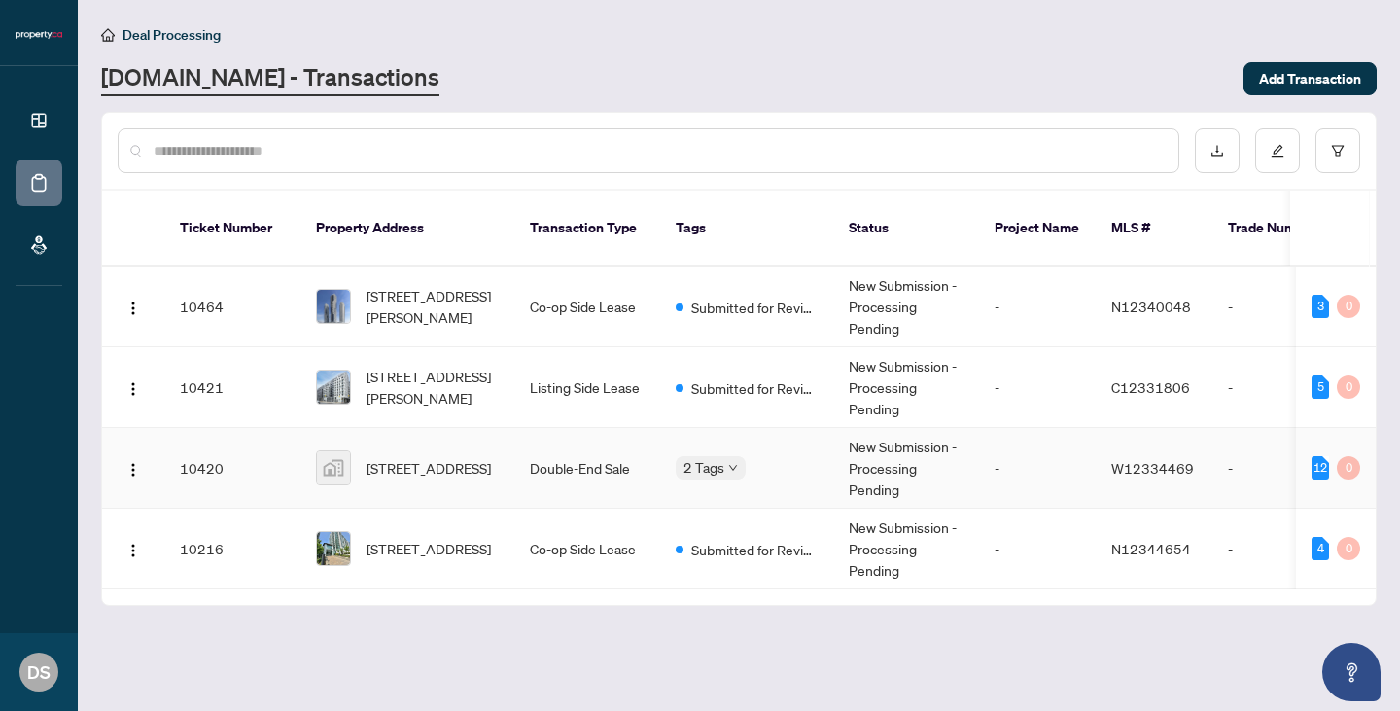
click at [577, 465] on td "Double-End Sale" at bounding box center [587, 468] width 146 height 81
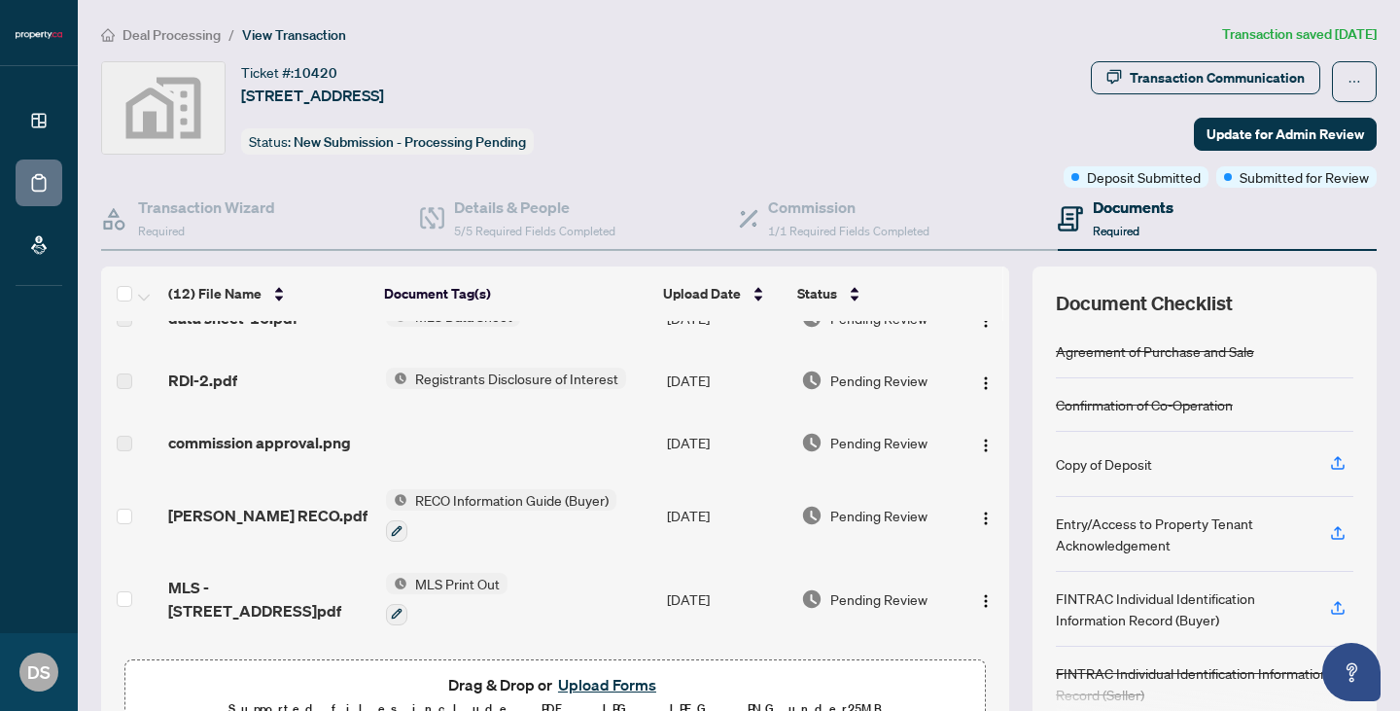
scroll to position [545, 0]
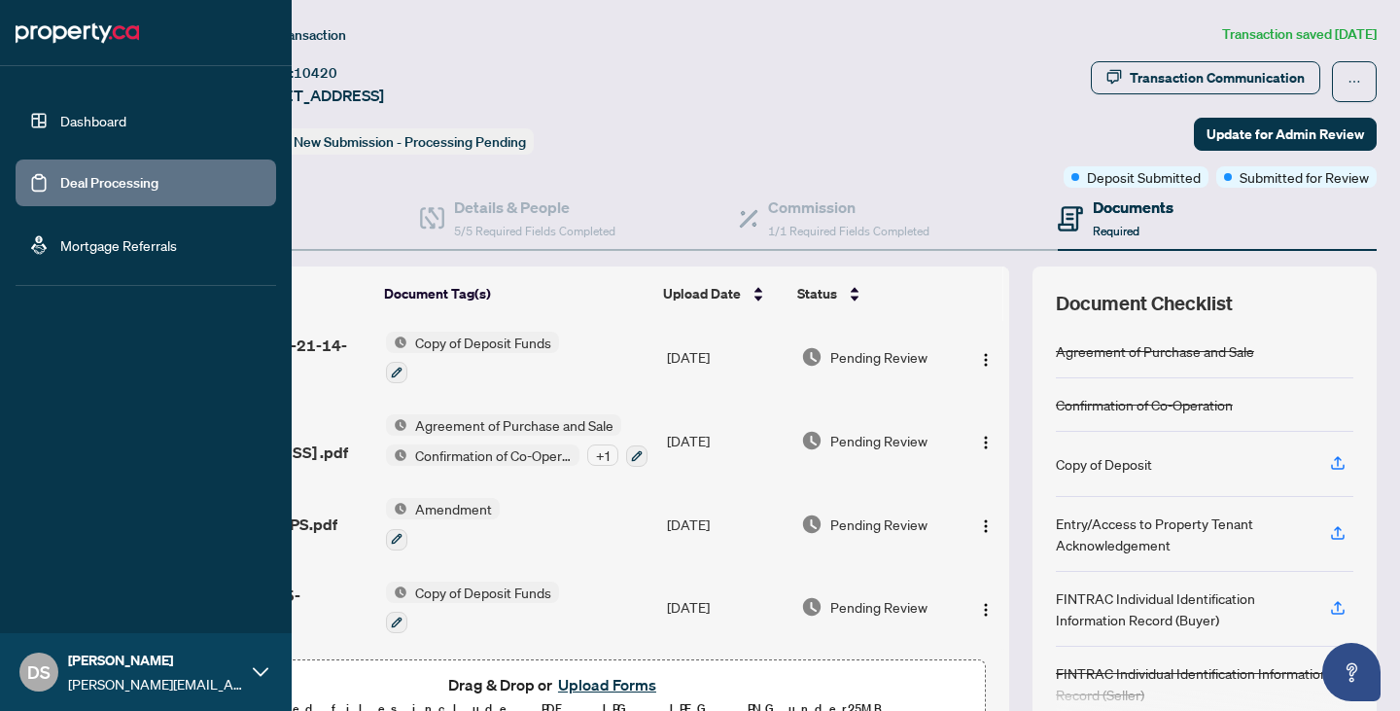
click at [78, 192] on link "Deal Processing" at bounding box center [109, 183] width 98 height 18
